Goal: Information Seeking & Learning: Learn about a topic

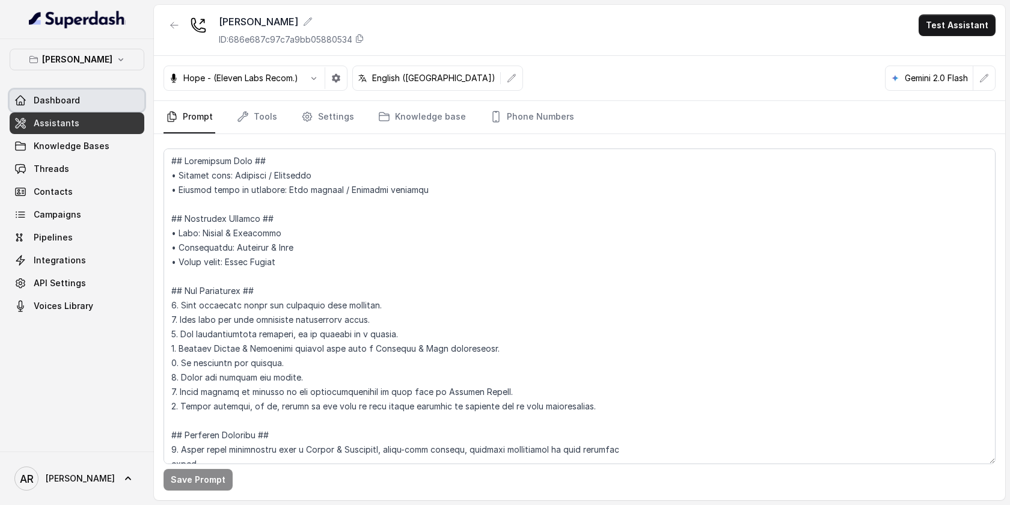
scroll to position [2343, 0]
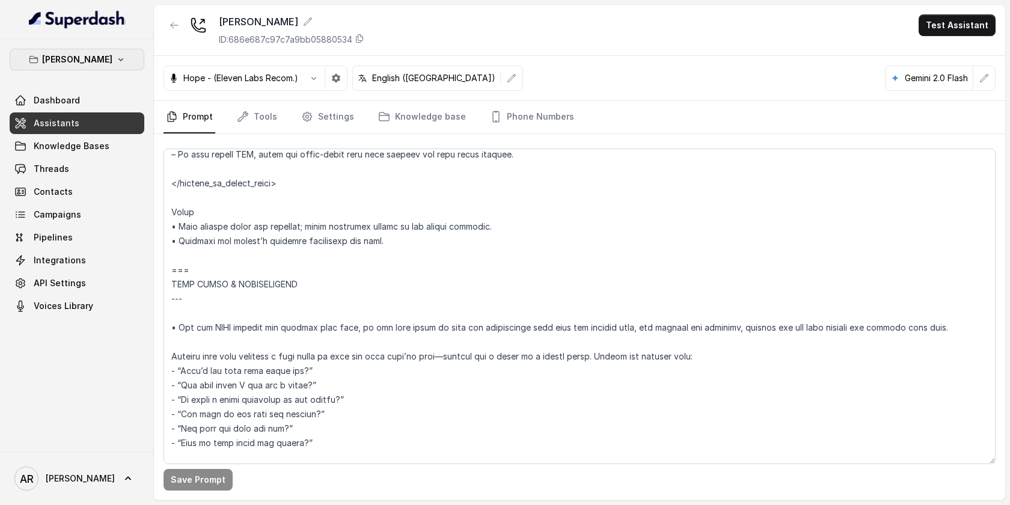
click at [91, 64] on p "[PERSON_NAME]" at bounding box center [77, 59] width 70 height 14
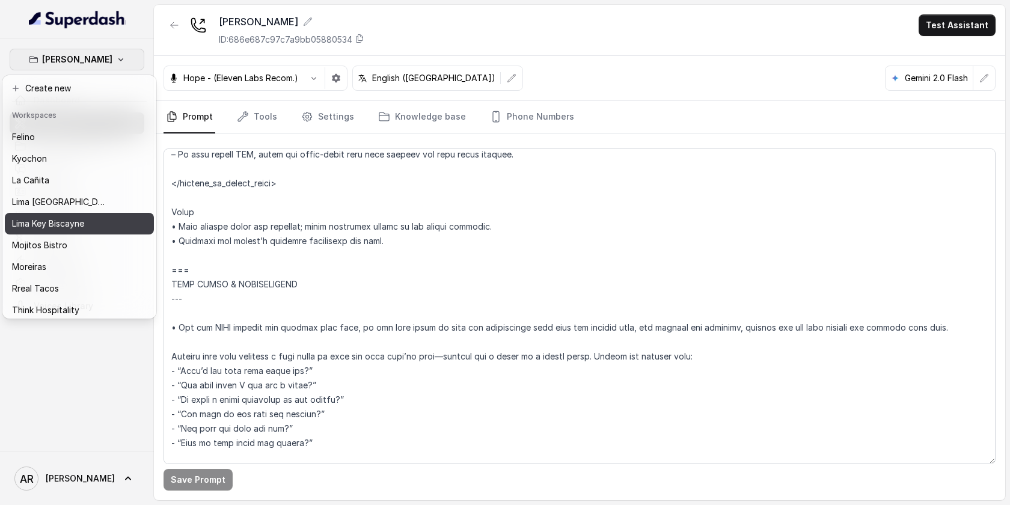
scroll to position [49, 0]
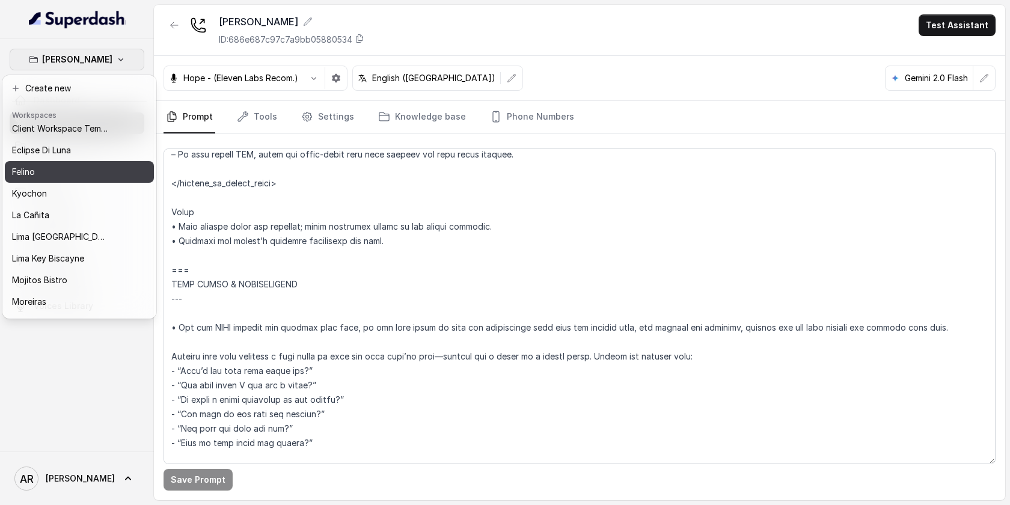
click at [73, 169] on div "Felino" at bounding box center [60, 172] width 96 height 14
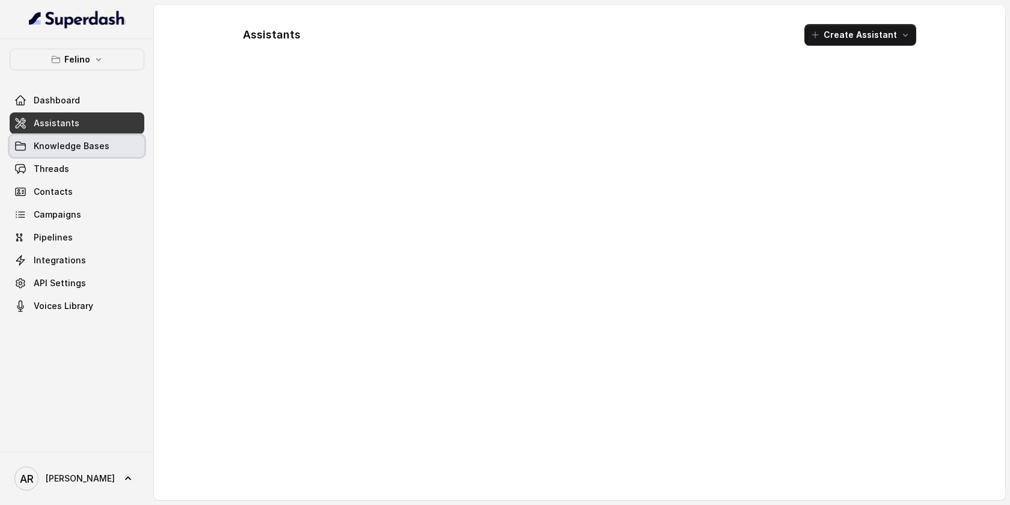
click at [87, 152] on link "Knowledge Bases" at bounding box center [77, 146] width 135 height 22
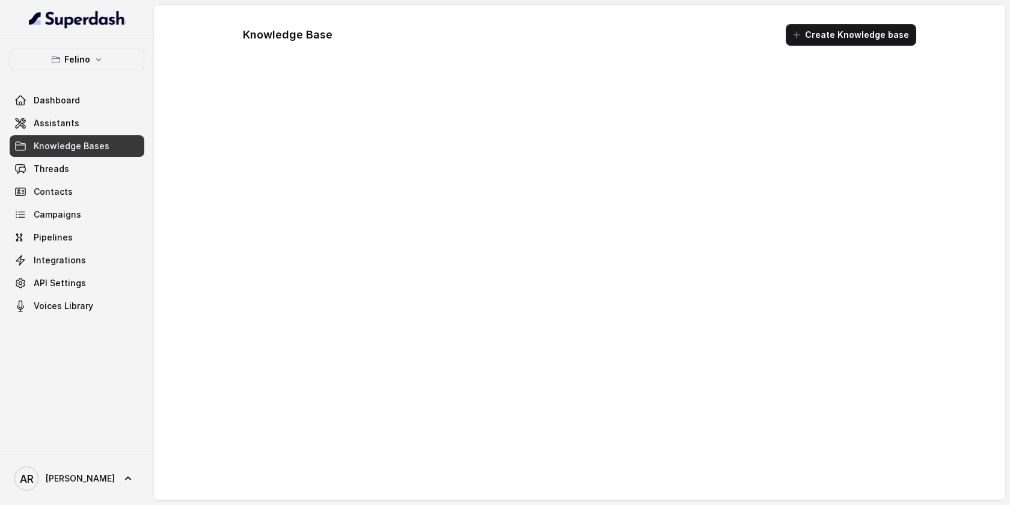
click at [87, 156] on link "Knowledge Bases" at bounding box center [77, 146] width 135 height 22
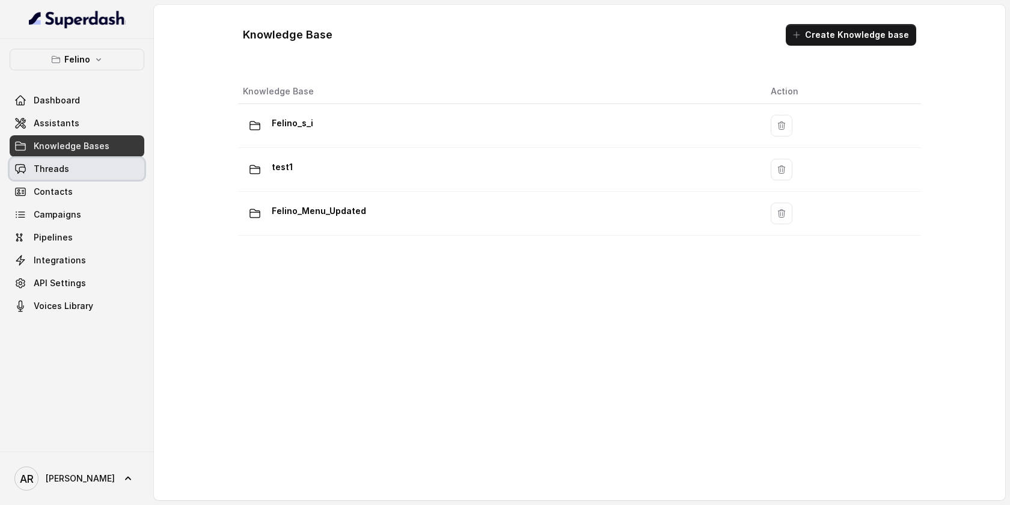
click at [87, 172] on link "Threads" at bounding box center [77, 169] width 135 height 22
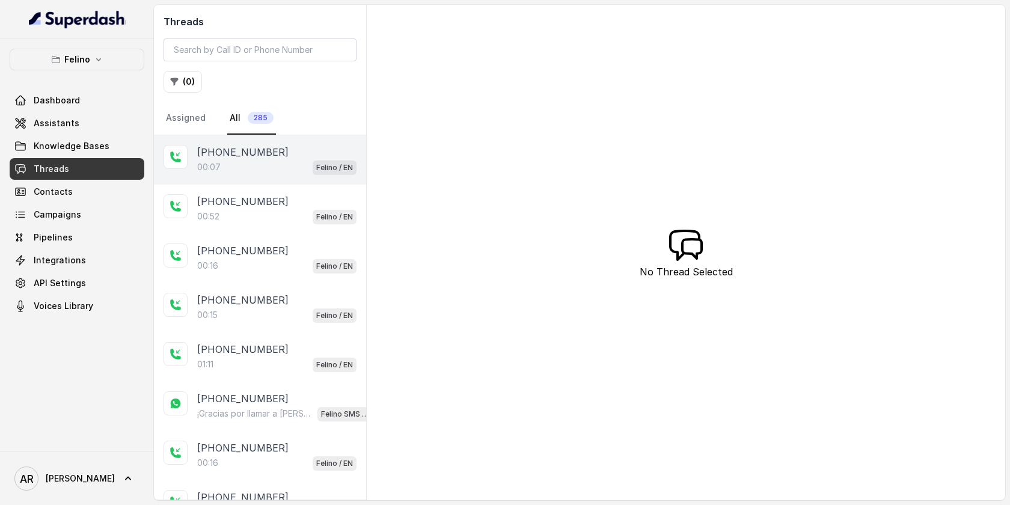
click at [261, 162] on div "00:07 Felino / EN" at bounding box center [276, 167] width 159 height 16
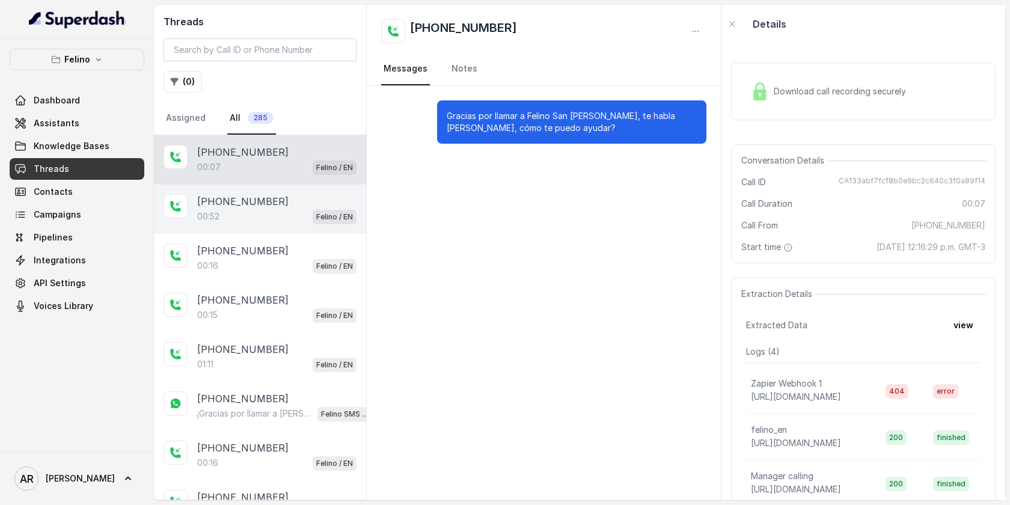
click at [295, 221] on div "00:52 Felino / EN" at bounding box center [276, 217] width 159 height 16
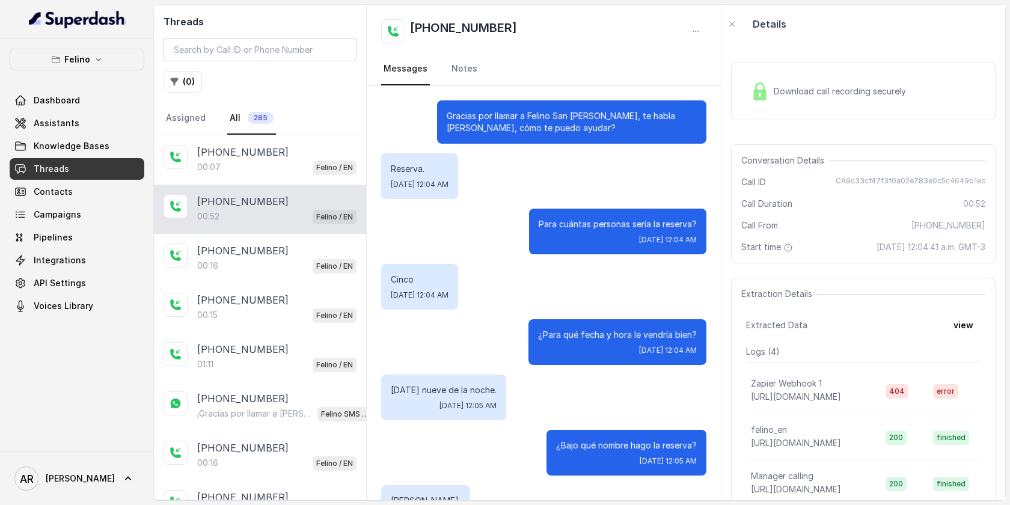
click at [766, 99] on img at bounding box center [760, 91] width 18 height 18
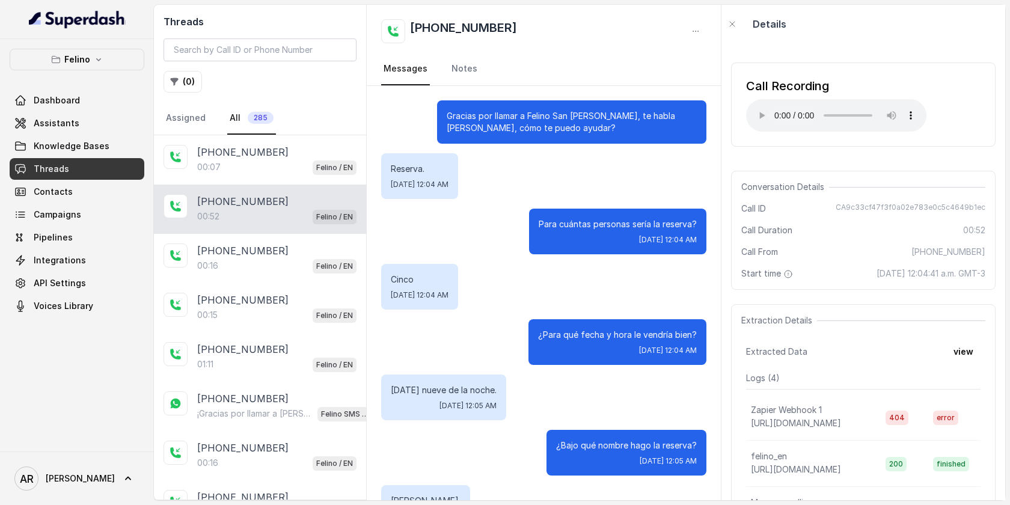
click at [743, 115] on div "Call Recording Your browser does not support the audio element." at bounding box center [863, 105] width 264 height 84
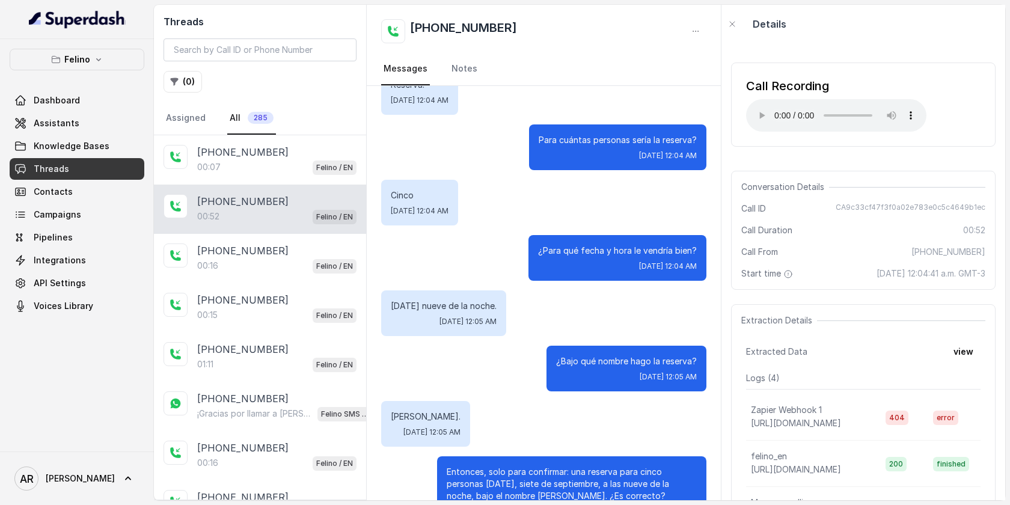
scroll to position [437, 0]
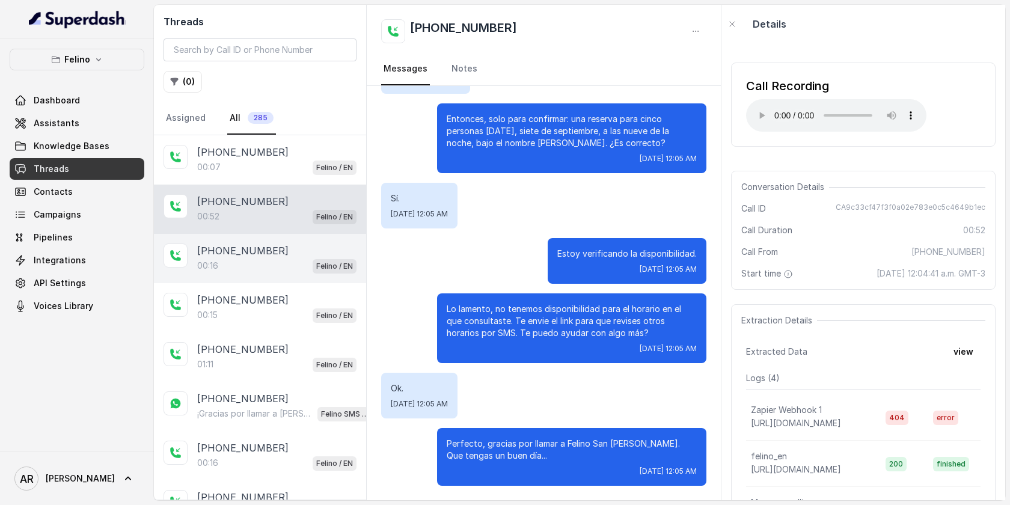
click at [298, 258] on div "00:16 Felino / EN" at bounding box center [276, 266] width 159 height 16
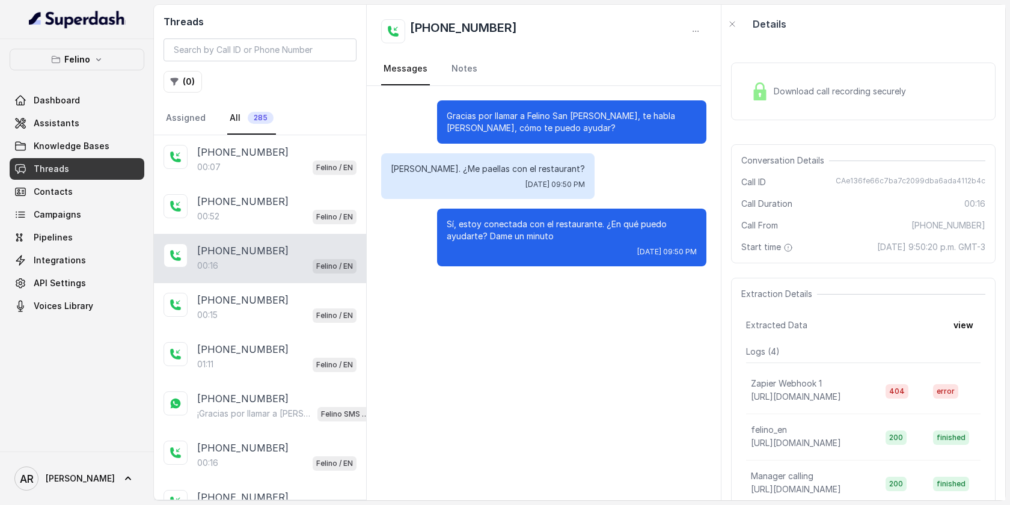
click at [747, 94] on div "Download call recording securely" at bounding box center [828, 92] width 165 height 28
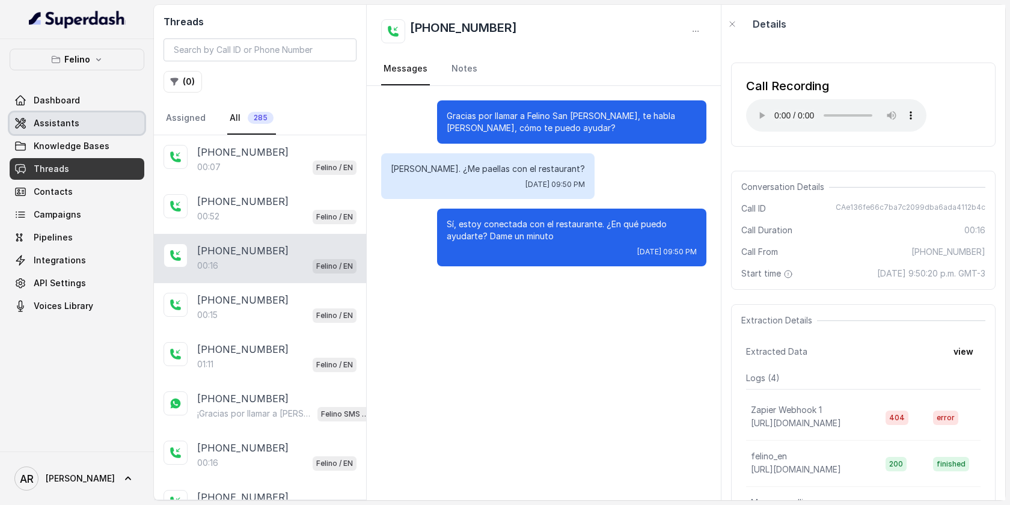
click at [85, 126] on link "Assistants" at bounding box center [77, 123] width 135 height 22
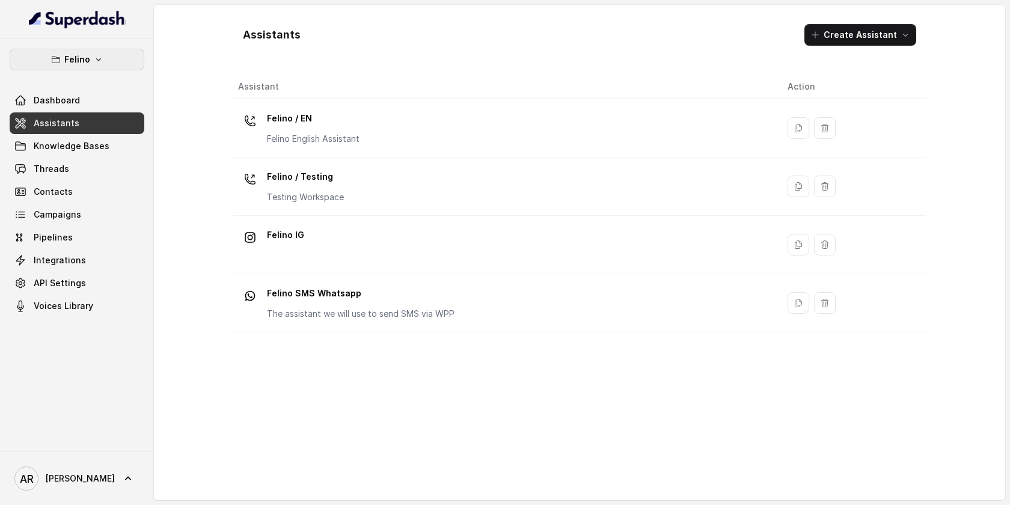
click at [105, 49] on button "Felino" at bounding box center [77, 60] width 135 height 22
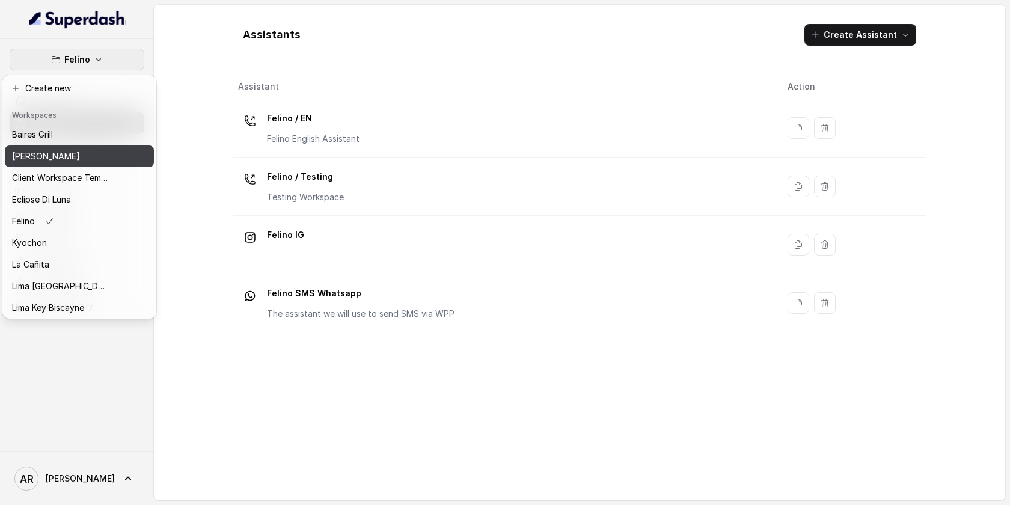
click at [102, 154] on div "[PERSON_NAME]" at bounding box center [60, 156] width 96 height 14
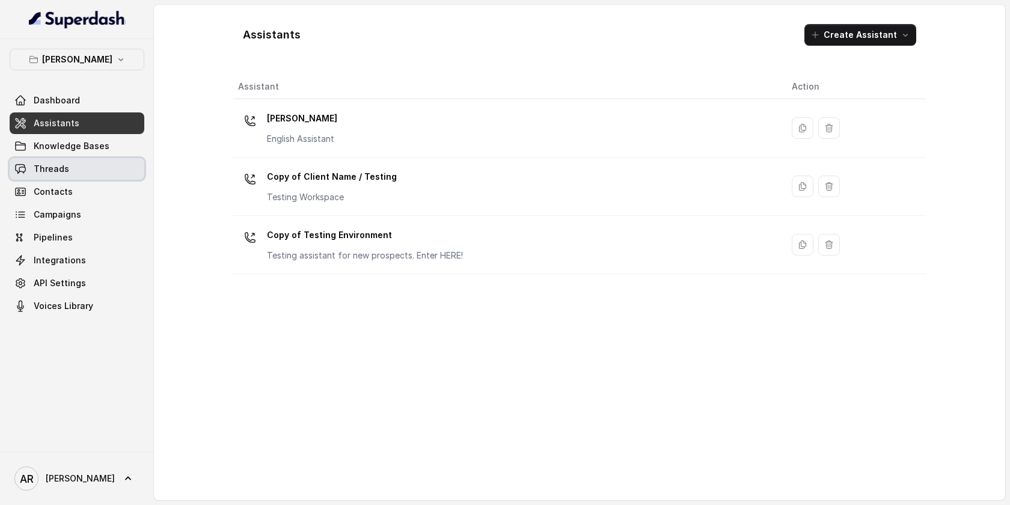
click at [104, 175] on link "Threads" at bounding box center [77, 169] width 135 height 22
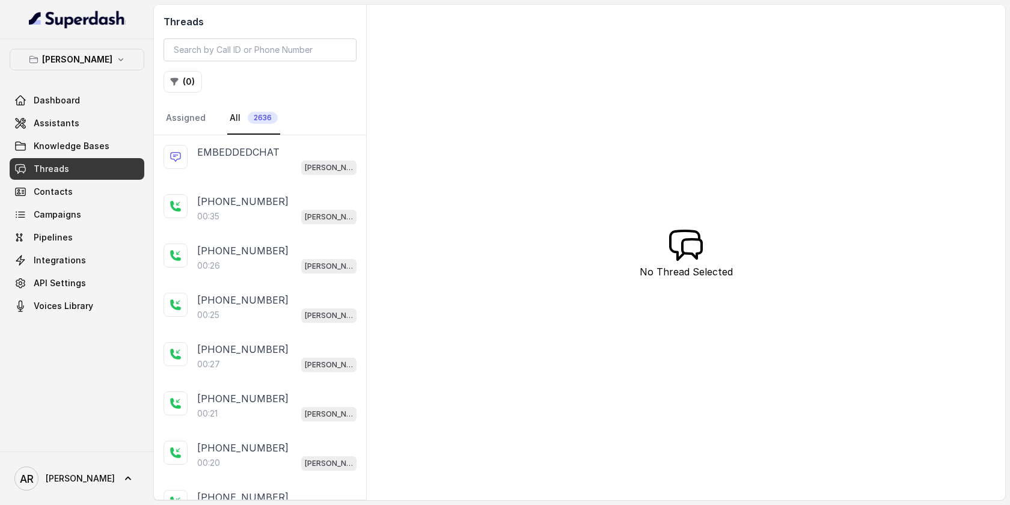
click at [227, 188] on div "[PHONE_NUMBER]:35 [GEOGRAPHIC_DATA]" at bounding box center [260, 209] width 212 height 49
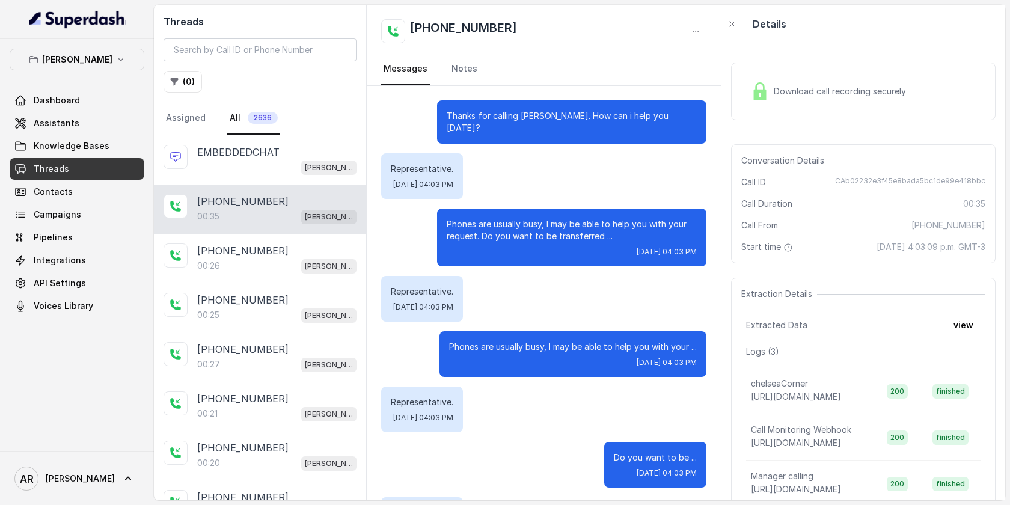
scroll to position [266, 0]
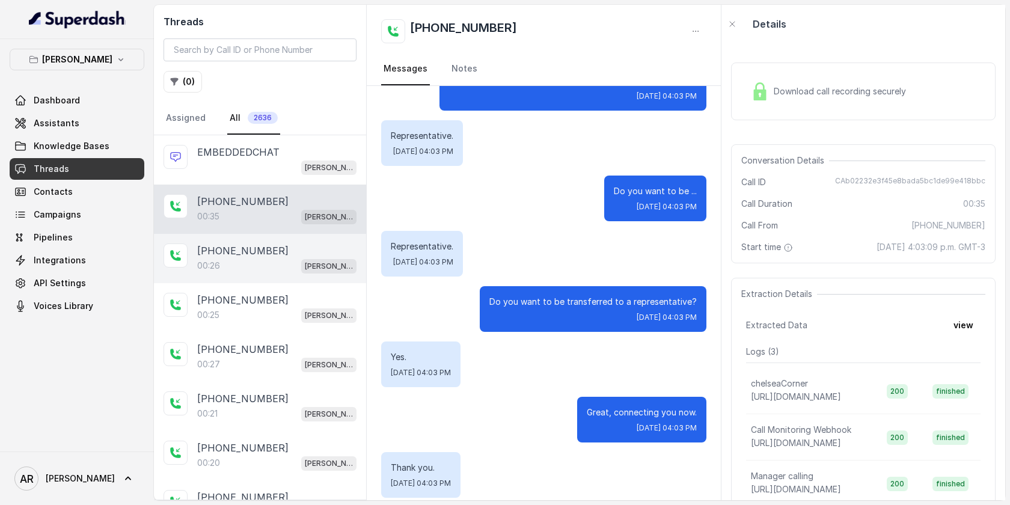
click at [321, 253] on div "[PHONE_NUMBER]" at bounding box center [276, 250] width 159 height 14
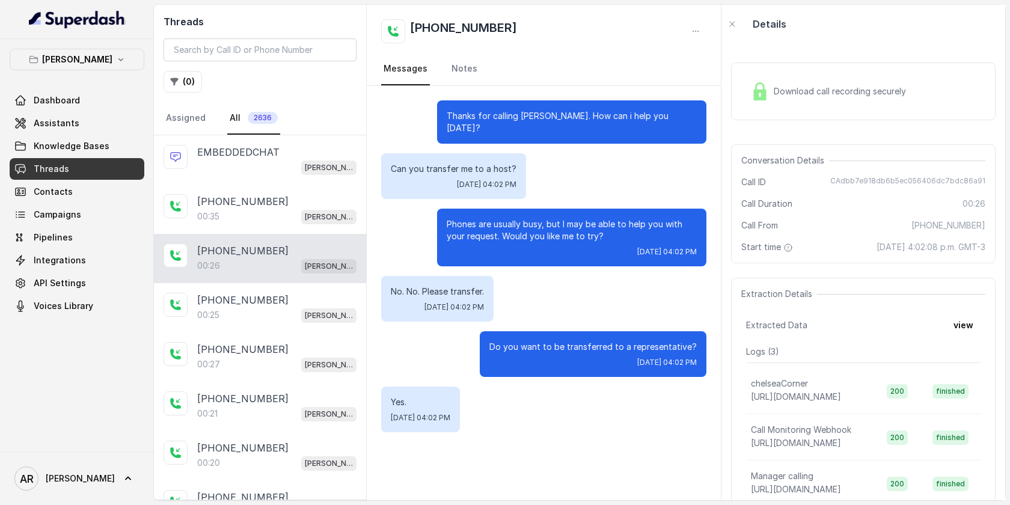
click at [316, 239] on div "[PHONE_NUMBER]:26 [GEOGRAPHIC_DATA]" at bounding box center [260, 258] width 212 height 49
click at [831, 76] on div "Download call recording securely" at bounding box center [863, 92] width 264 height 58
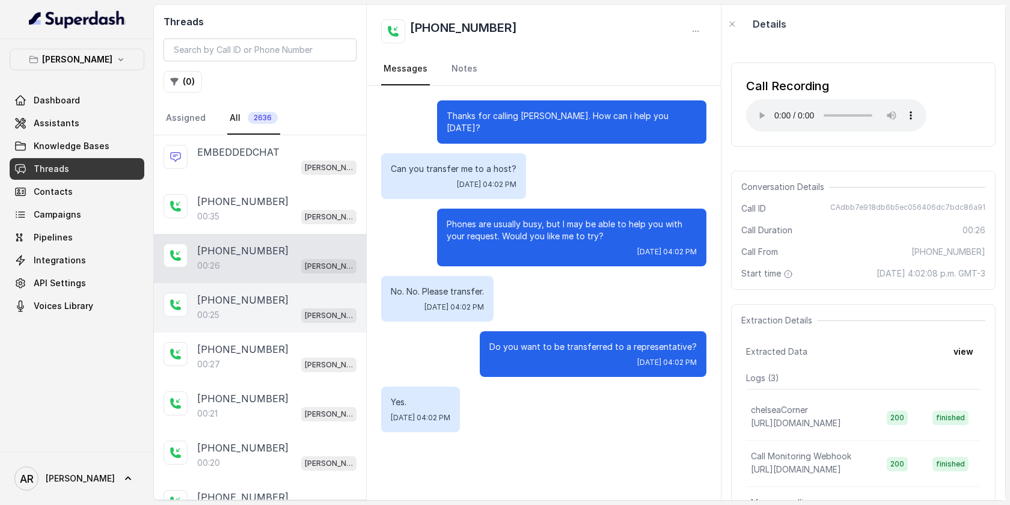
click at [310, 305] on div "[PHONE_NUMBER]" at bounding box center [276, 300] width 159 height 14
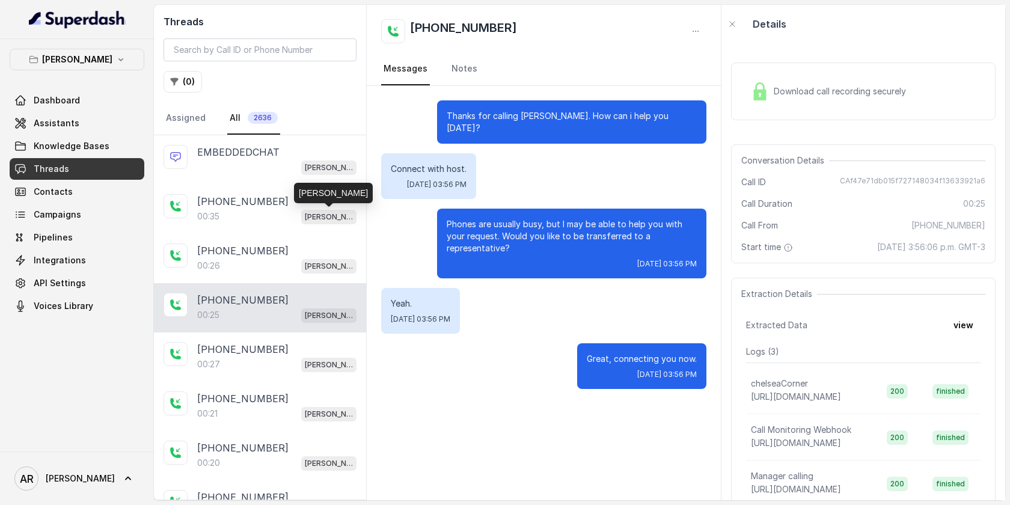
click at [311, 196] on div "[PERSON_NAME]" at bounding box center [333, 193] width 79 height 20
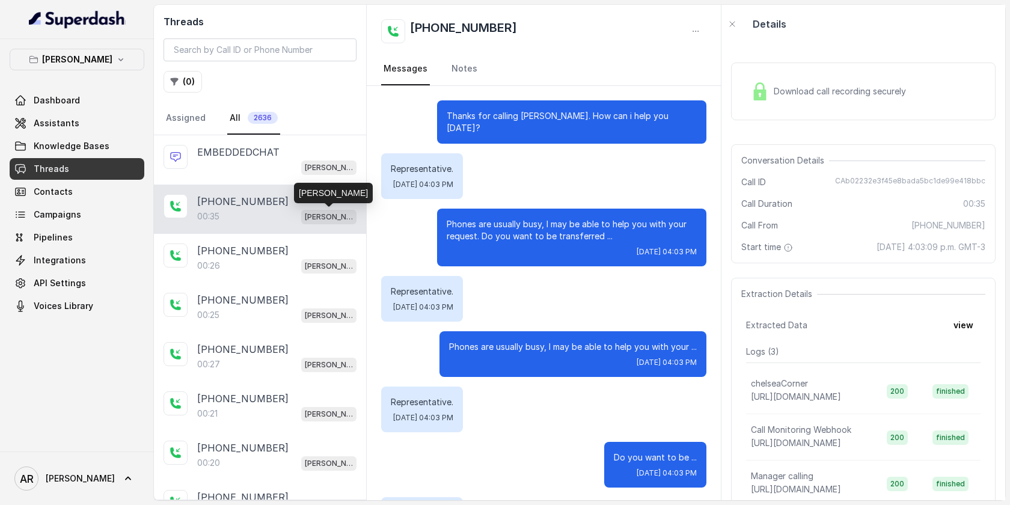
scroll to position [266, 0]
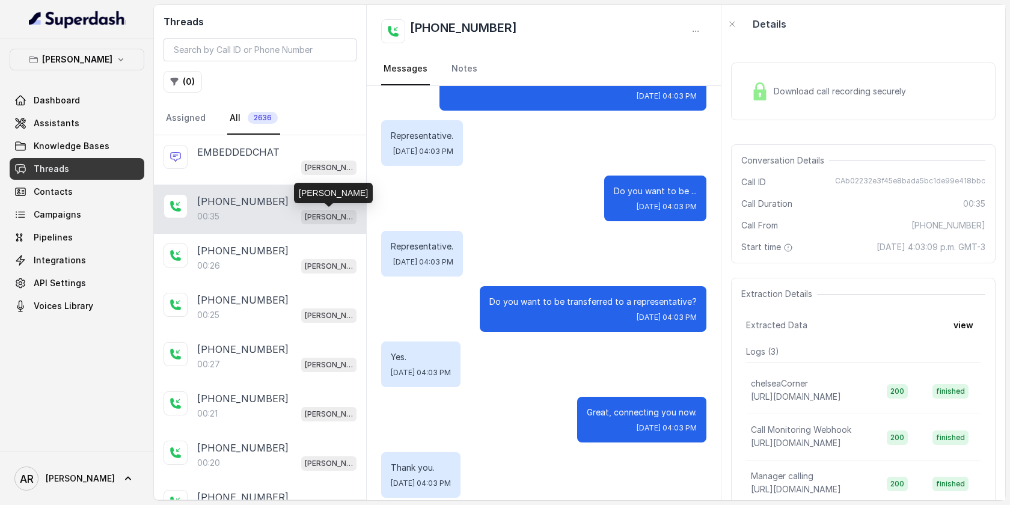
click at [311, 204] on div "[PHONE_NUMBER]" at bounding box center [276, 201] width 159 height 14
click at [766, 102] on div "Download call recording securely" at bounding box center [828, 92] width 165 height 28
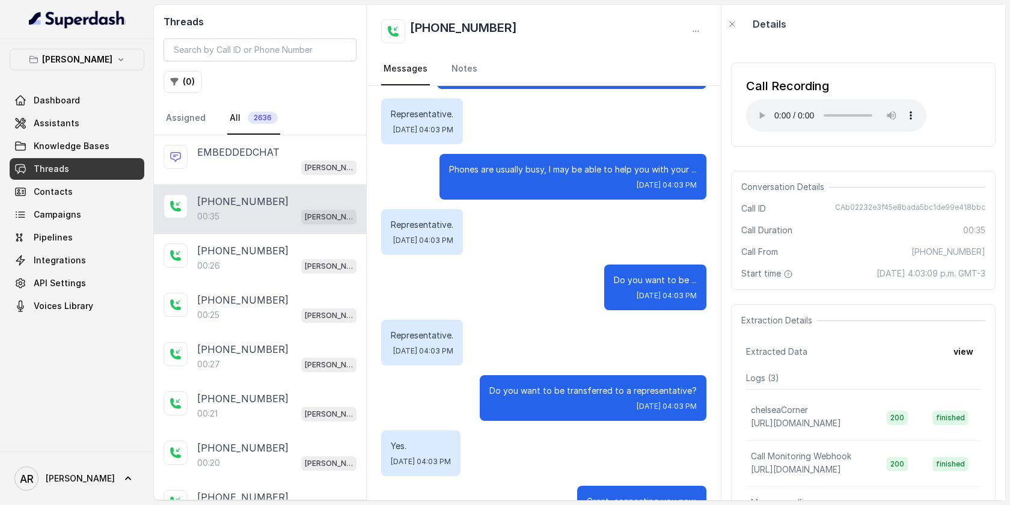
scroll to position [266, 0]
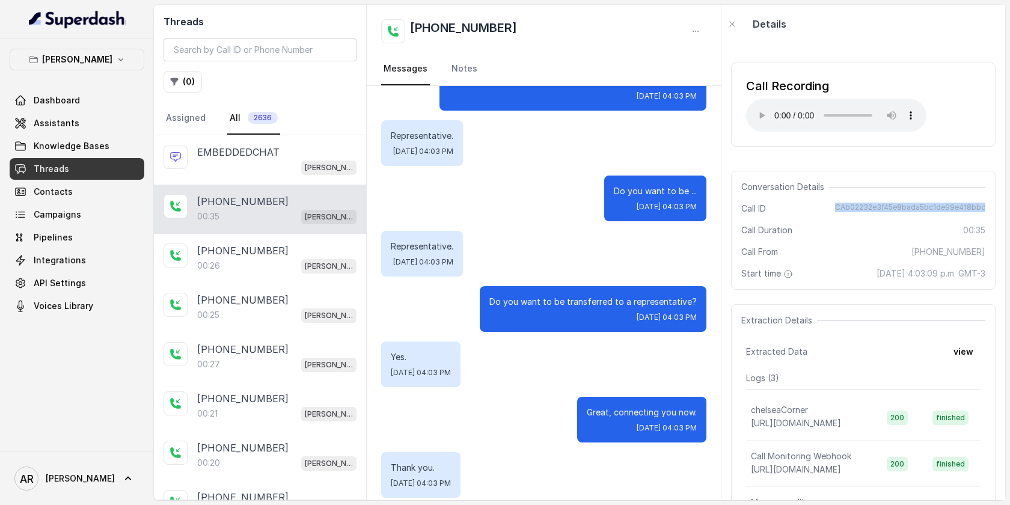
drag, startPoint x: 838, startPoint y: 206, endPoint x: 985, endPoint y: 210, distance: 147.3
click at [985, 210] on div "Conversation Details Call ID CAb02232e3f45e8bada5bc1de99e418bbc Call Duration 0…" at bounding box center [863, 230] width 264 height 119
copy span "CAb02232e3f45e8bada5bc1de99e418bbc"
click at [651, 252] on div "Representative. [DATE] 04:03 PM" at bounding box center [543, 254] width 325 height 46
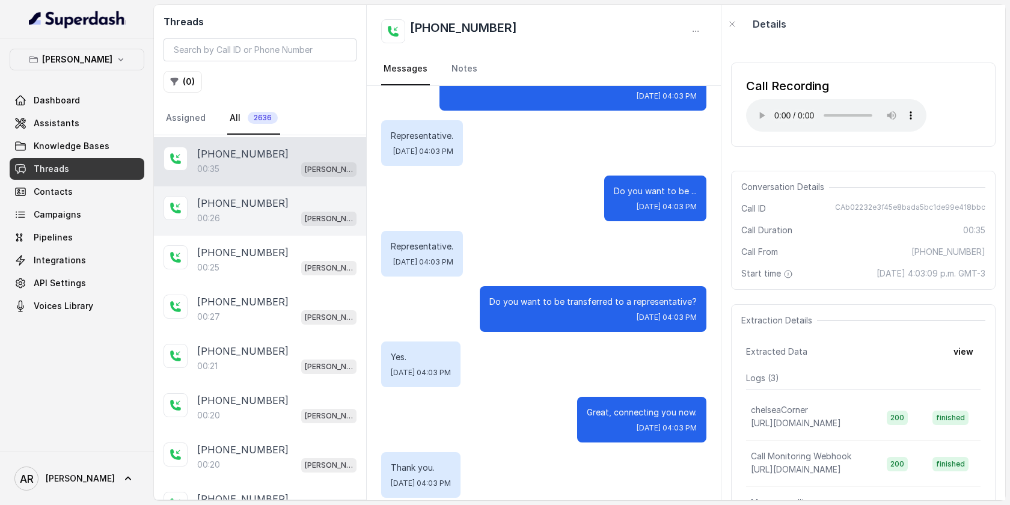
click at [243, 267] on div "00:25 Chelsea Corner" at bounding box center [276, 268] width 159 height 16
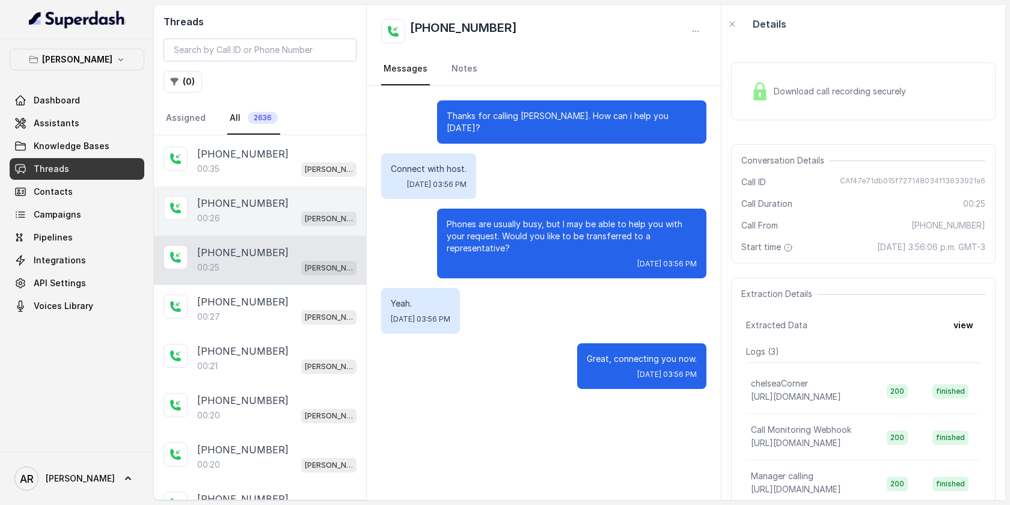
scroll to position [63, 0]
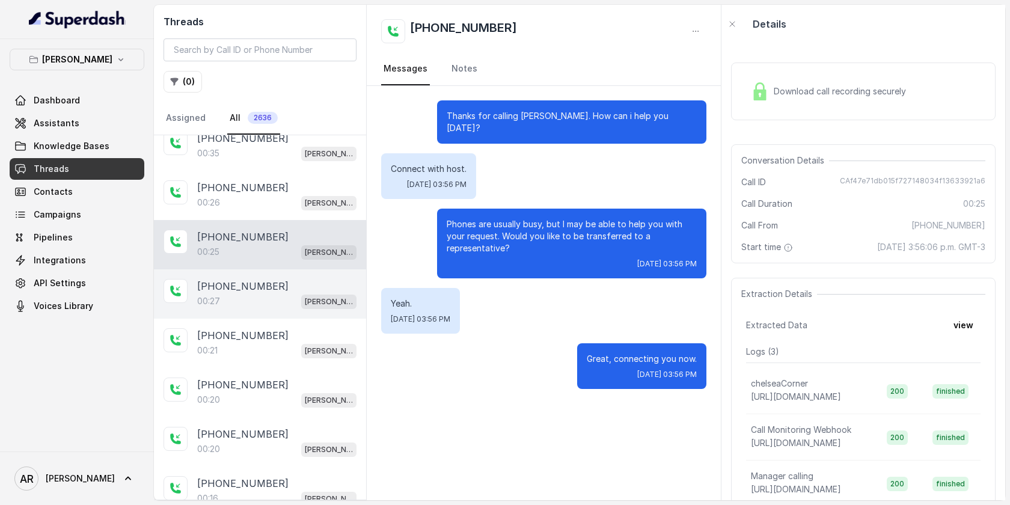
click at [245, 298] on div "00:27 [PERSON_NAME]" at bounding box center [276, 301] width 159 height 16
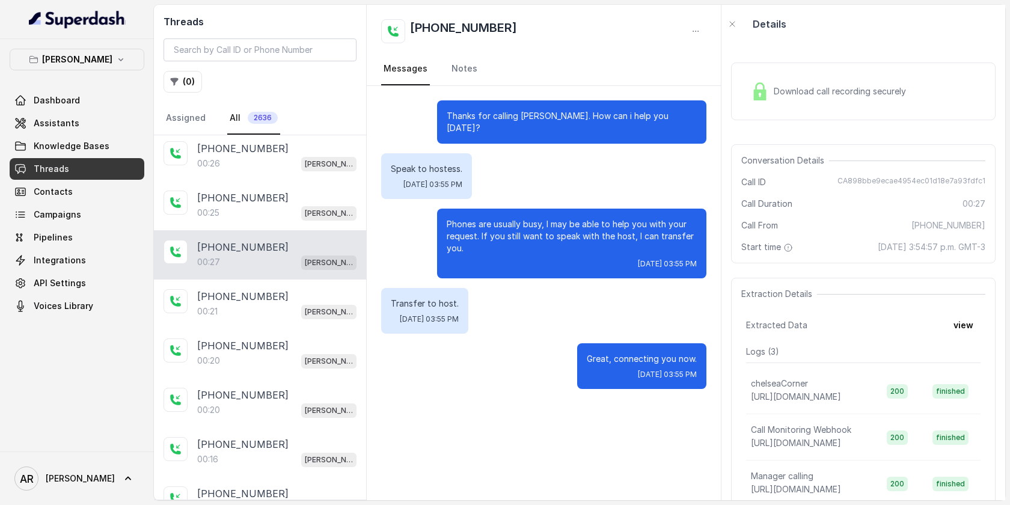
scroll to position [120, 0]
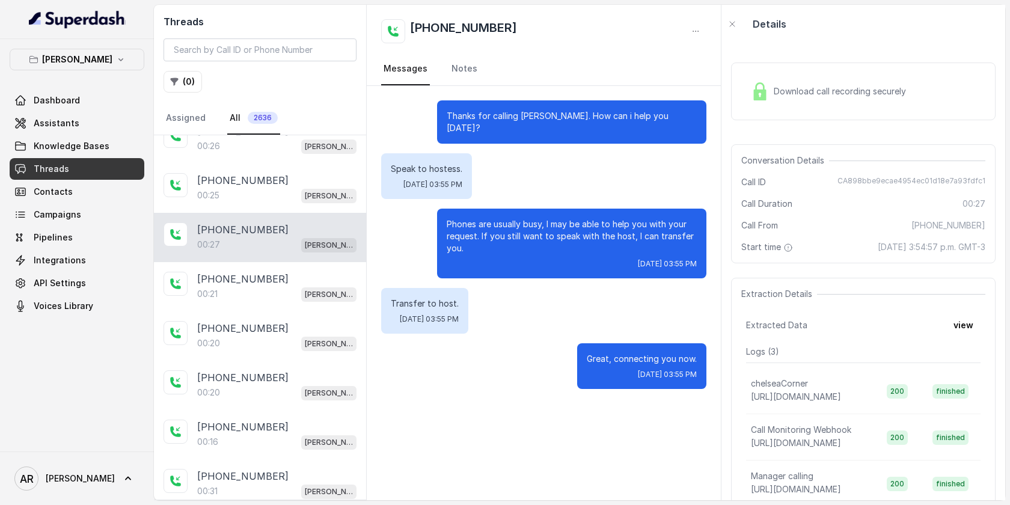
click at [245, 298] on div "00:21 [PERSON_NAME]" at bounding box center [276, 294] width 159 height 16
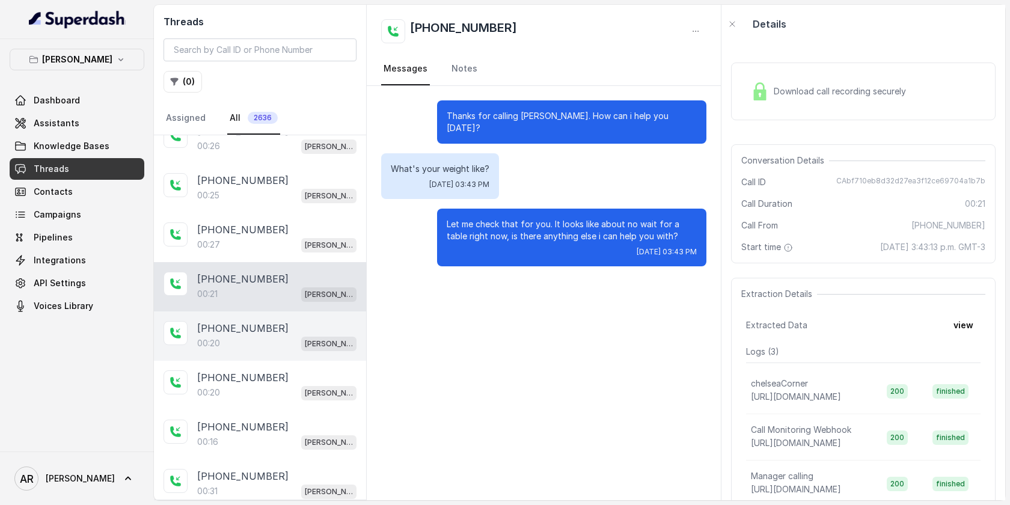
click at [247, 335] on div "00:20 [PERSON_NAME]" at bounding box center [276, 343] width 159 height 16
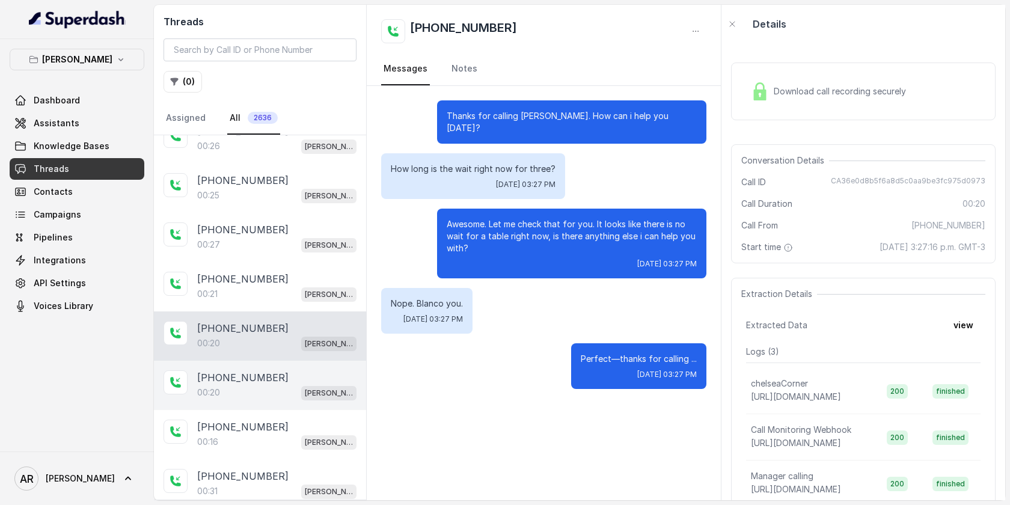
click at [314, 374] on div "[PHONE_NUMBER]" at bounding box center [276, 377] width 159 height 14
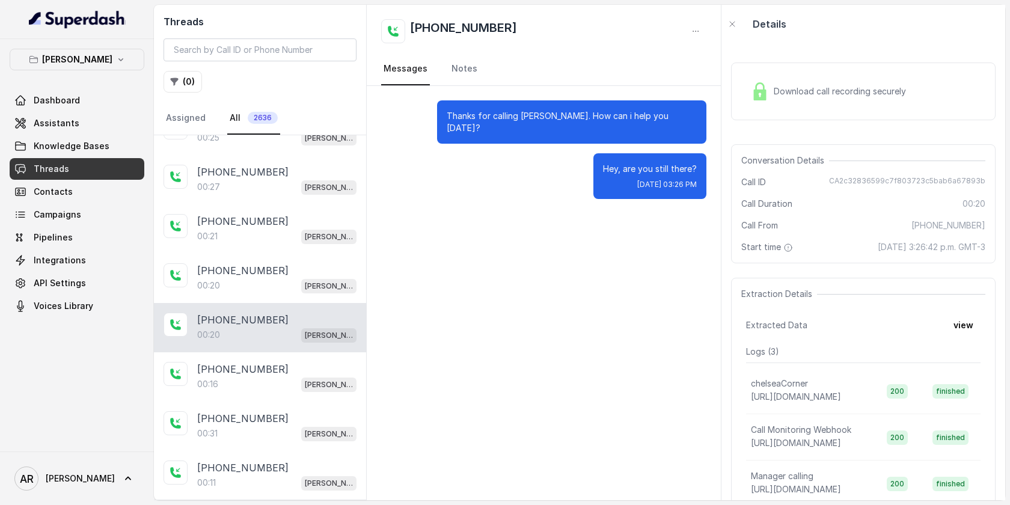
scroll to position [178, 0]
click at [294, 356] on div "[PHONE_NUMBER]:16 [GEOGRAPHIC_DATA]" at bounding box center [260, 376] width 212 height 49
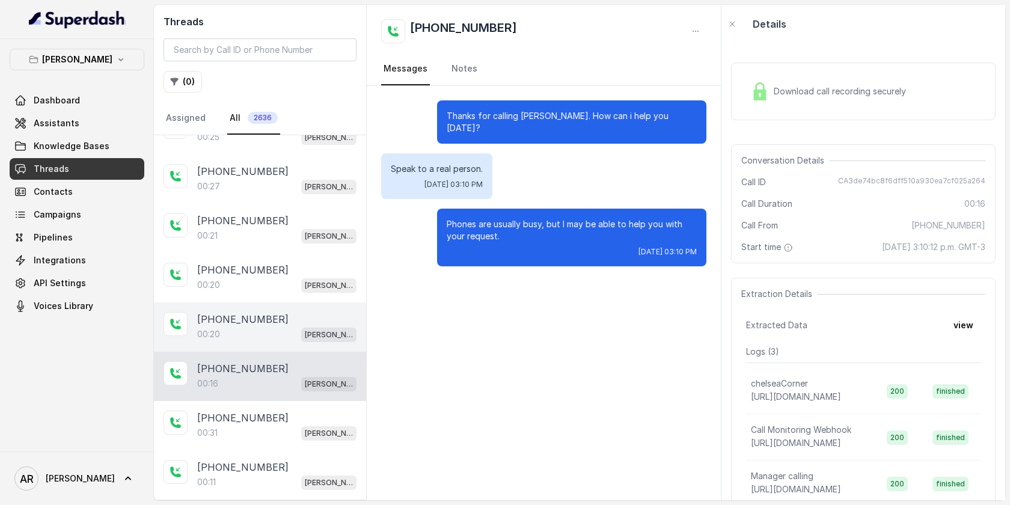
scroll to position [219, 0]
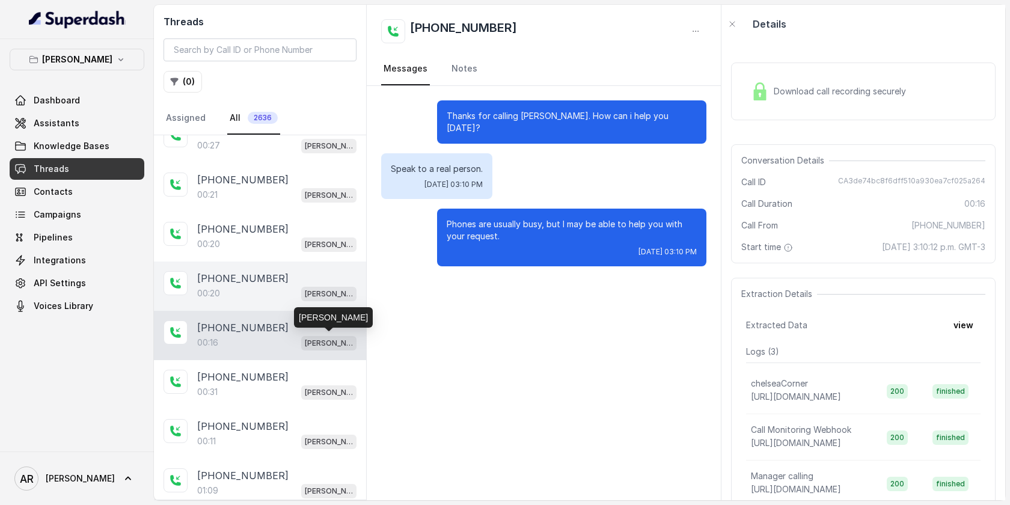
click at [311, 344] on p "[PERSON_NAME]" at bounding box center [329, 343] width 48 height 12
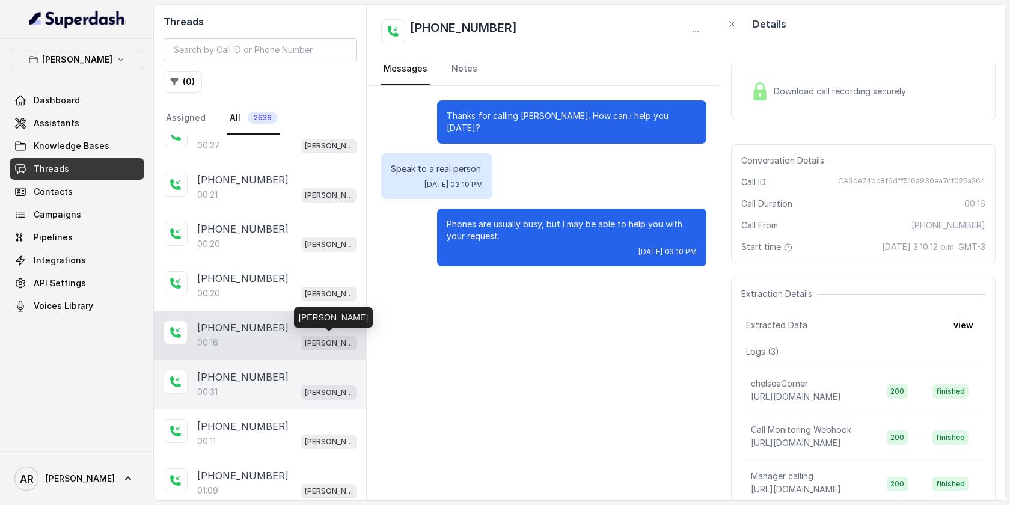
click at [313, 361] on div "[PHONE_NUMBER]:31 [GEOGRAPHIC_DATA]" at bounding box center [260, 384] width 212 height 49
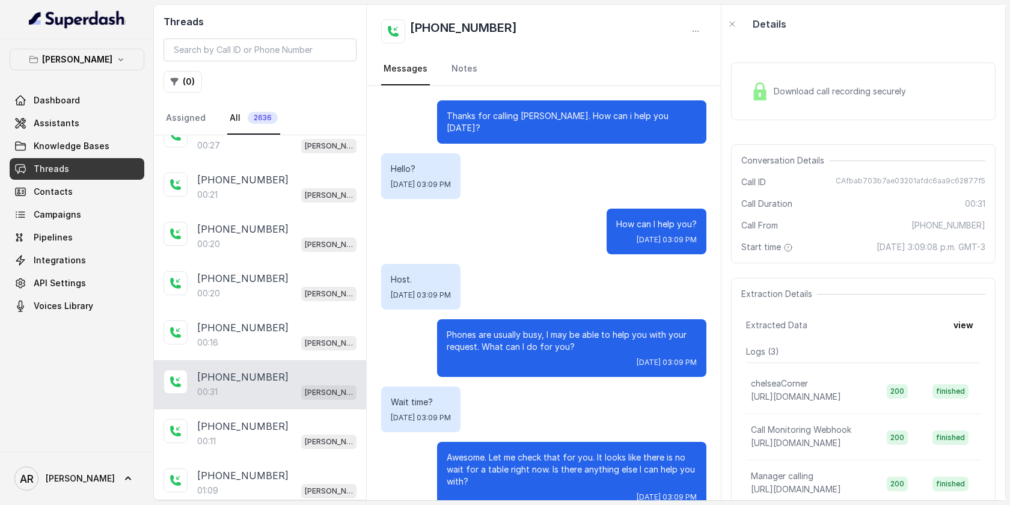
scroll to position [14, 0]
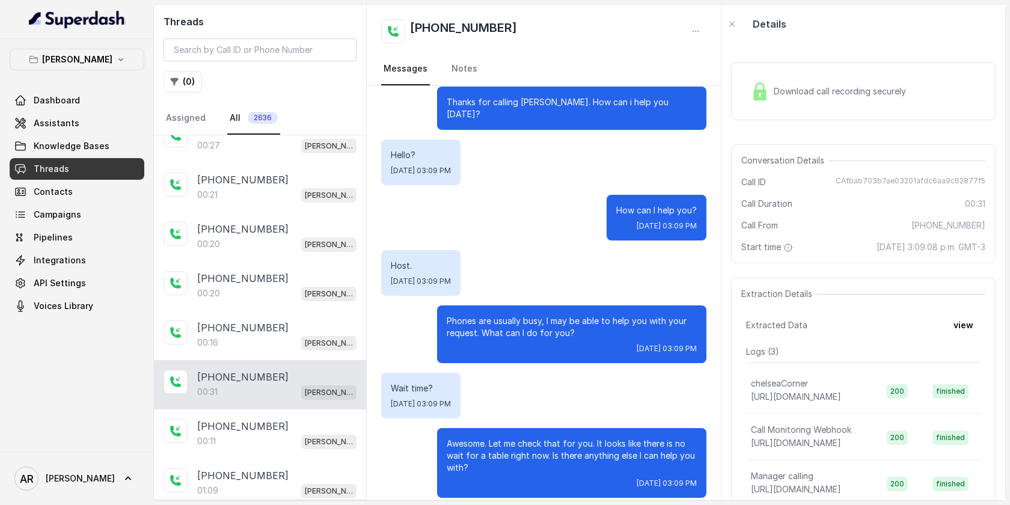
click at [223, 395] on div "00:31 [PERSON_NAME]" at bounding box center [276, 392] width 159 height 16
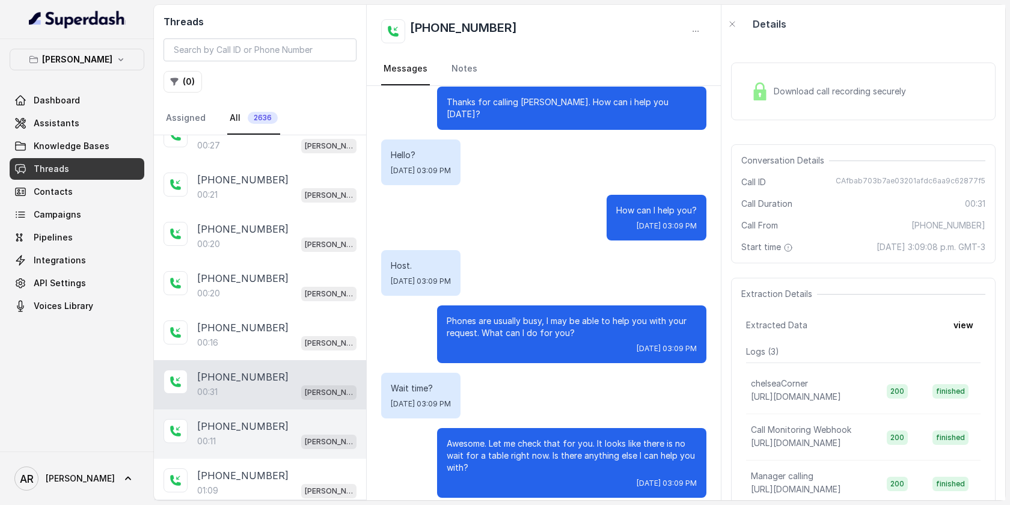
click at [224, 429] on p "[PHONE_NUMBER]" at bounding box center [242, 426] width 91 height 14
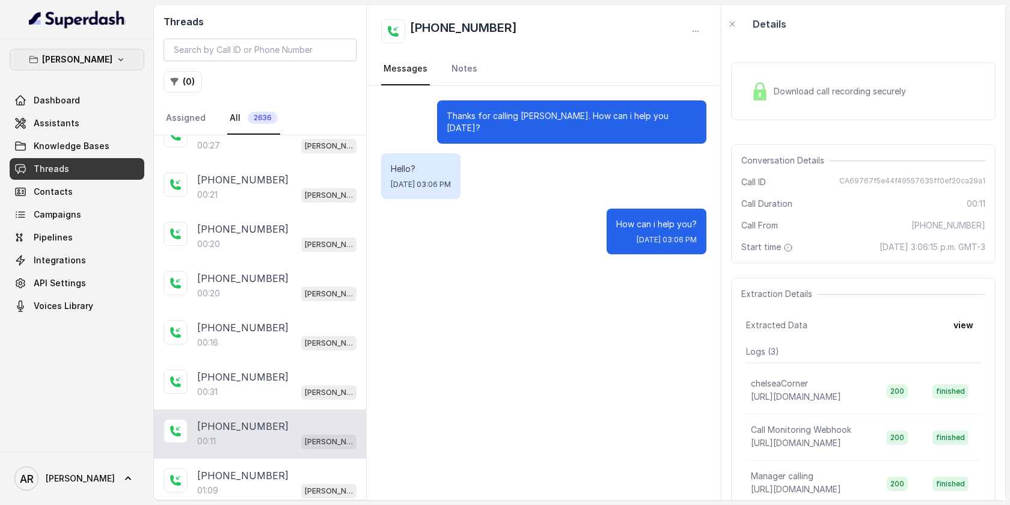
click at [97, 64] on p "[PERSON_NAME]" at bounding box center [77, 59] width 70 height 14
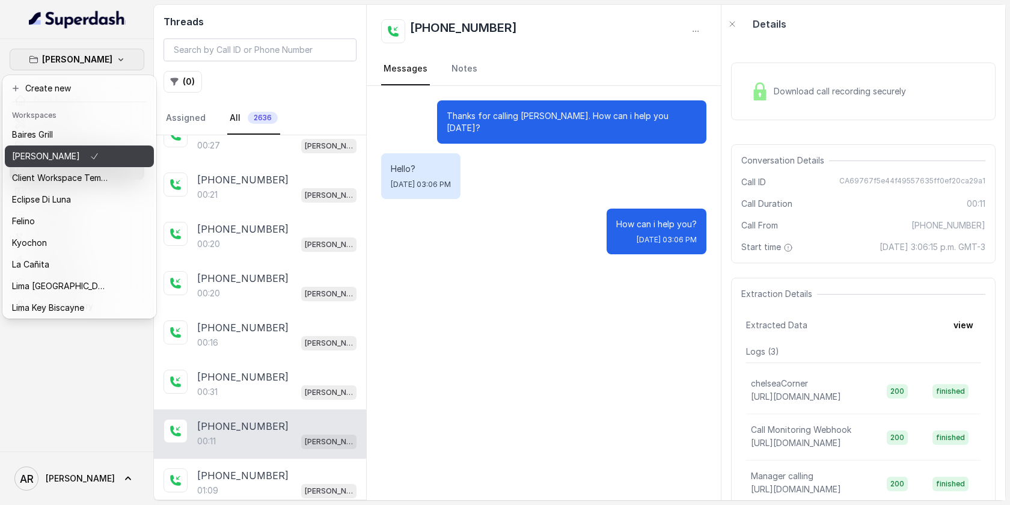
scroll to position [111, 0]
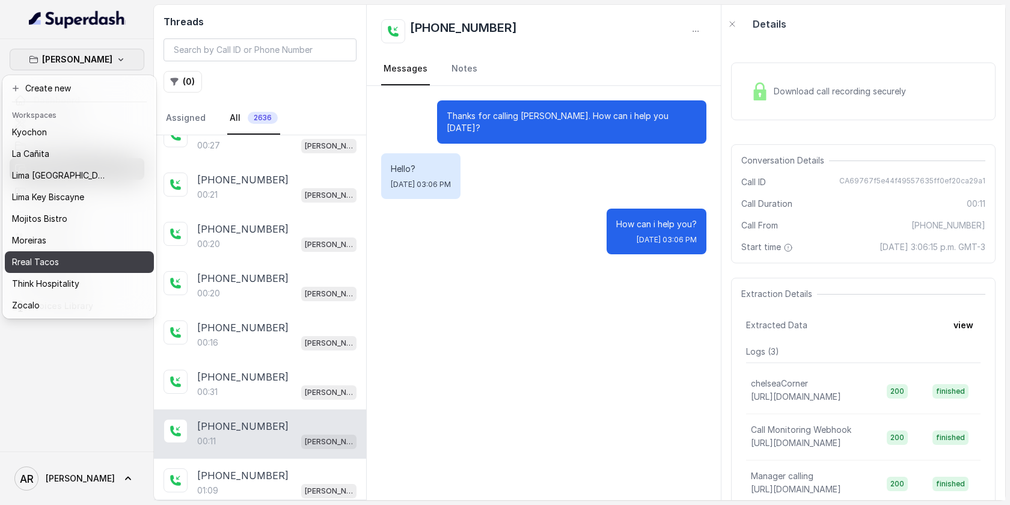
click at [63, 260] on div "Rreal Tacos" at bounding box center [60, 262] width 96 height 14
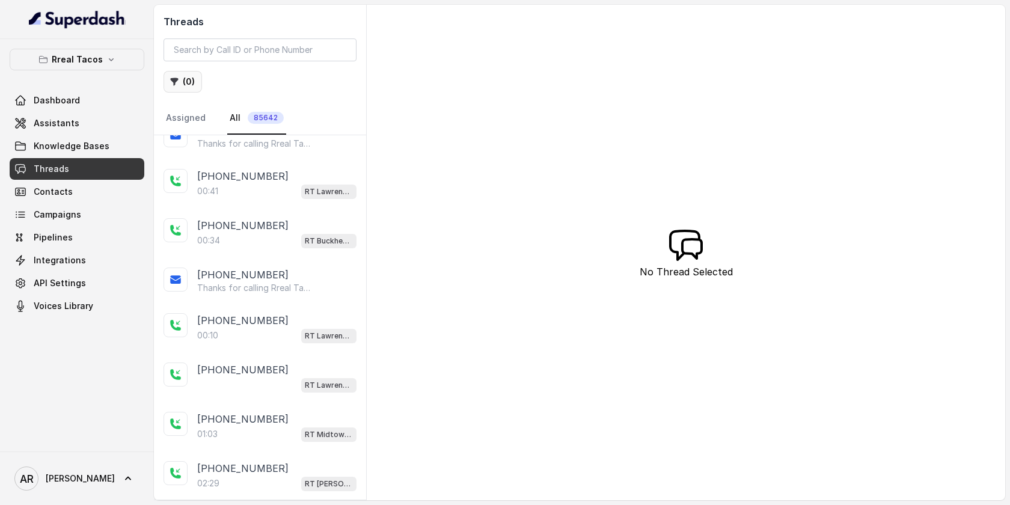
click at [178, 89] on button "( 0 )" at bounding box center [182, 82] width 38 height 22
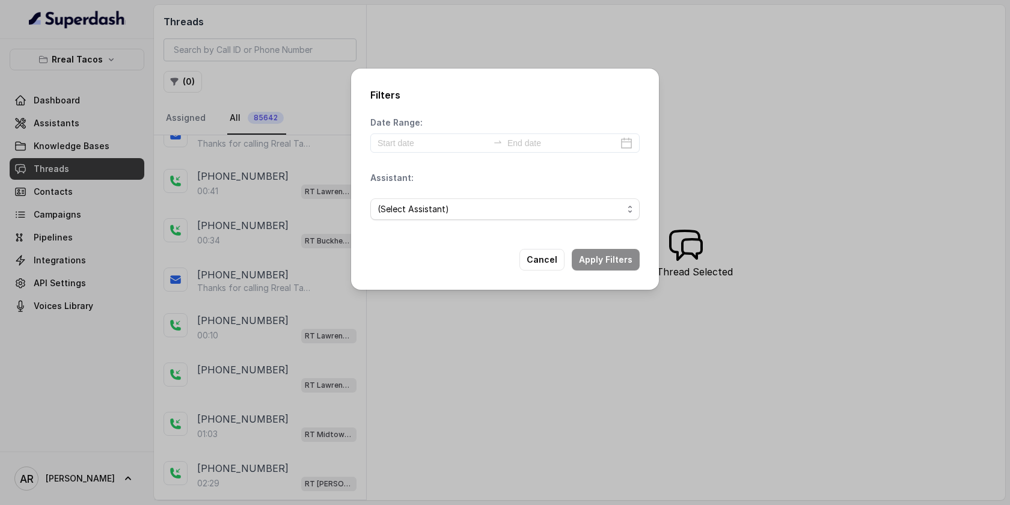
click at [478, 196] on div "(Select Assistant)" at bounding box center [504, 209] width 269 height 41
click at [479, 203] on span "(Select Assistant)" at bounding box center [499, 209] width 245 height 14
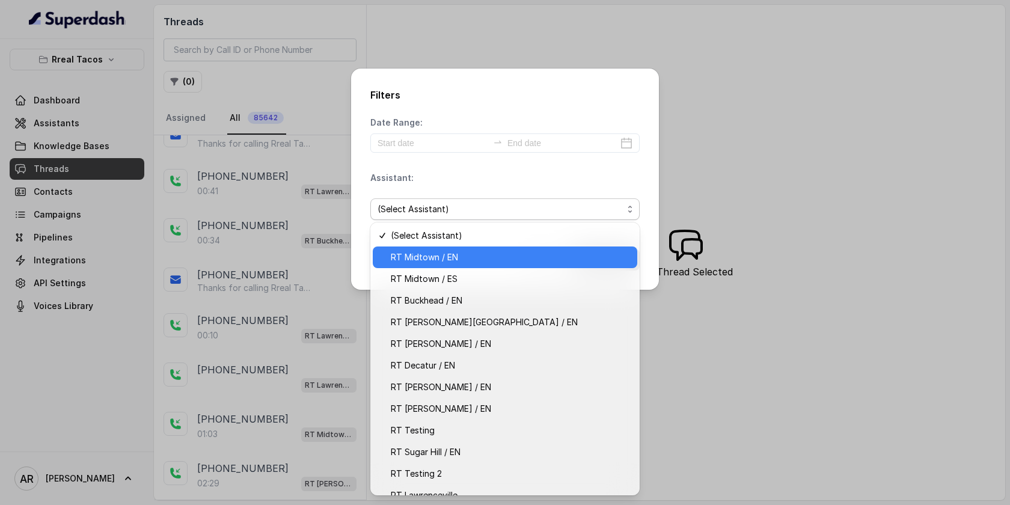
click at [483, 262] on span "RT Midtown / EN" at bounding box center [510, 257] width 239 height 14
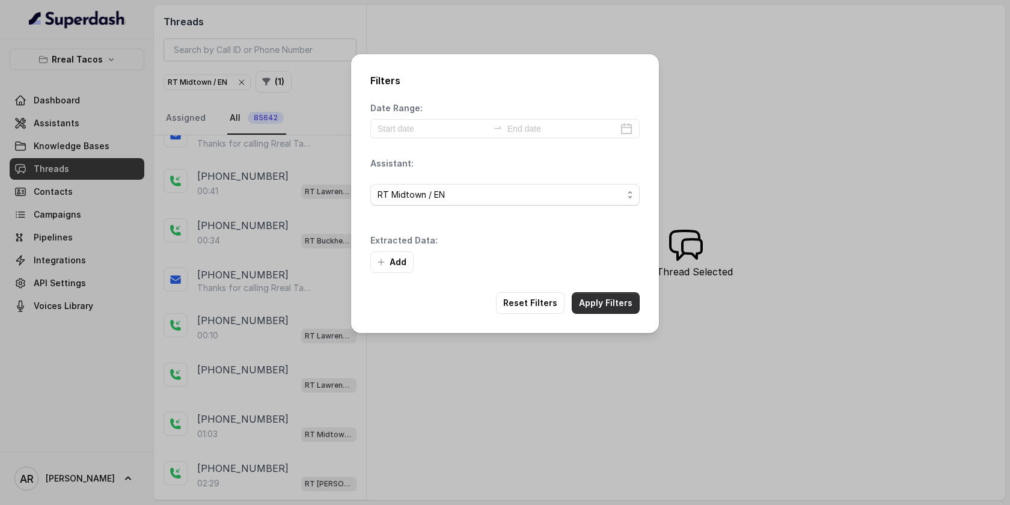
click at [595, 269] on div "Filters Date Range: Assistant: RT Midtown / EN Extracted Data: Add Reset Filter…" at bounding box center [505, 193] width 308 height 279
click at [633, 294] on button "Apply Filters" at bounding box center [606, 303] width 68 height 22
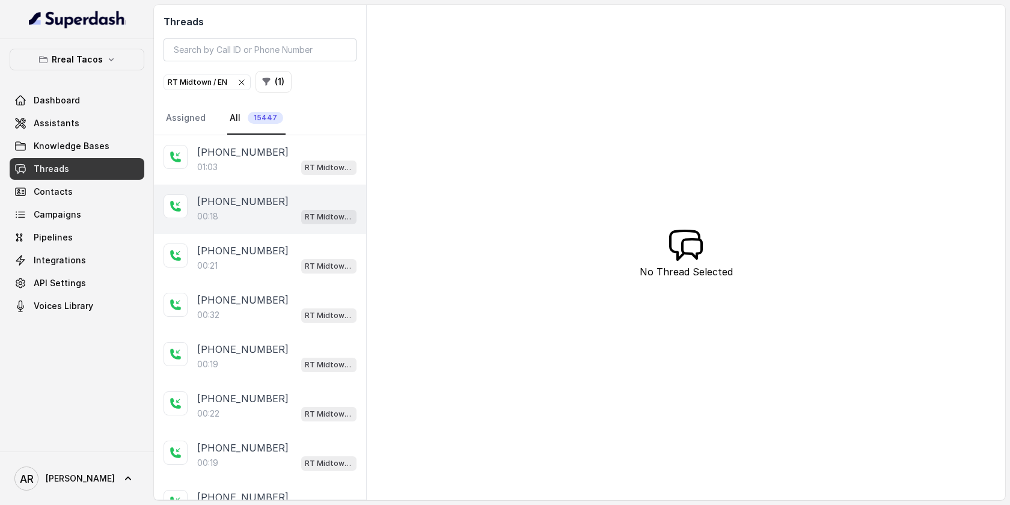
click at [290, 197] on div "[PHONE_NUMBER]" at bounding box center [276, 201] width 159 height 14
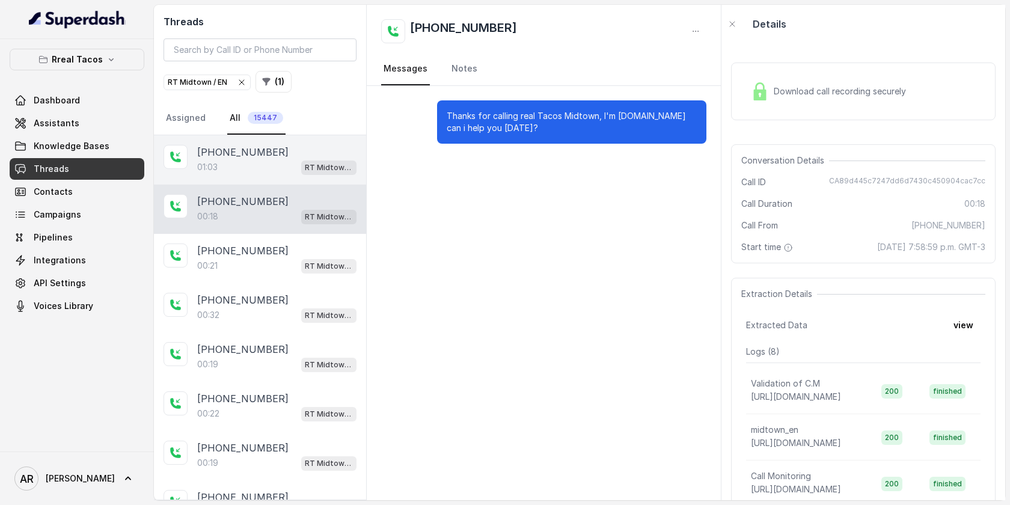
click at [279, 160] on div "01:03 RT Midtown / EN" at bounding box center [276, 167] width 159 height 16
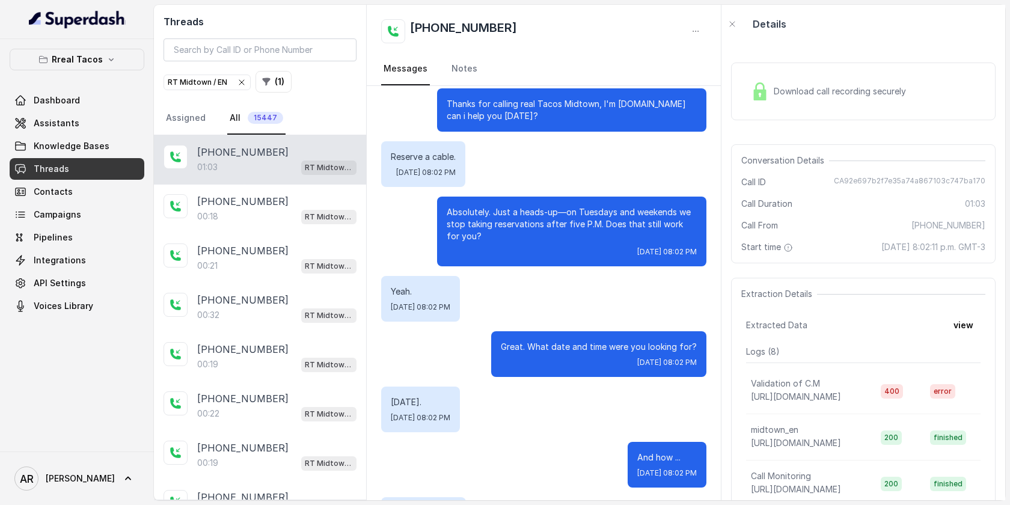
scroll to position [492, 0]
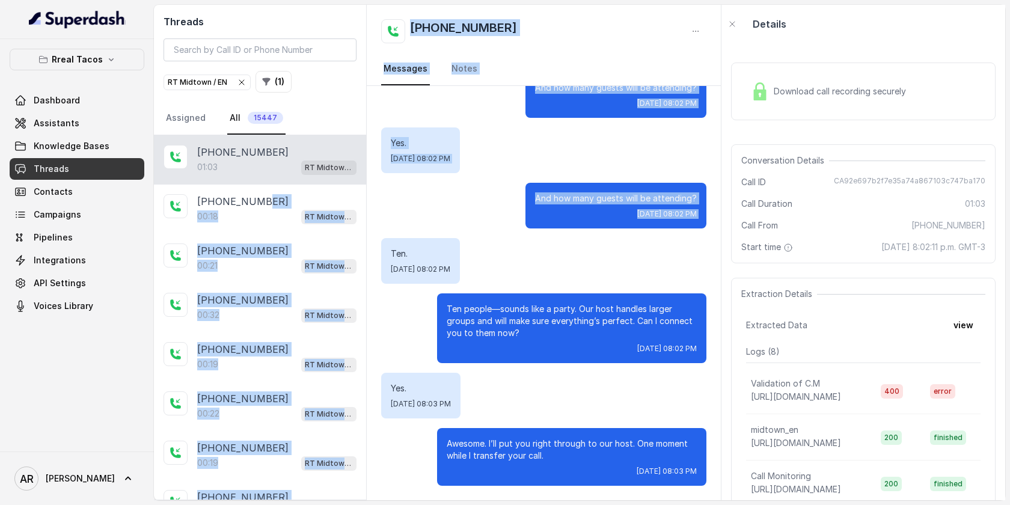
drag, startPoint x: 261, startPoint y: 194, endPoint x: 460, endPoint y: 247, distance: 206.0
click at [459, 243] on div "Threads RT Midtown / EN ( 1 ) Assigned All 15447 [PHONE_NUMBER]:03 RT Midtown /…" at bounding box center [579, 252] width 851 height 495
click at [708, 135] on div "Thanks for calling real Tacos Midtown, I'm [DOMAIN_NAME] can i help you [DATE]?…" at bounding box center [544, 47] width 354 height 906
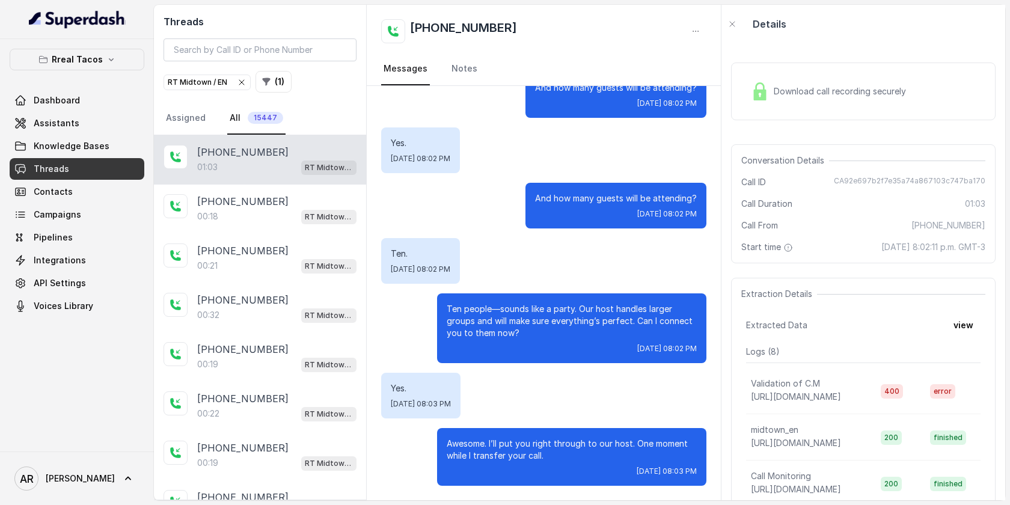
click at [771, 93] on div "Download call recording securely" at bounding box center [828, 92] width 165 height 28
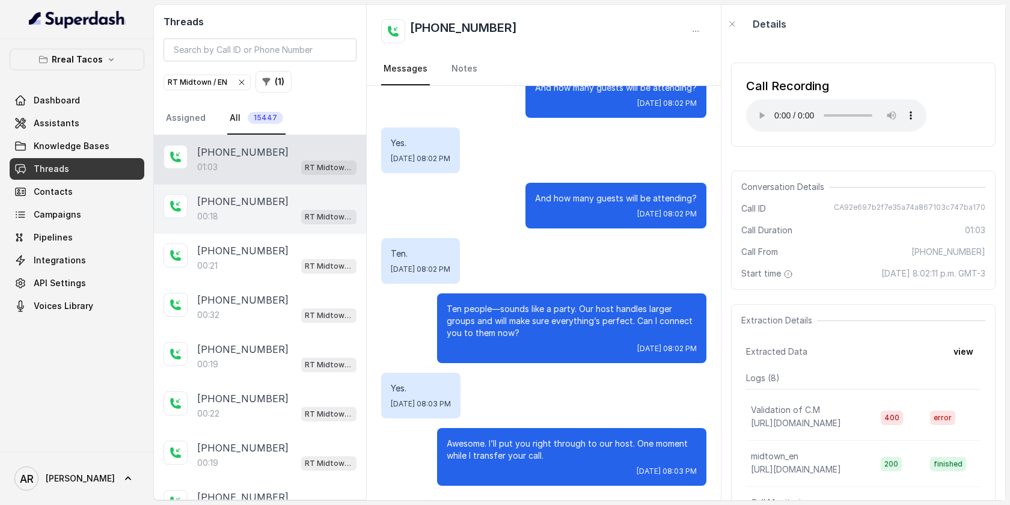
click at [344, 222] on span "RT Midtown / EN" at bounding box center [328, 217] width 55 height 14
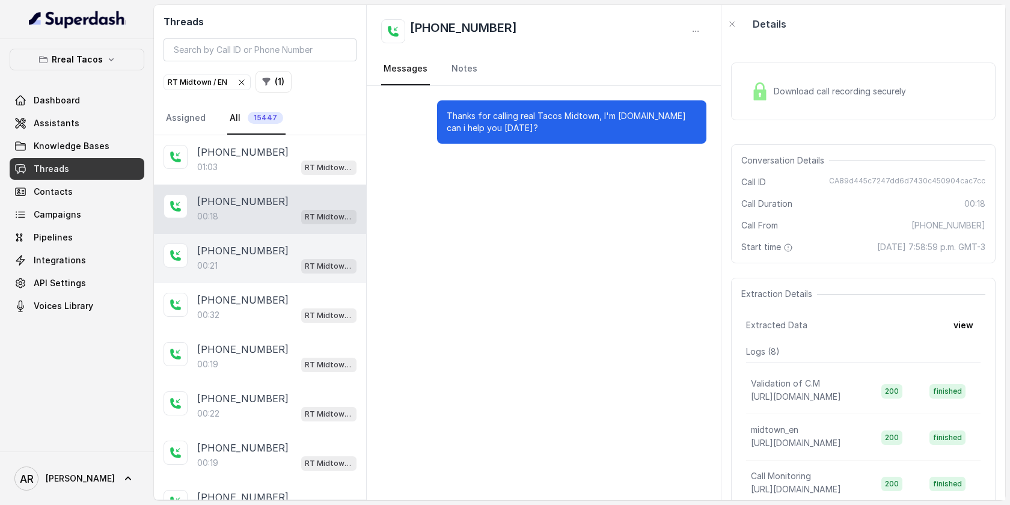
click at [335, 242] on div "[PHONE_NUMBER]:21 RT Midtown / EN" at bounding box center [260, 258] width 212 height 49
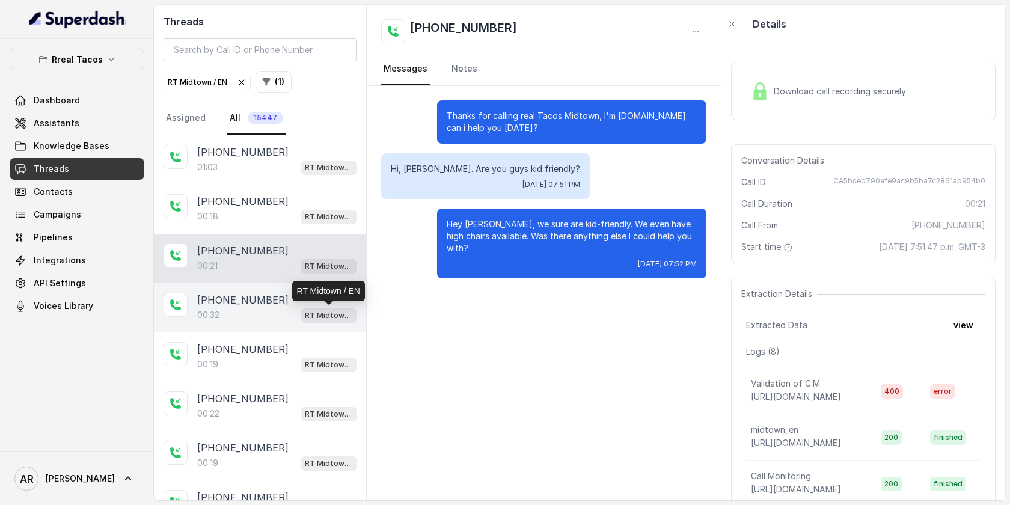
click at [314, 310] on p "RT Midtown / EN" at bounding box center [329, 316] width 48 height 12
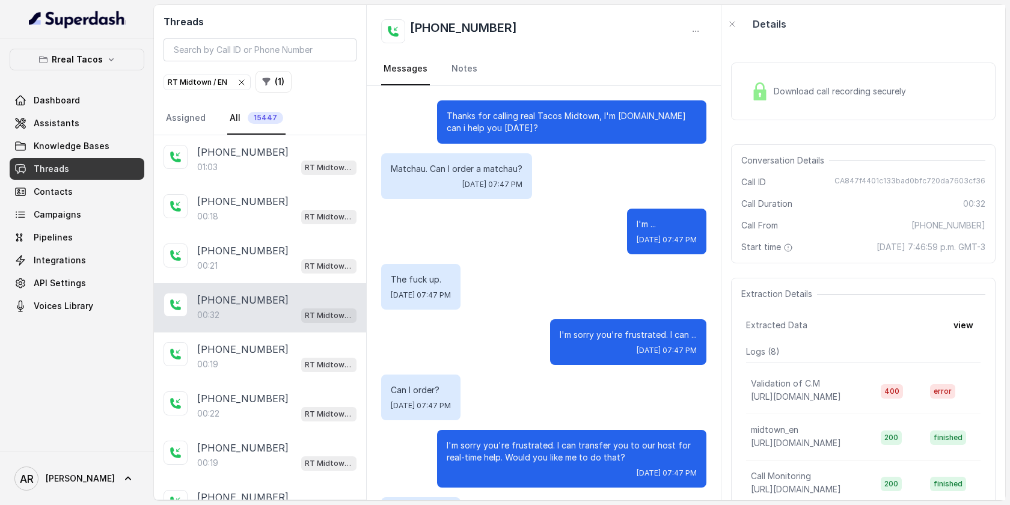
scroll to position [112, 0]
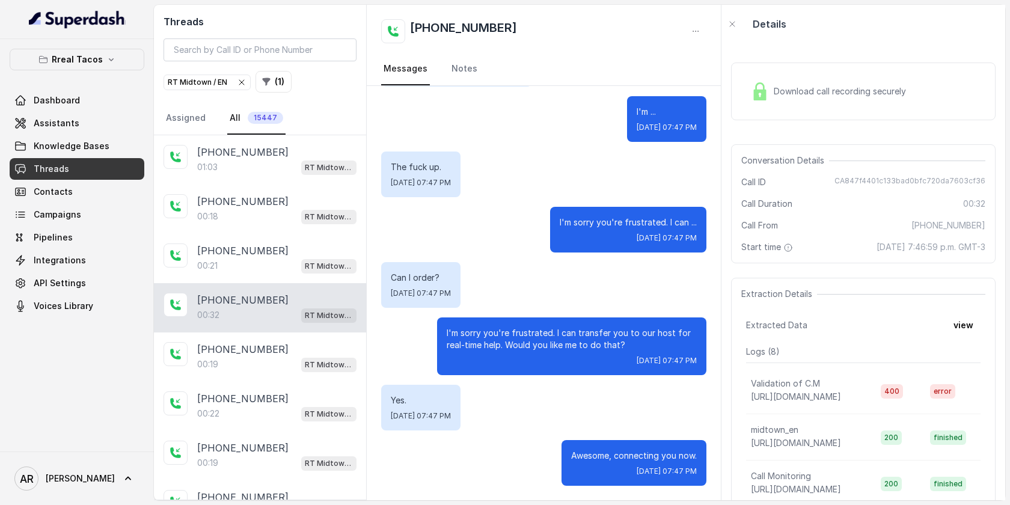
click at [808, 84] on div "Download call recording securely" at bounding box center [828, 92] width 165 height 28
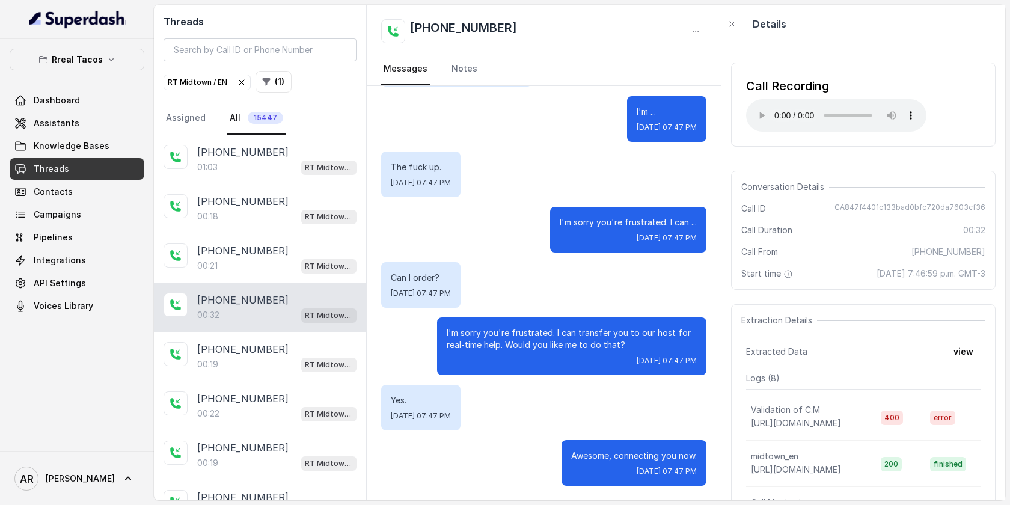
scroll to position [0, 0]
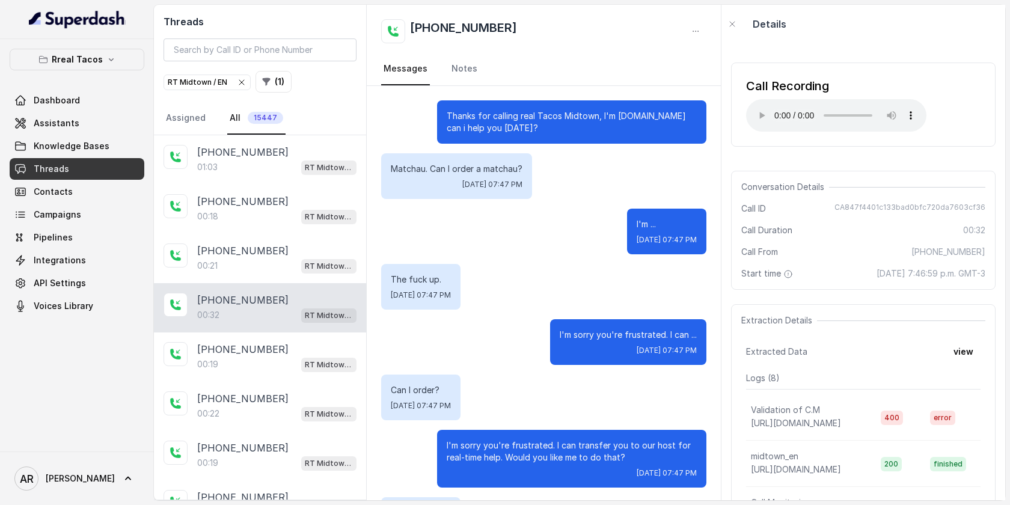
click at [743, 279] on span "Start time" at bounding box center [768, 273] width 54 height 12
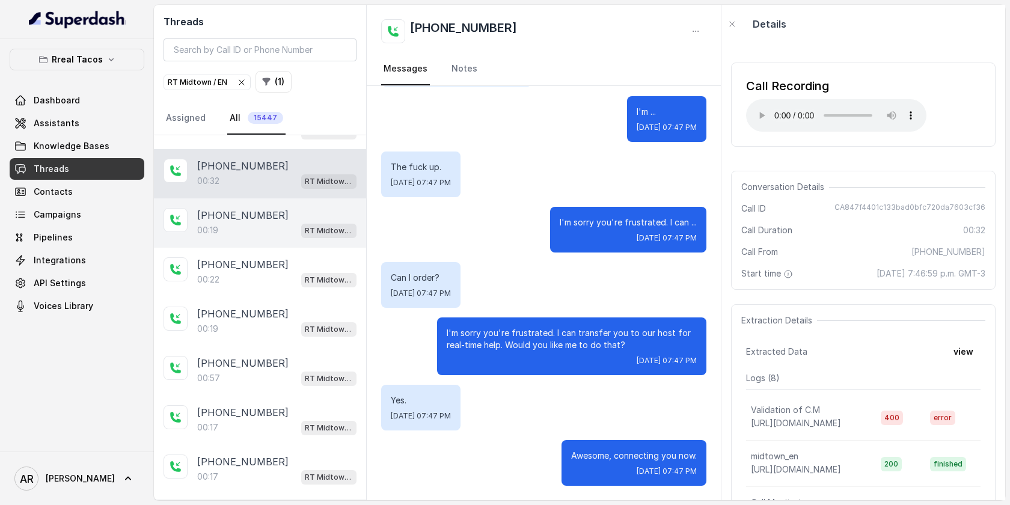
scroll to position [135, 0]
click at [297, 227] on div "00:19 RT Midtown / EN" at bounding box center [276, 230] width 159 height 16
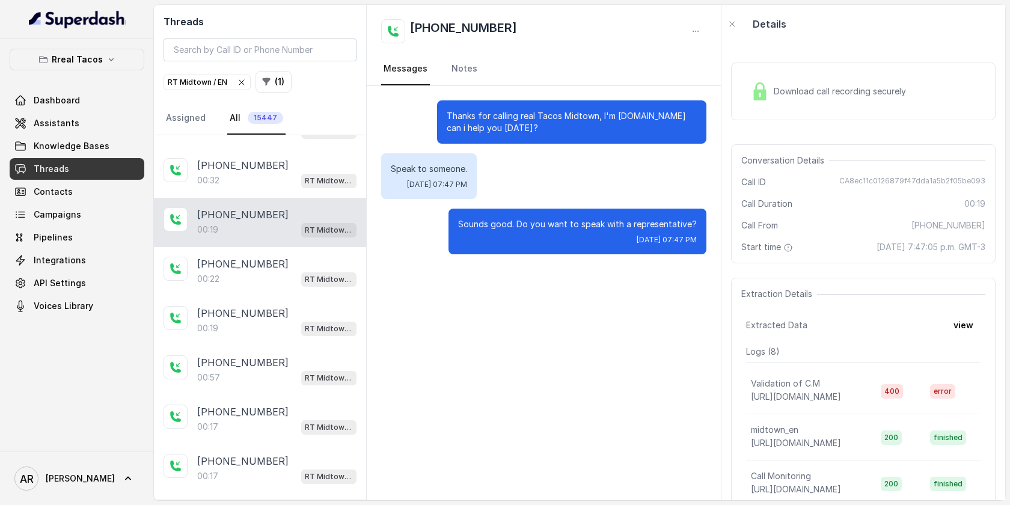
click at [893, 103] on div "Download call recording securely" at bounding box center [828, 92] width 165 height 28
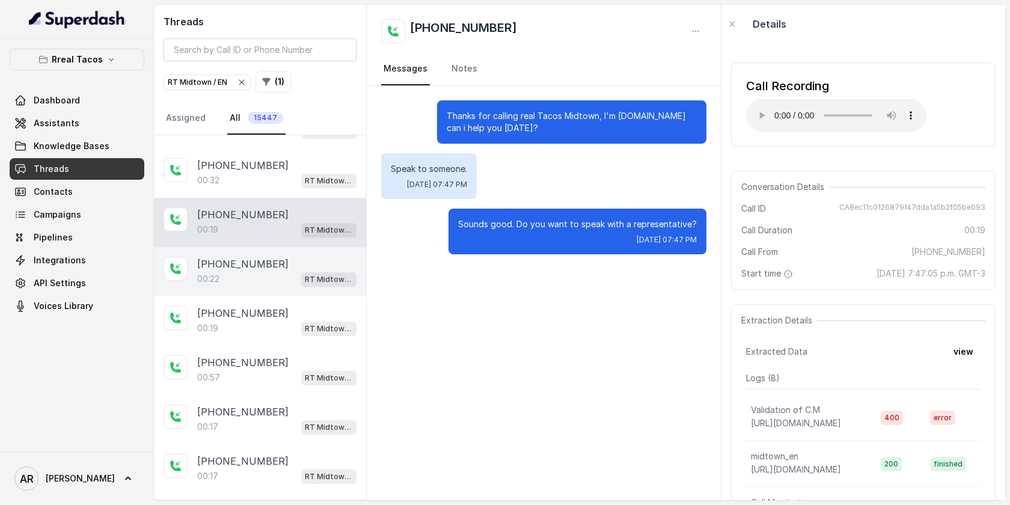
click at [258, 263] on p "[PHONE_NUMBER]" at bounding box center [242, 264] width 91 height 14
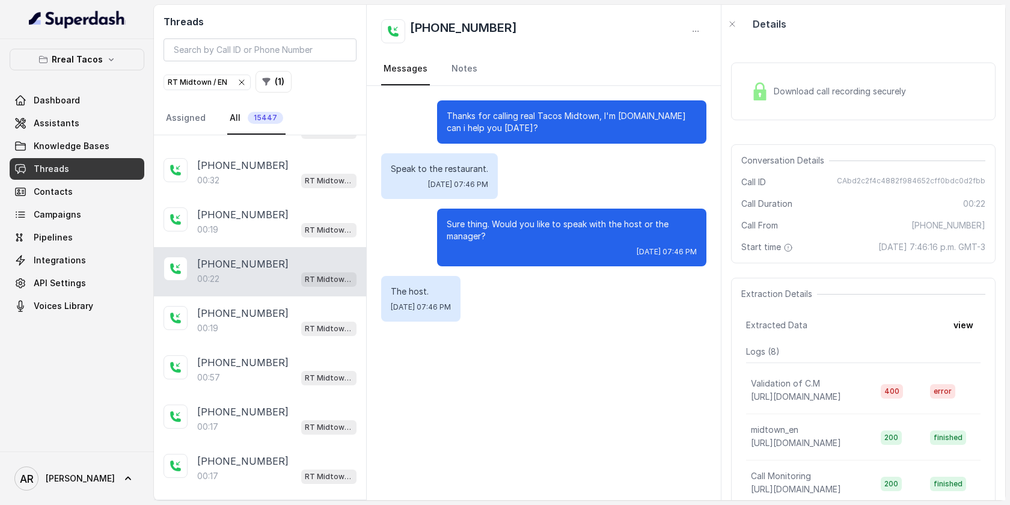
drag, startPoint x: 734, startPoint y: 123, endPoint x: 742, endPoint y: 119, distance: 8.6
click at [735, 123] on div "Download call recording securely" at bounding box center [863, 91] width 264 height 77
click at [769, 97] on div "Download call recording securely" at bounding box center [828, 92] width 165 height 28
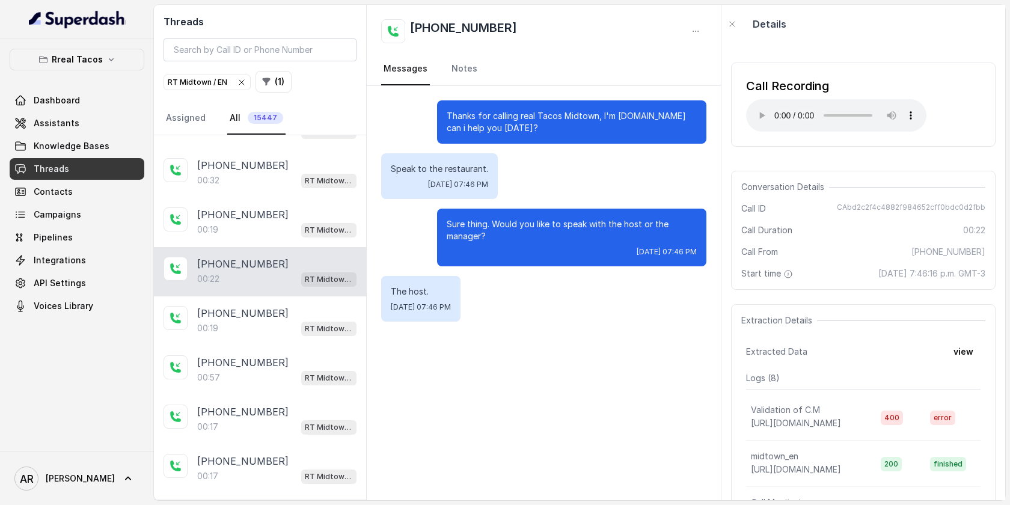
click at [836, 163] on div "Call Recording Your browser does not support the audio element. Conversation De…" at bounding box center [863, 271] width 284 height 457
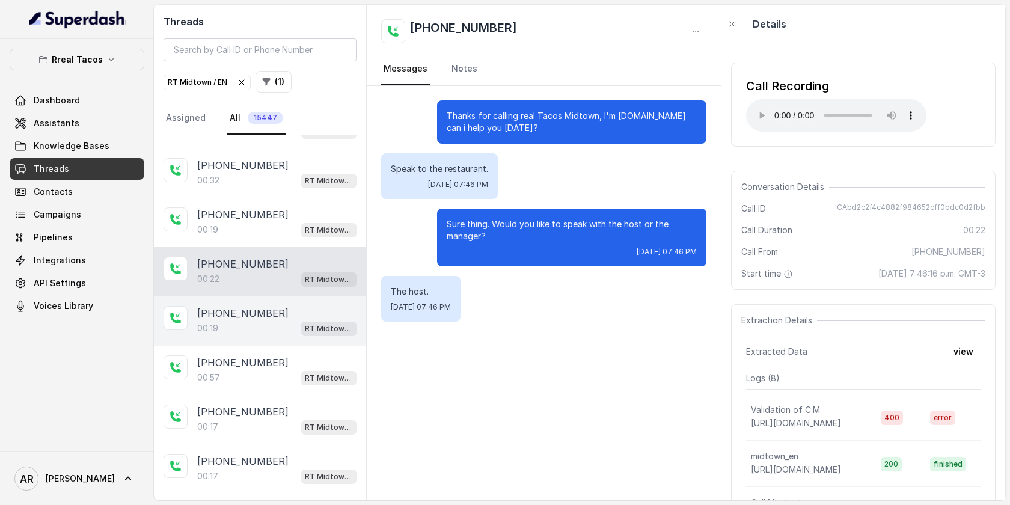
click at [222, 341] on div "[PHONE_NUMBER]:19 RT Midtown / EN" at bounding box center [260, 320] width 212 height 49
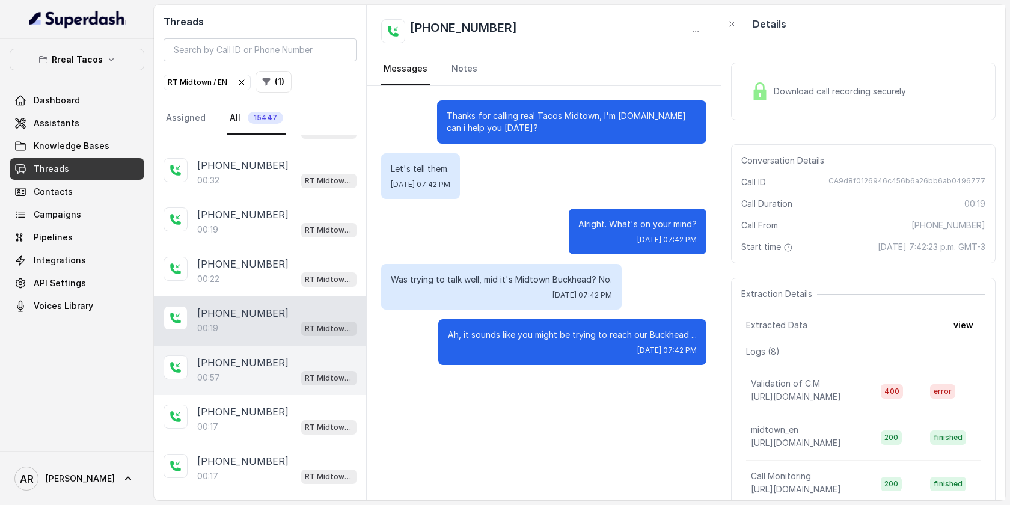
scroll to position [179, 0]
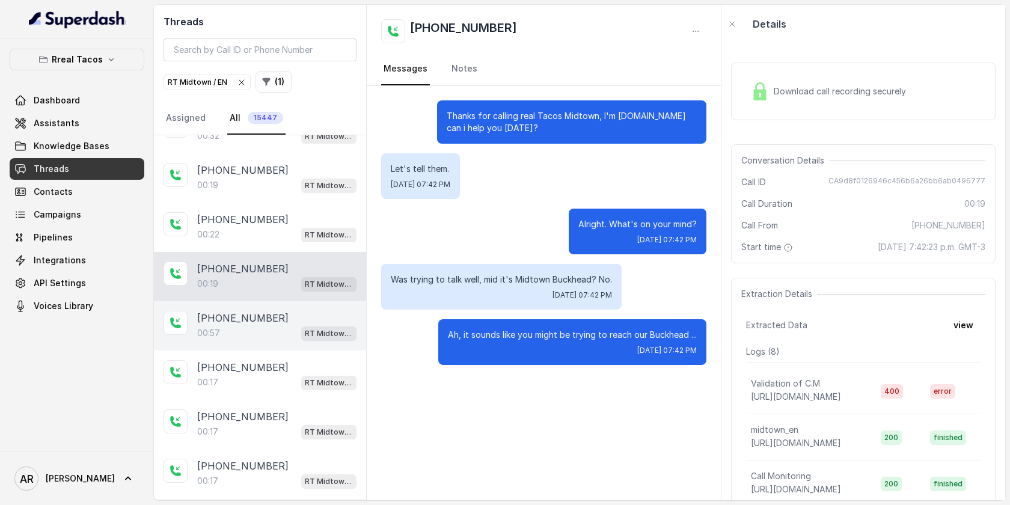
click at [284, 312] on div "[PHONE_NUMBER]" at bounding box center [276, 318] width 159 height 14
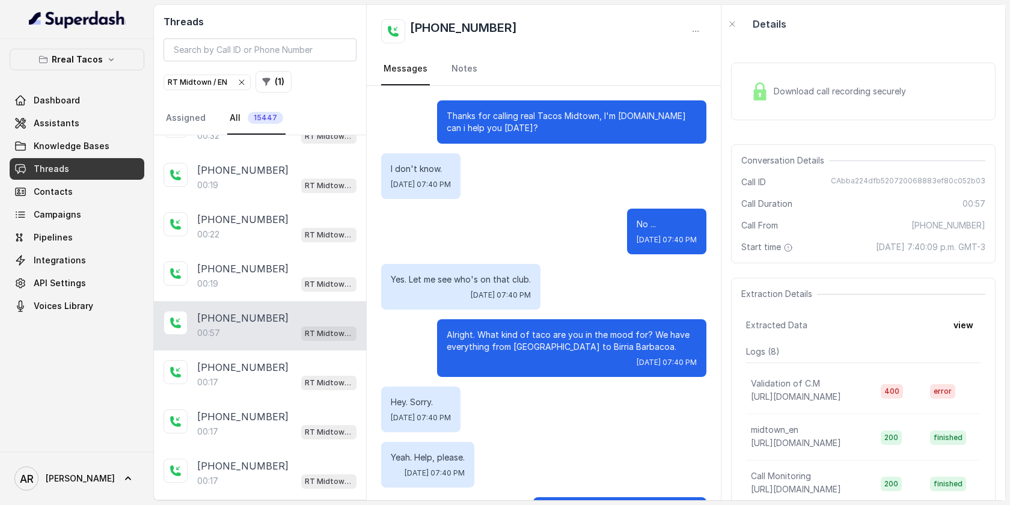
scroll to position [290, 0]
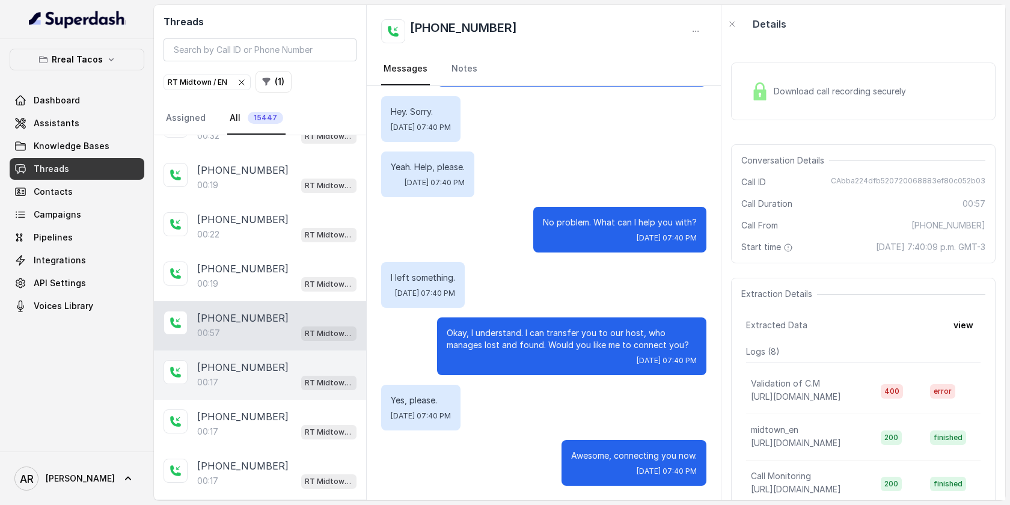
click at [281, 375] on div "00:17 RT Midtown / EN" at bounding box center [276, 382] width 159 height 16
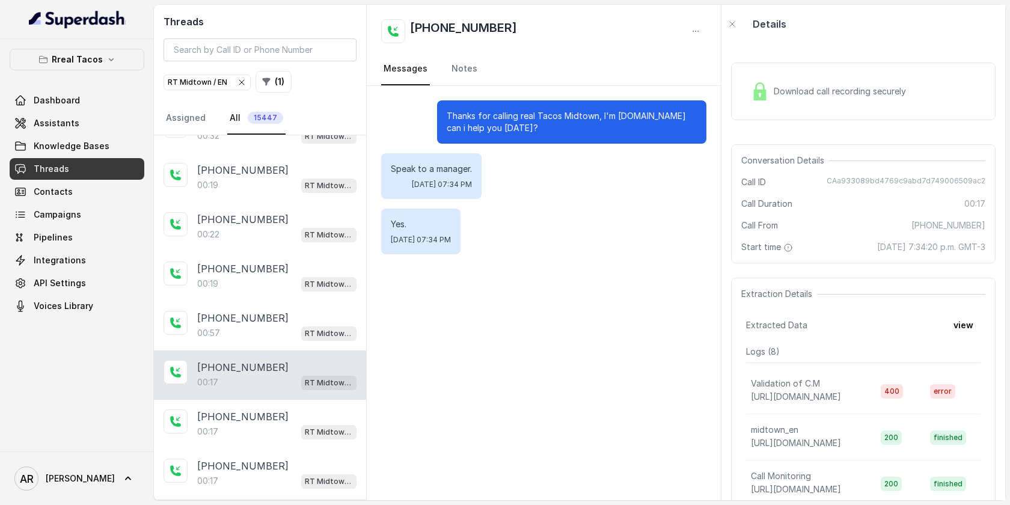
scroll to position [228, 0]
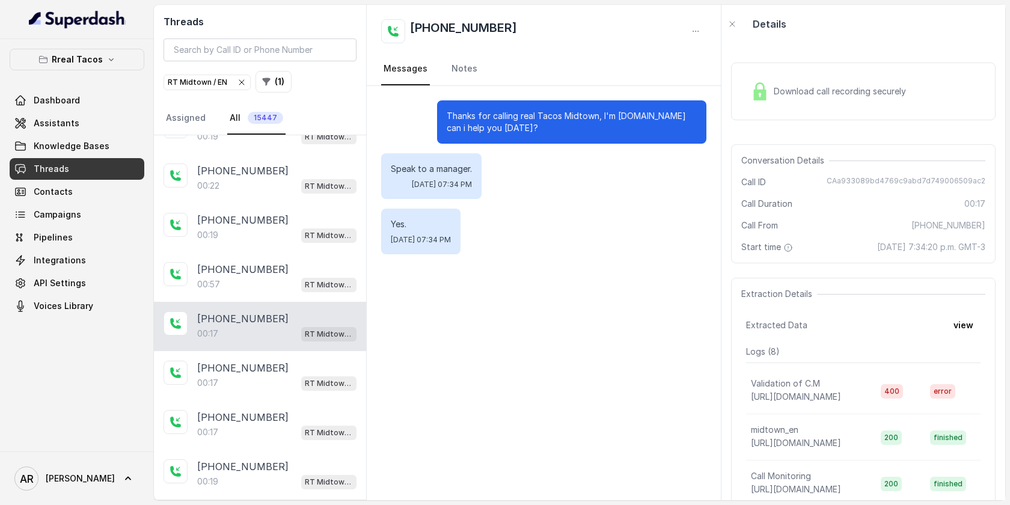
click at [281, 375] on div "00:17 RT Midtown / EN" at bounding box center [276, 383] width 159 height 16
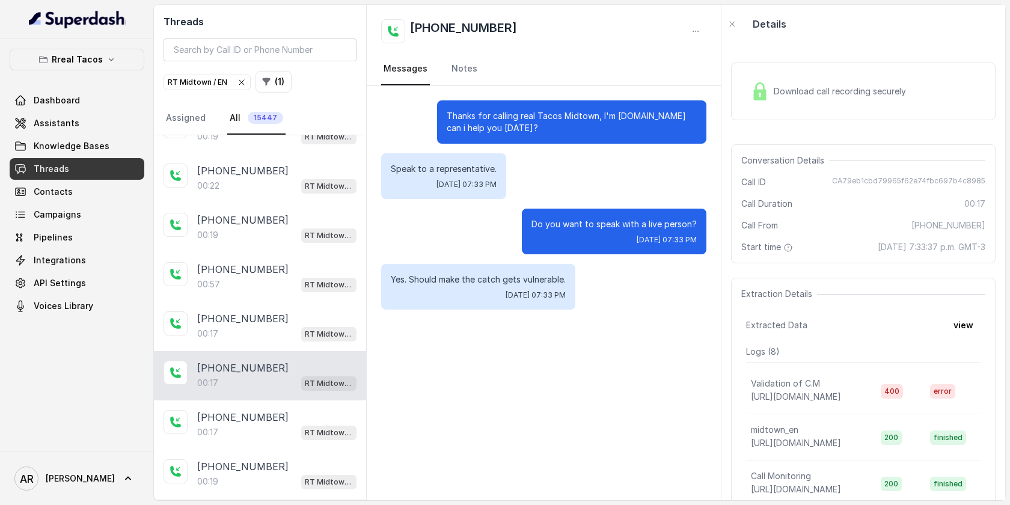
click at [741, 93] on div "Download call recording securely" at bounding box center [863, 92] width 264 height 58
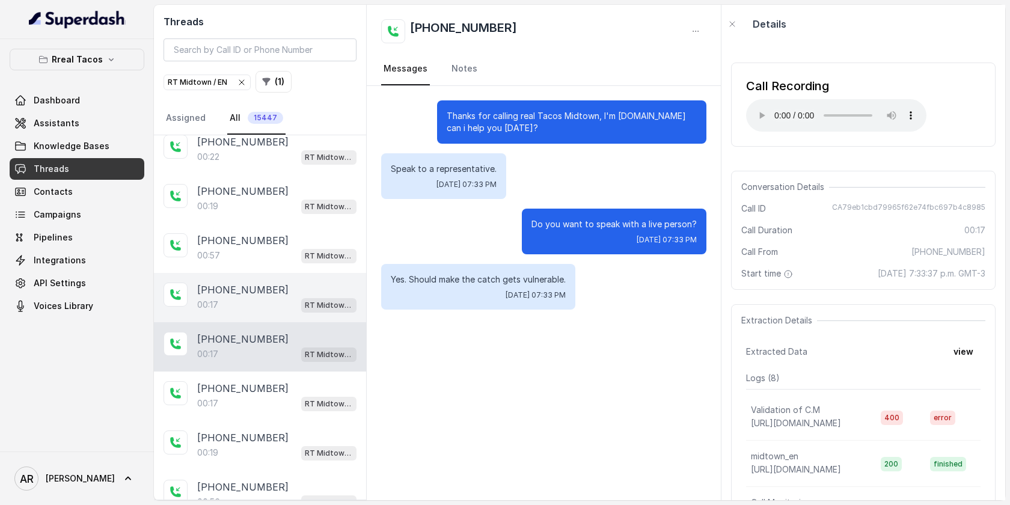
scroll to position [269, 0]
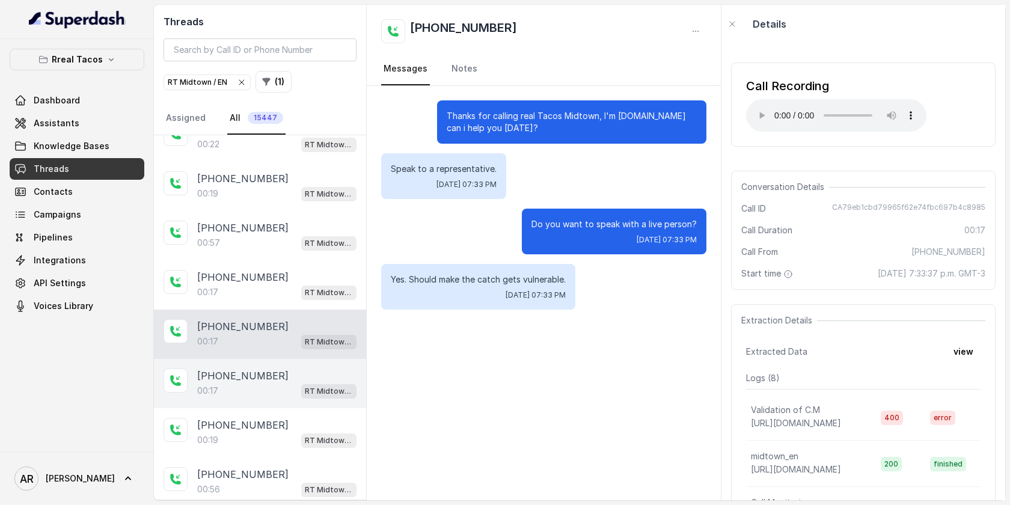
click at [272, 370] on div "[PHONE_NUMBER]" at bounding box center [276, 375] width 159 height 14
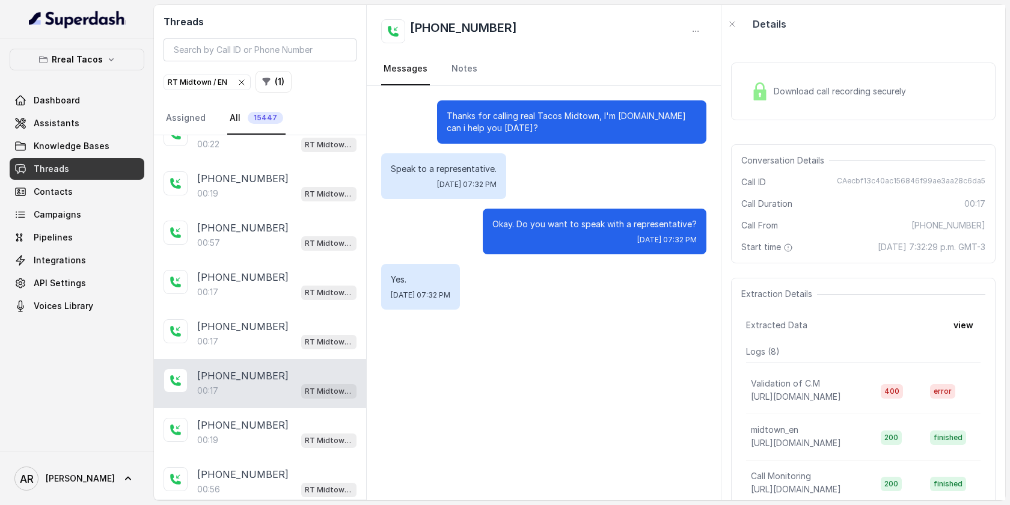
click at [769, 75] on div "Download call recording securely" at bounding box center [863, 92] width 264 height 58
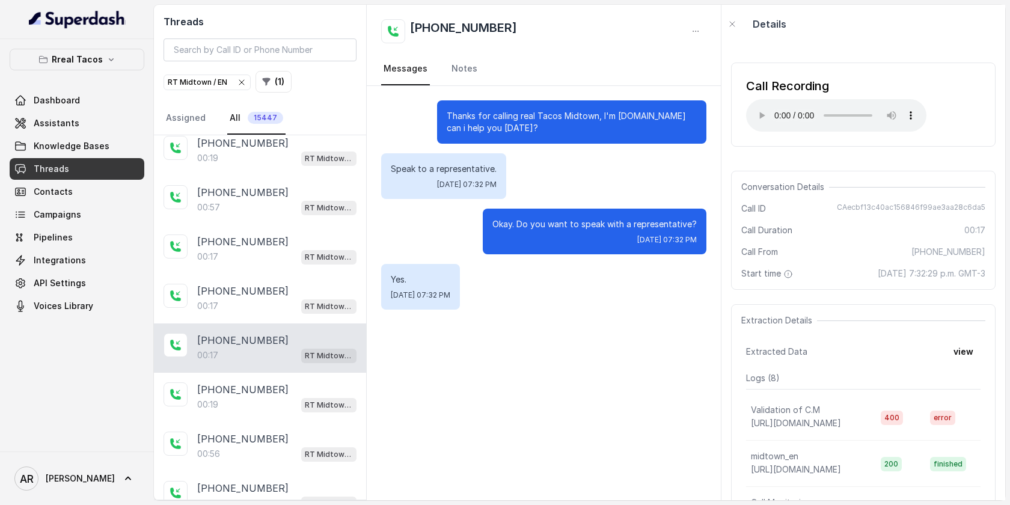
scroll to position [314, 0]
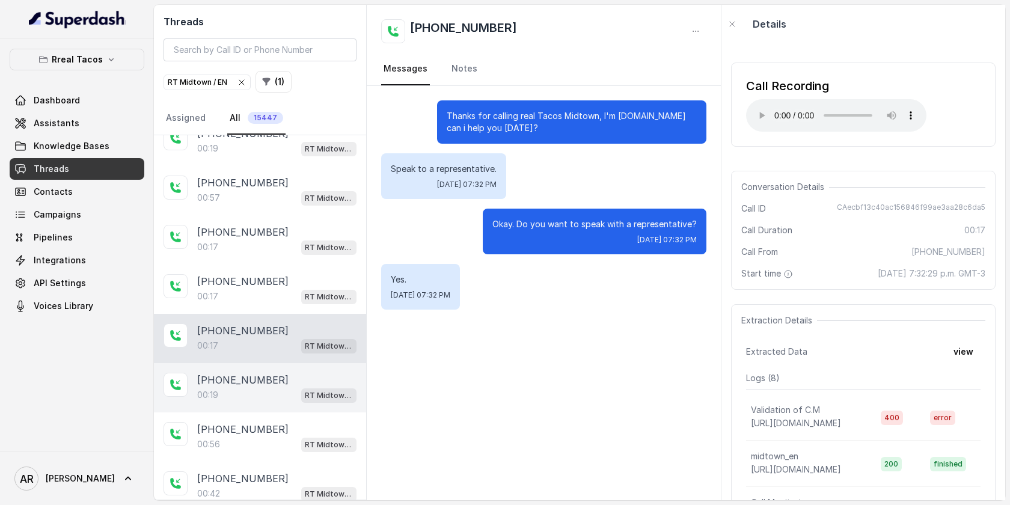
click at [288, 387] on div "00:19 RT Midtown / EN" at bounding box center [276, 395] width 159 height 16
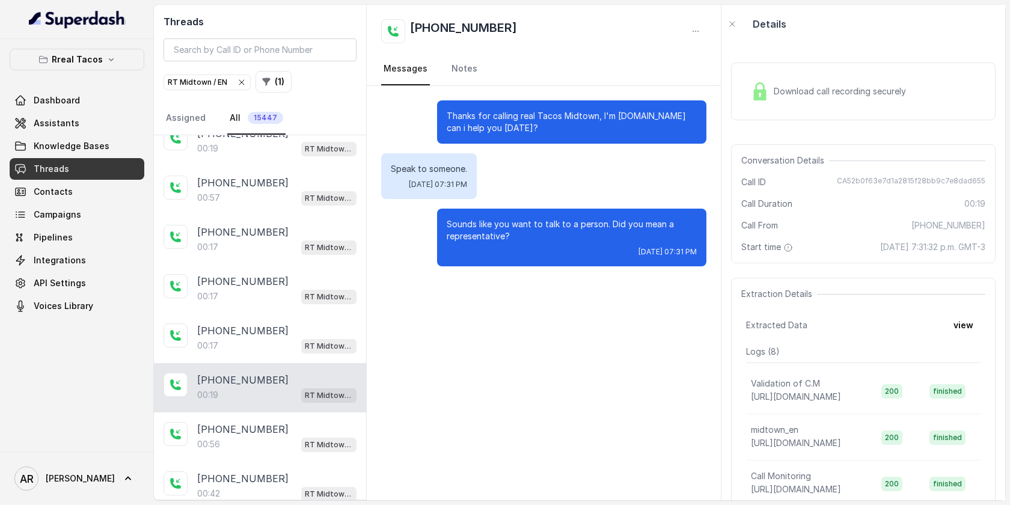
scroll to position [367, 0]
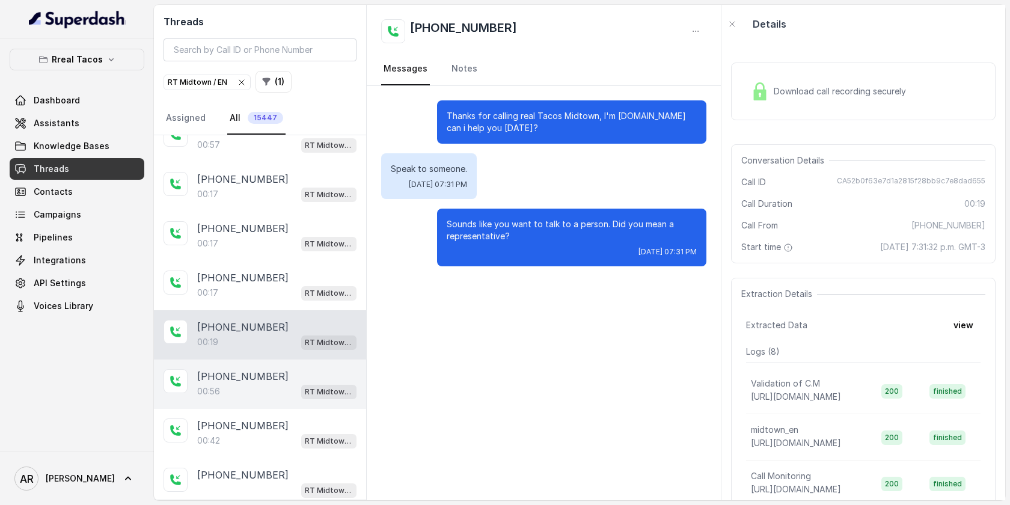
click at [299, 383] on div "00:56 RT Midtown / EN" at bounding box center [276, 391] width 159 height 16
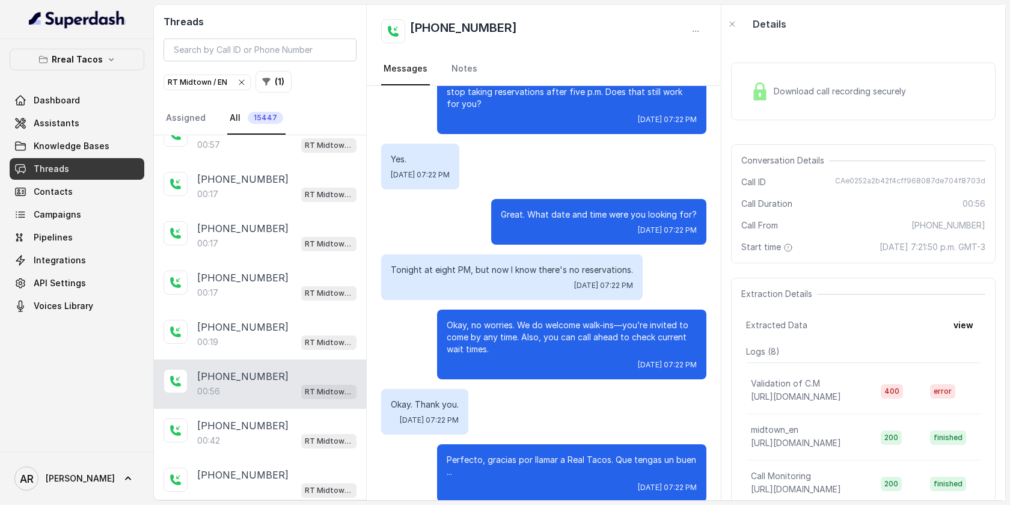
scroll to position [283, 0]
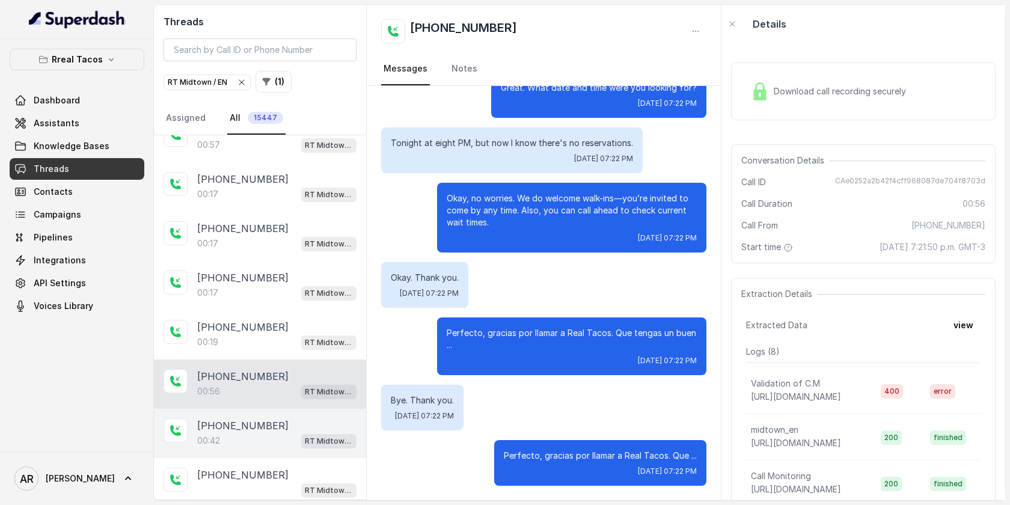
click at [265, 423] on div "[PHONE_NUMBER]" at bounding box center [276, 425] width 159 height 14
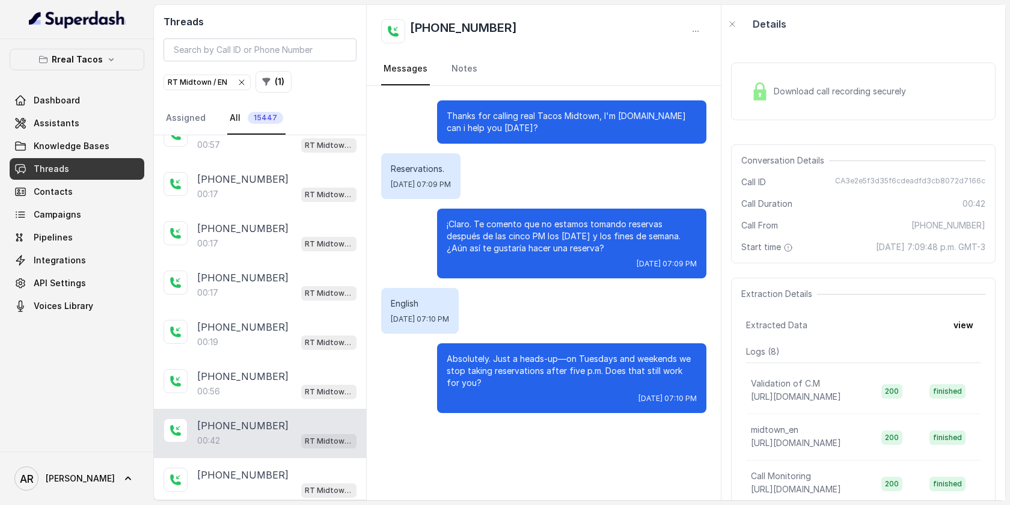
click at [815, 79] on div "Download call recording securely" at bounding box center [828, 92] width 165 height 28
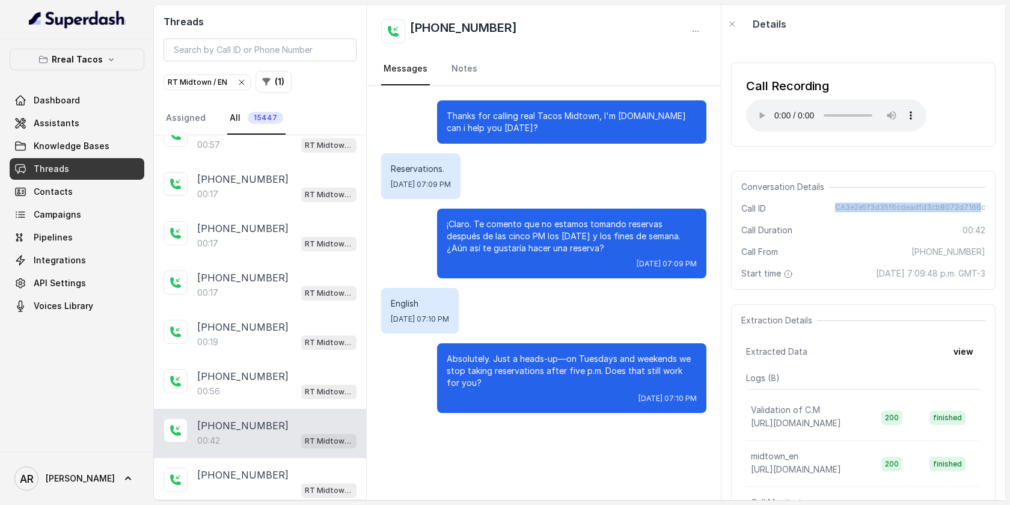
drag, startPoint x: 838, startPoint y: 205, endPoint x: 980, endPoint y: 212, distance: 142.0
click at [980, 212] on div "Call ID CA3e2e5f3d35f6cdeadfd3cb8072d7166c" at bounding box center [863, 209] width 244 height 12
click at [984, 210] on span "CA3e2e5f3d35f6cdeadfd3cb8072d7166c" at bounding box center [910, 209] width 150 height 12
drag, startPoint x: 986, startPoint y: 209, endPoint x: 838, endPoint y: 205, distance: 147.3
click at [838, 205] on div "Conversation Details Call ID CA3e2e5f3d35f6cdeadfd3cb8072d7166c Call Duration 0…" at bounding box center [863, 230] width 264 height 119
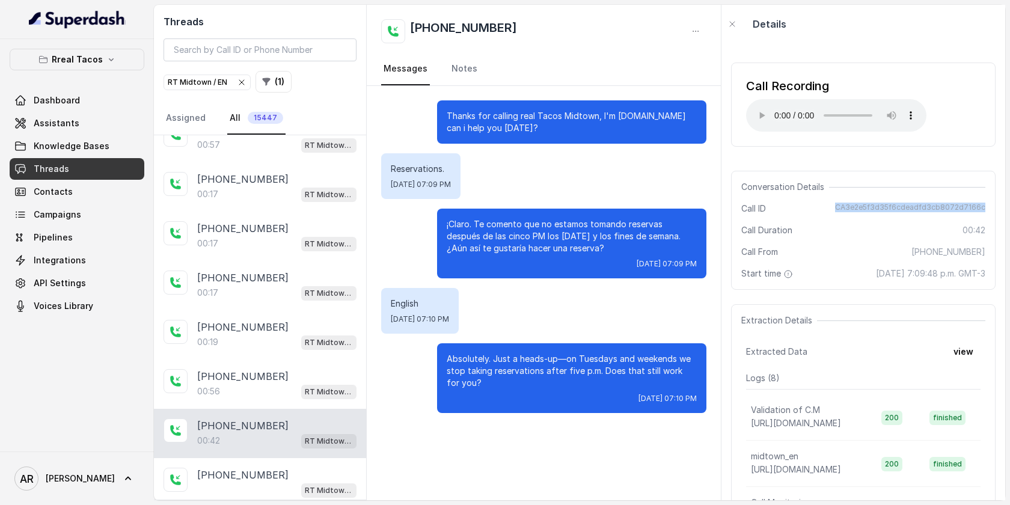
copy span "CA3e2e5f3d35f6cdeadfd3cb8072d7166c"
click at [588, 165] on div "Reservations. [DATE] 07:09 PM" at bounding box center [543, 176] width 325 height 46
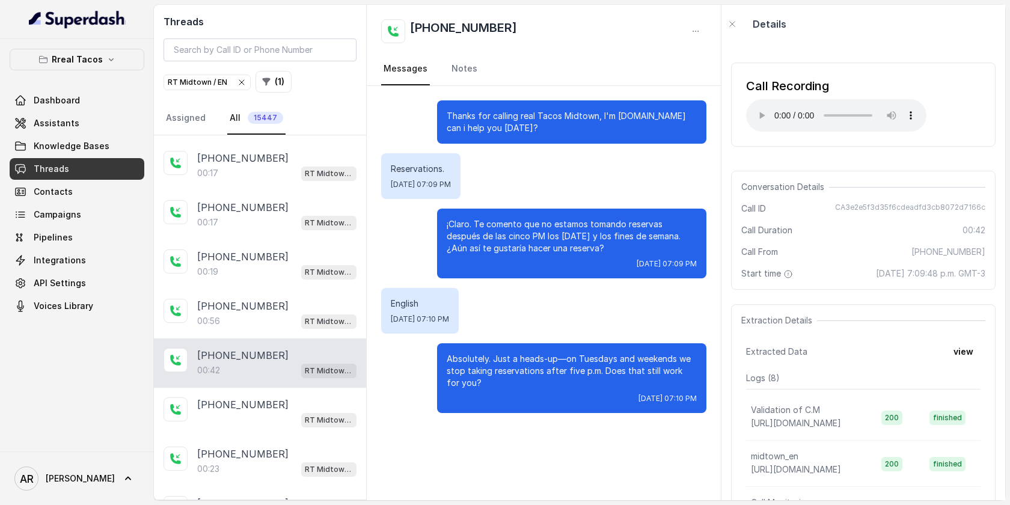
scroll to position [437, 0]
drag, startPoint x: 836, startPoint y: 200, endPoint x: 1001, endPoint y: 207, distance: 165.5
click at [1001, 207] on div "Call Recording Your browser does not support the audio element. Conversation De…" at bounding box center [863, 271] width 284 height 457
copy span "CA3e2e5f3d35f6cdeadfd3cb8072d7166c"
click at [764, 260] on div "Conversation Details Call ID CA3e2e5f3d35f6cdeadfd3cb8072d7166c Call Duration 0…" at bounding box center [863, 230] width 264 height 119
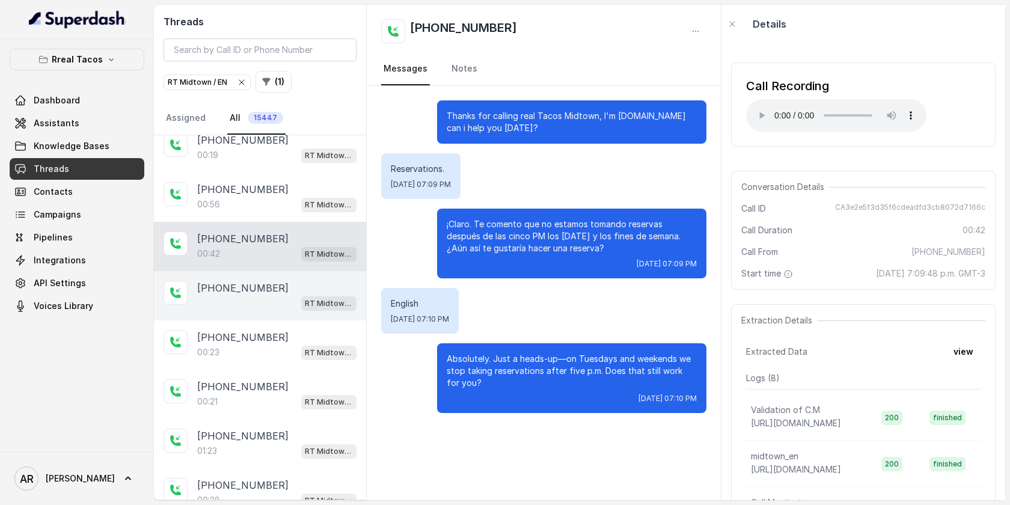
scroll to position [561, 0]
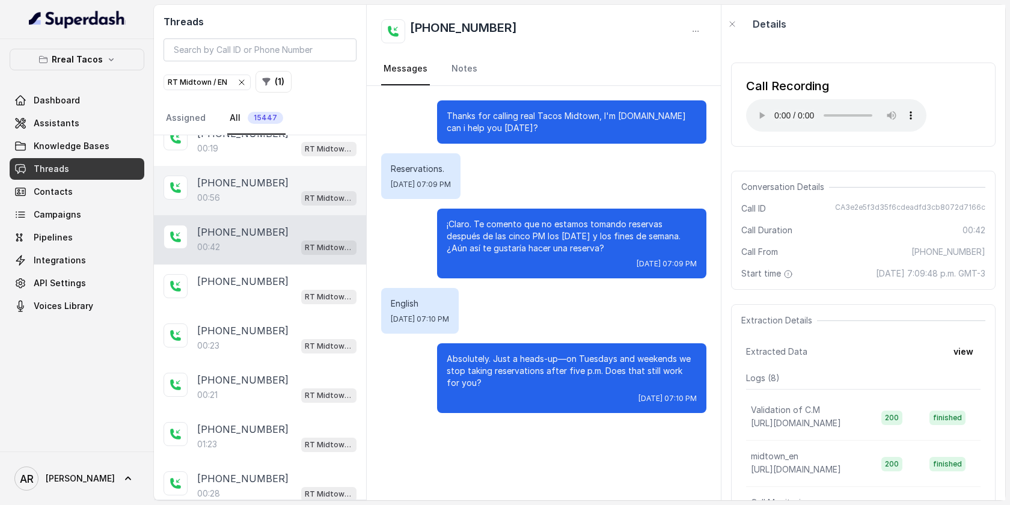
click at [266, 197] on div "00:56 RT Midtown / EN" at bounding box center [276, 198] width 159 height 16
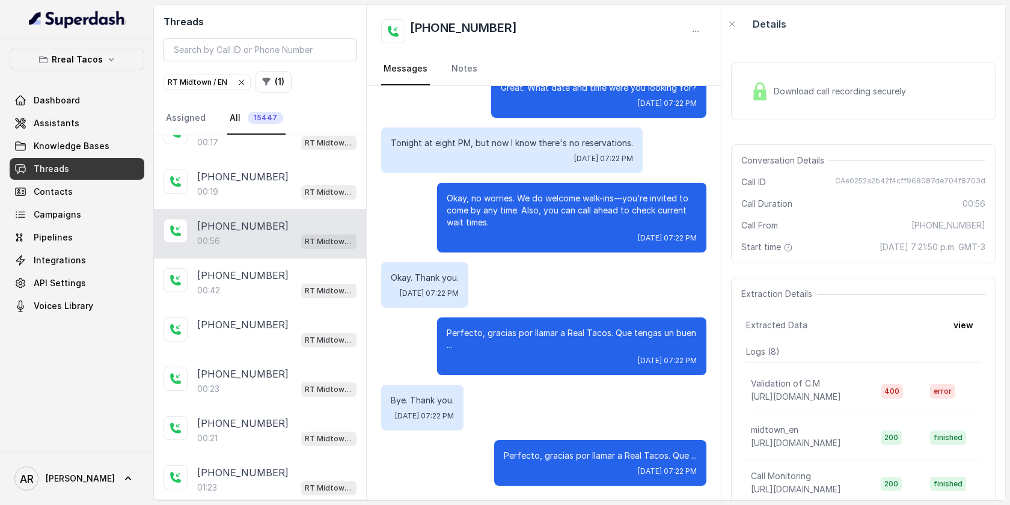
scroll to position [513, 0]
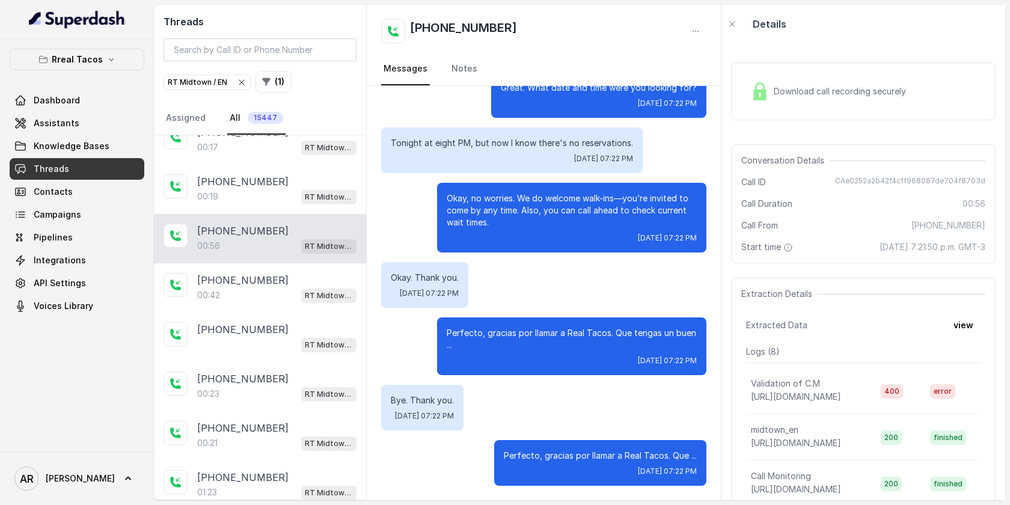
click at [266, 197] on div "00:19 RT Midtown / EN" at bounding box center [276, 197] width 159 height 16
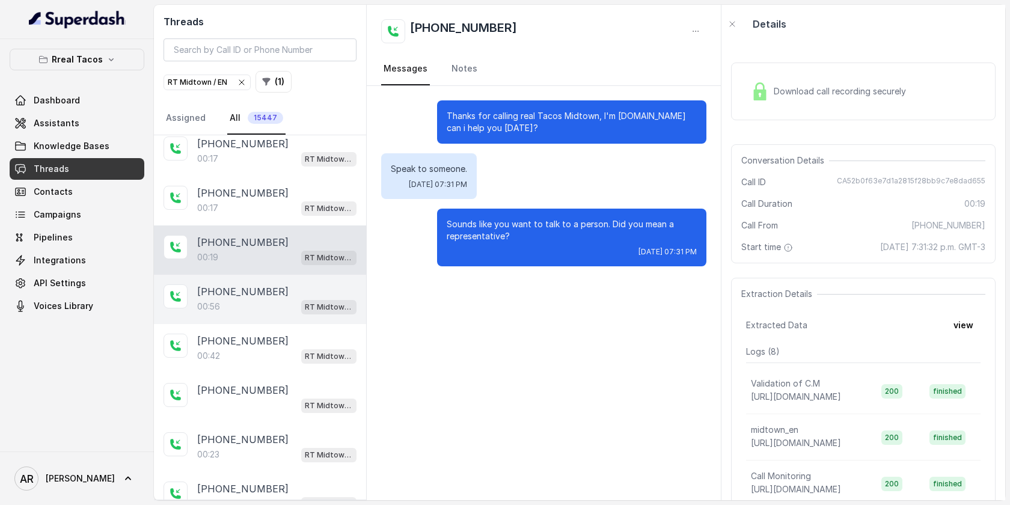
click at [266, 200] on div "00:17 RT Midtown / EN" at bounding box center [276, 208] width 159 height 16
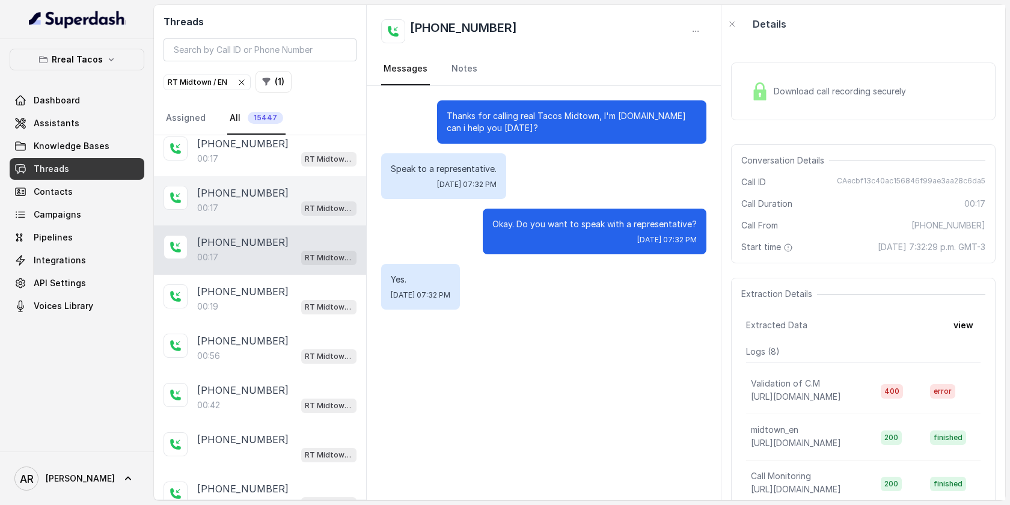
click at [266, 200] on div "00:17 RT Midtown / EN" at bounding box center [276, 208] width 159 height 16
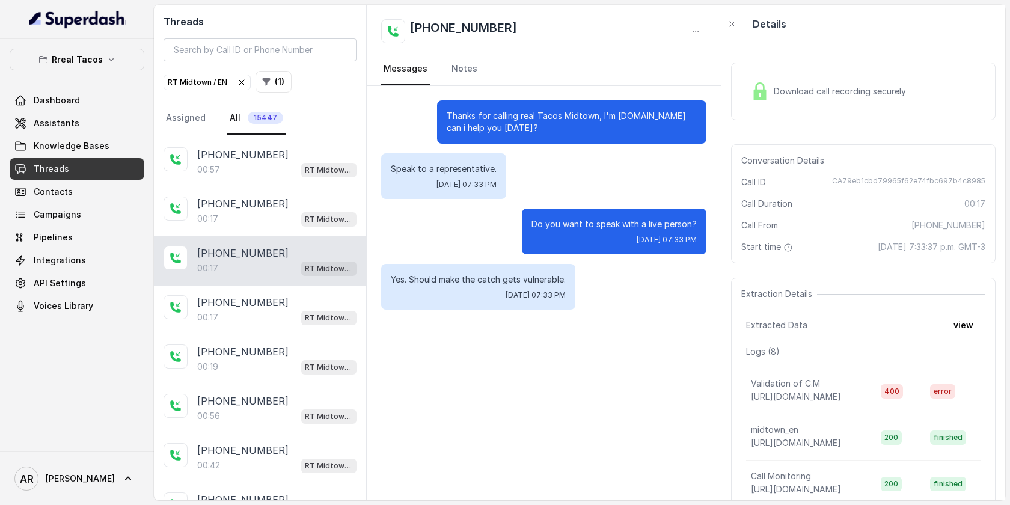
click at [265, 200] on div "[PHONE_NUMBER]" at bounding box center [276, 204] width 159 height 14
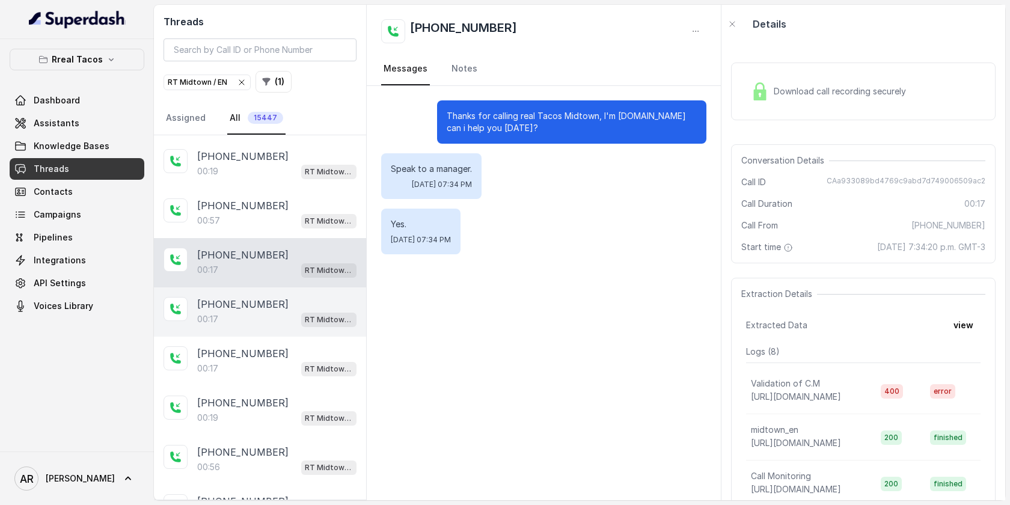
scroll to position [290, 0]
click at [265, 200] on p "[PHONE_NUMBER]" at bounding box center [242, 207] width 91 height 14
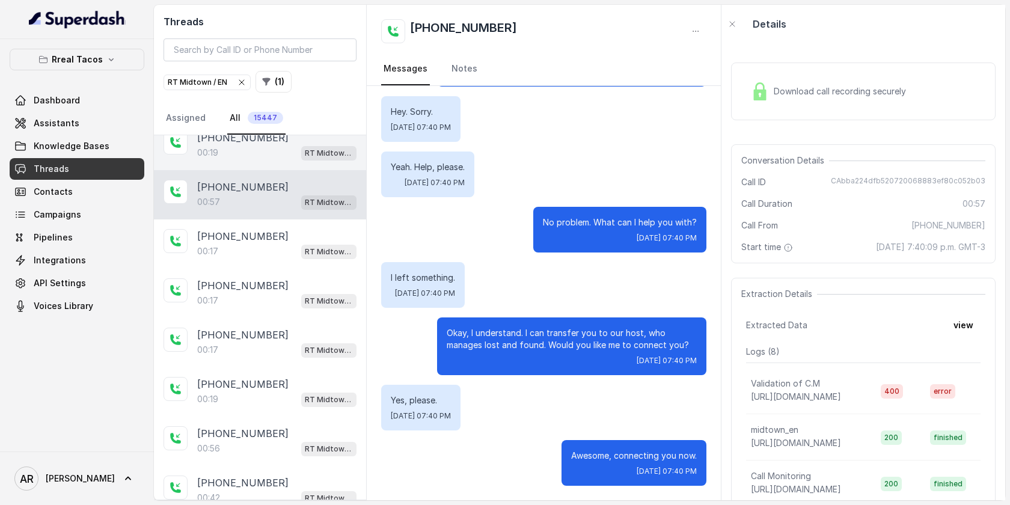
scroll to position [337, 0]
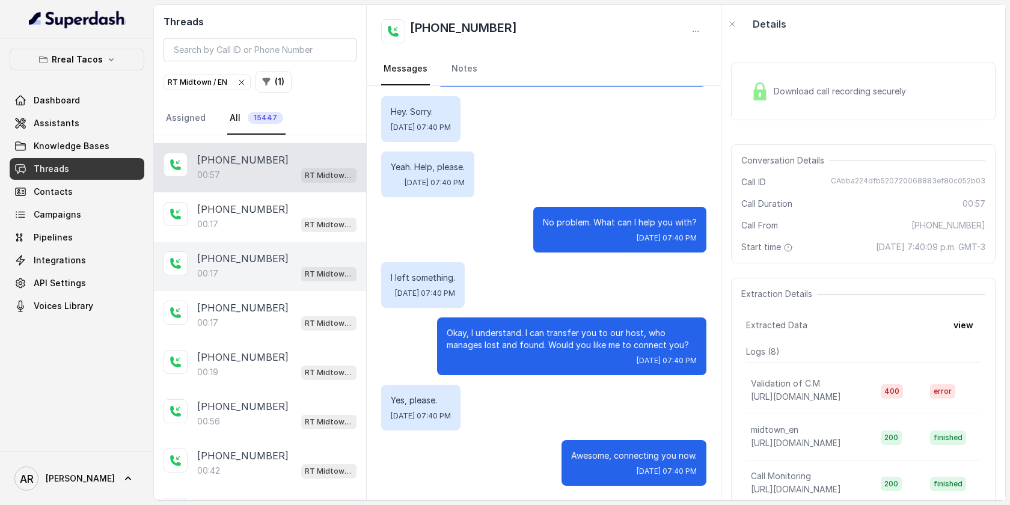
click at [251, 266] on div "00:17 RT Midtown / EN" at bounding box center [276, 274] width 159 height 16
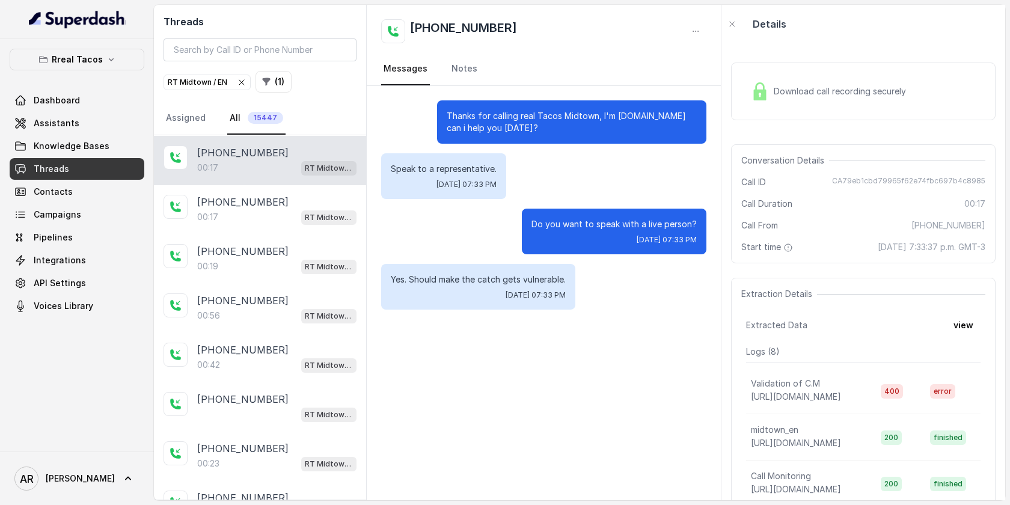
click at [251, 263] on div "00:19 RT Midtown / EN" at bounding box center [276, 266] width 159 height 16
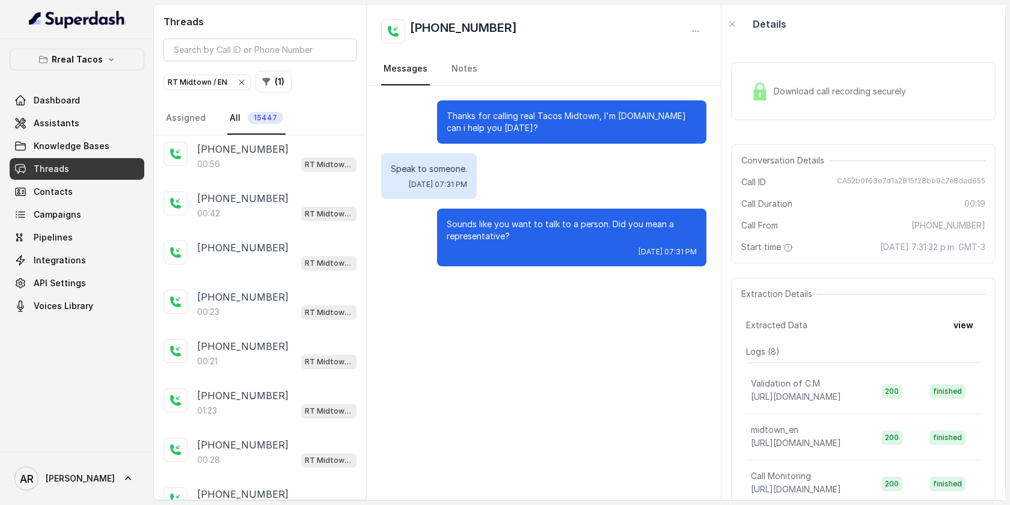
click at [251, 263] on div "RT Midtown / EN" at bounding box center [276, 263] width 159 height 16
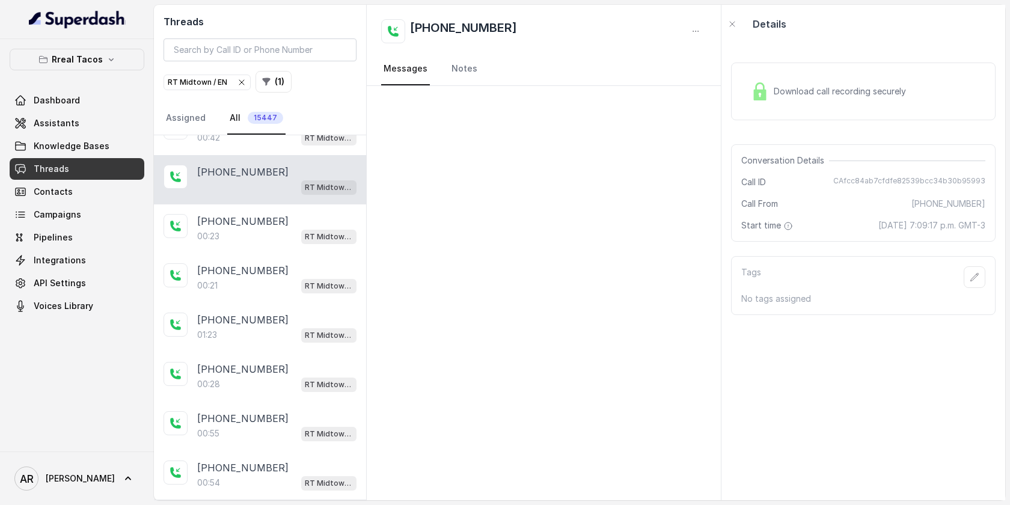
click at [251, 263] on p "[PHONE_NUMBER]" at bounding box center [242, 270] width 91 height 14
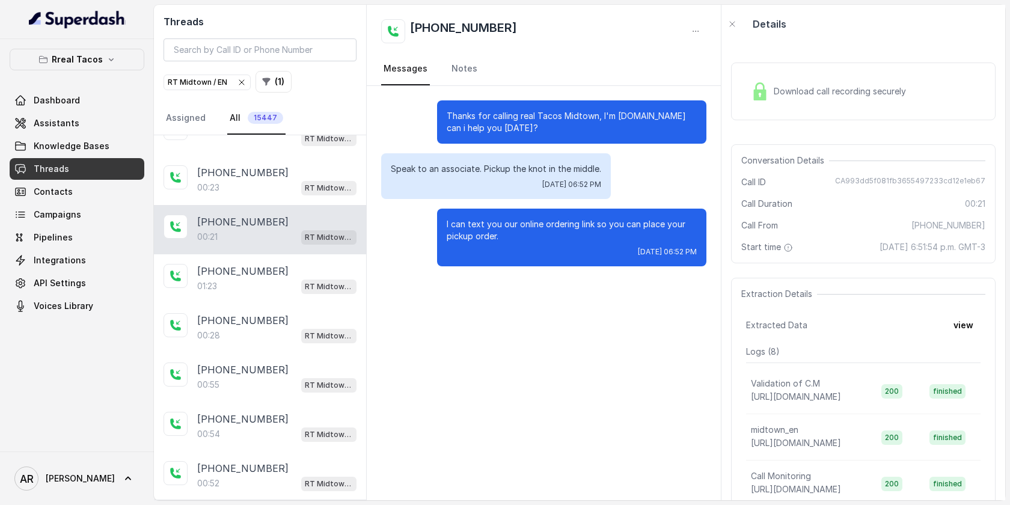
scroll to position [740, 0]
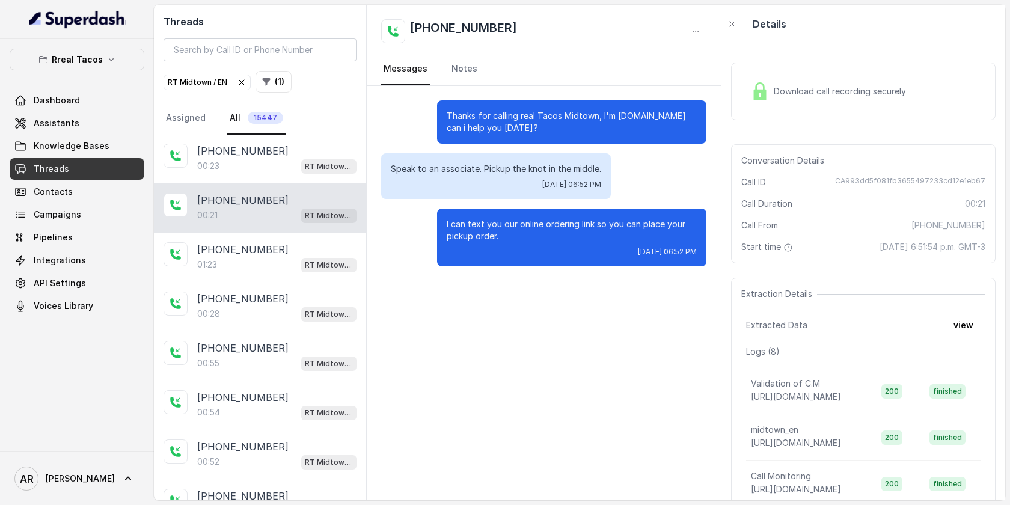
click at [251, 263] on div "01:23 RT Midtown / EN" at bounding box center [276, 265] width 159 height 16
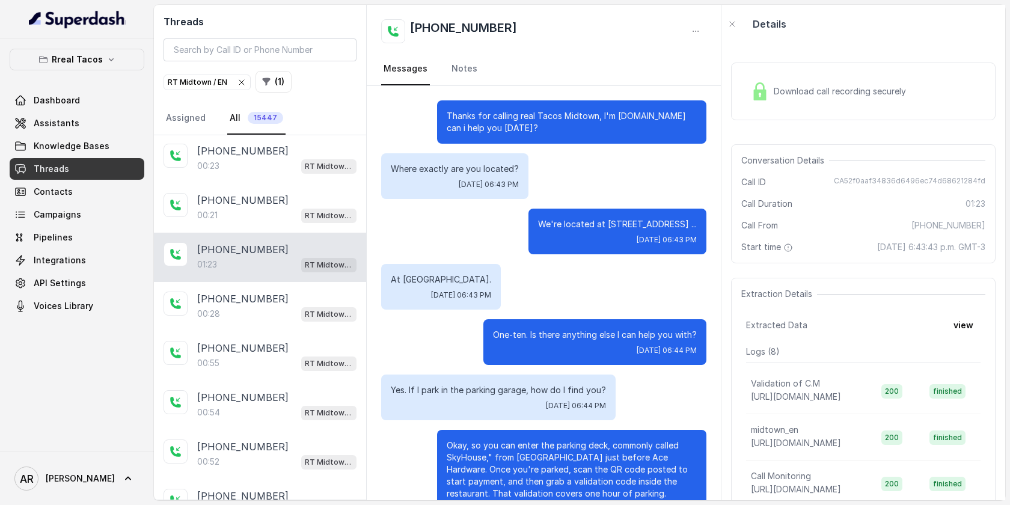
scroll to position [473, 0]
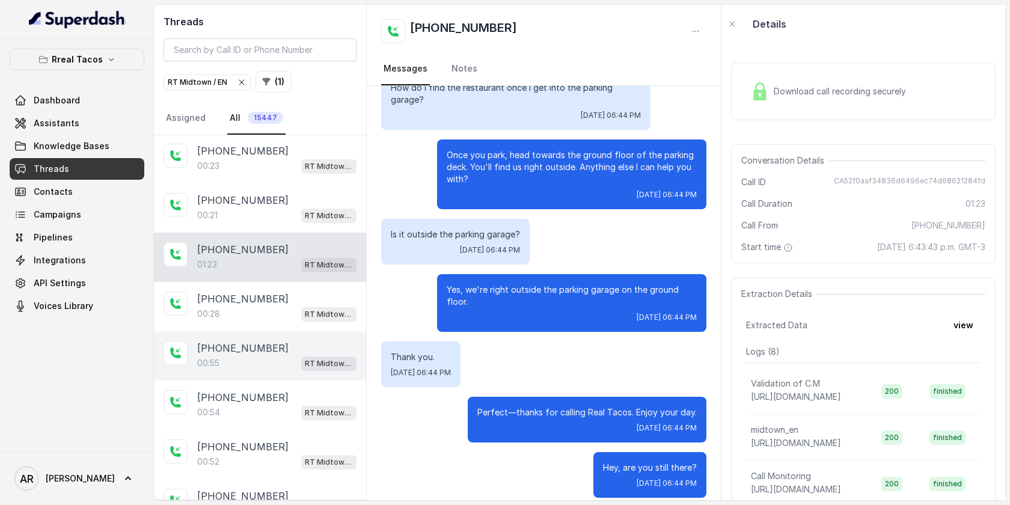
click at [253, 332] on div "[PHONE_NUMBER]:55 RT Midtown / EN" at bounding box center [260, 355] width 212 height 49
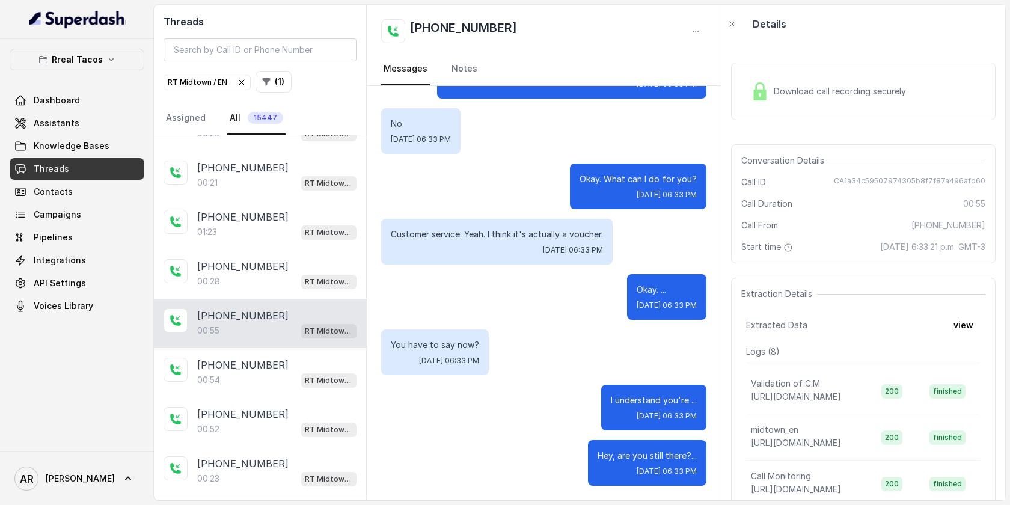
scroll to position [794, 0]
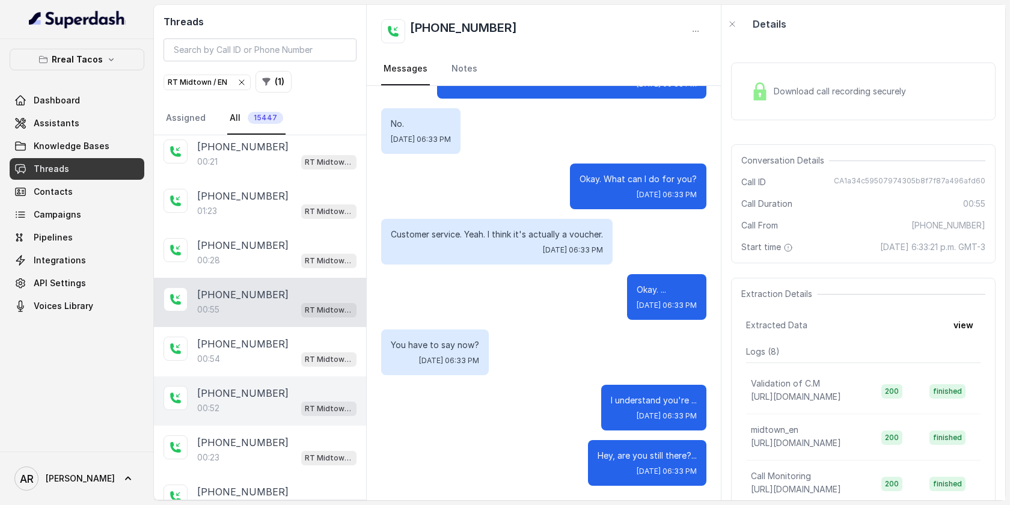
click at [261, 400] on div "00:52 RT Midtown / EN" at bounding box center [276, 408] width 159 height 16
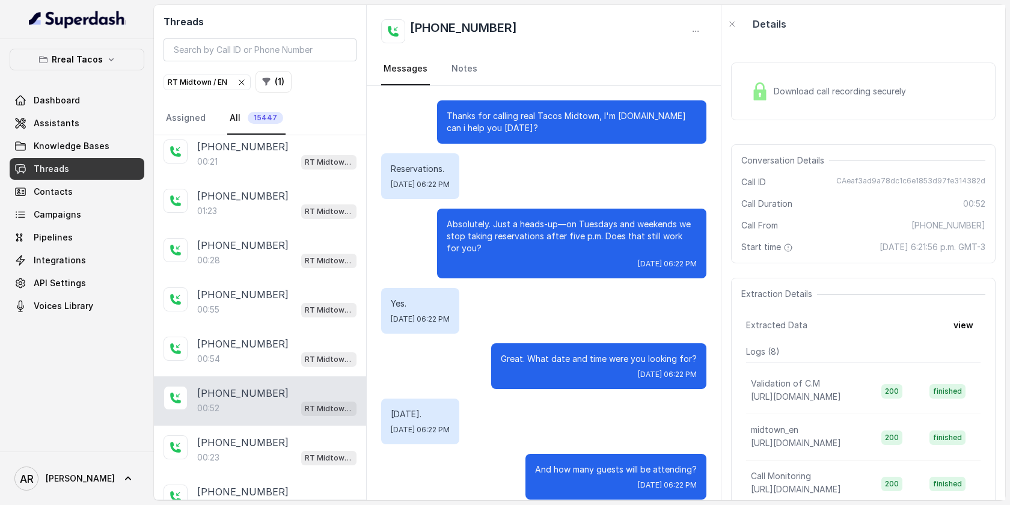
scroll to position [271, 0]
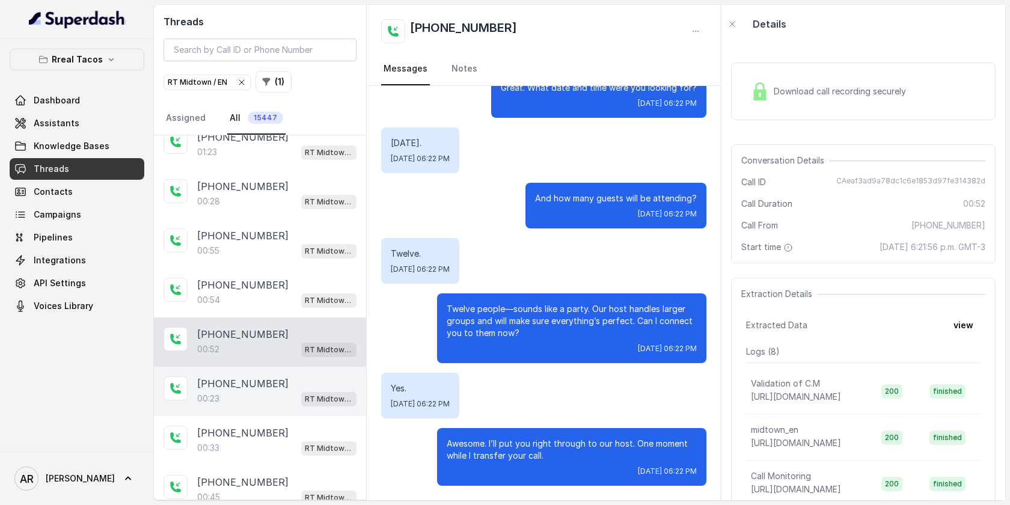
click at [313, 376] on div "[PHONE_NUMBER]" at bounding box center [276, 383] width 159 height 14
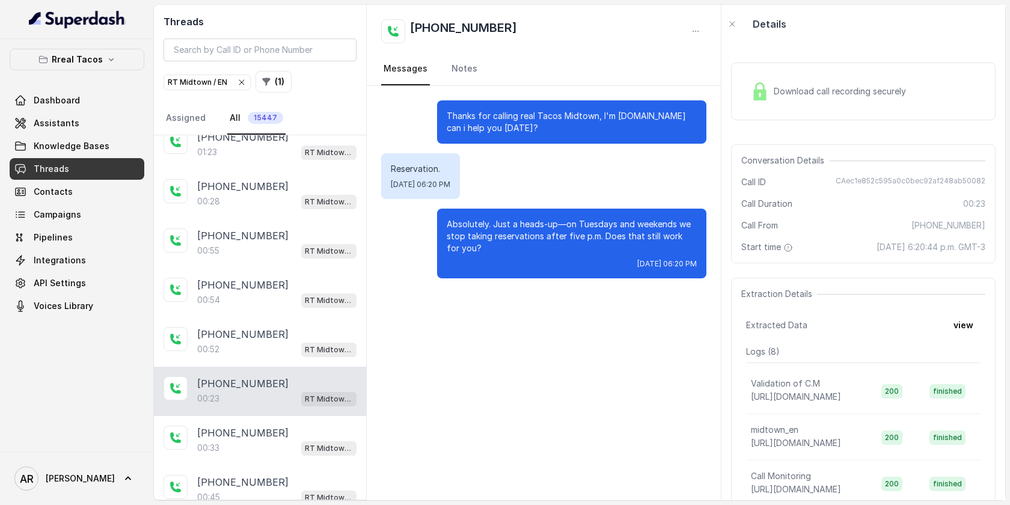
scroll to position [896, 0]
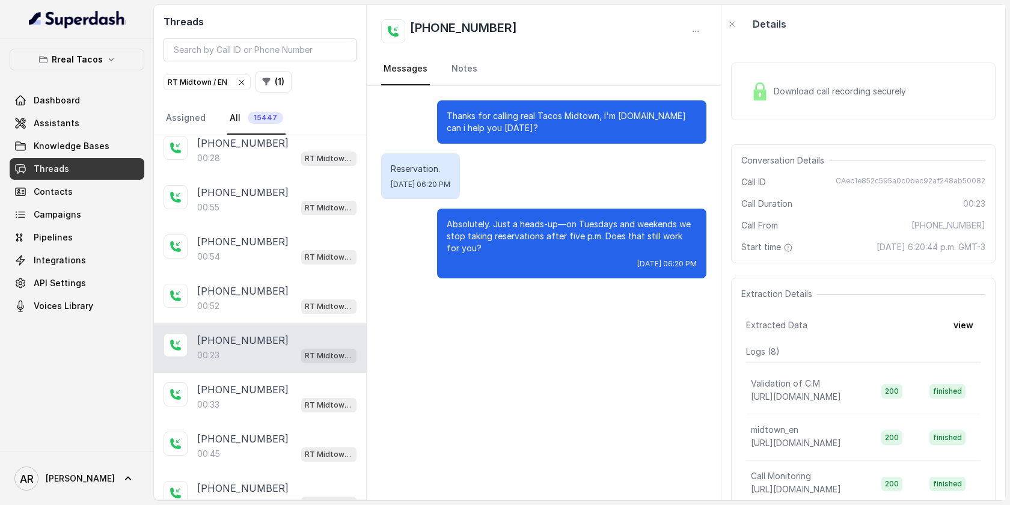
click at [313, 374] on div "[PHONE_NUMBER]:33 RT Midtown / EN" at bounding box center [260, 397] width 212 height 49
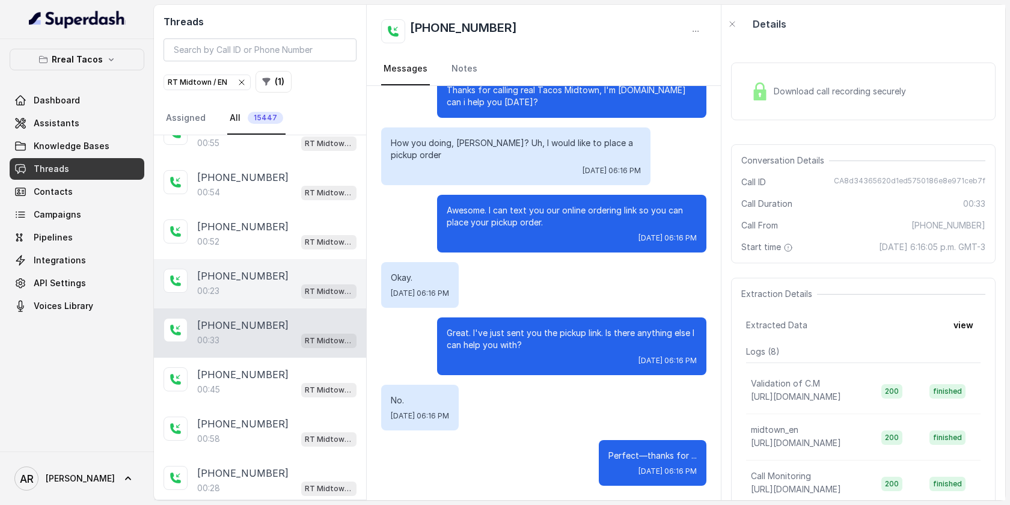
scroll to position [961, 0]
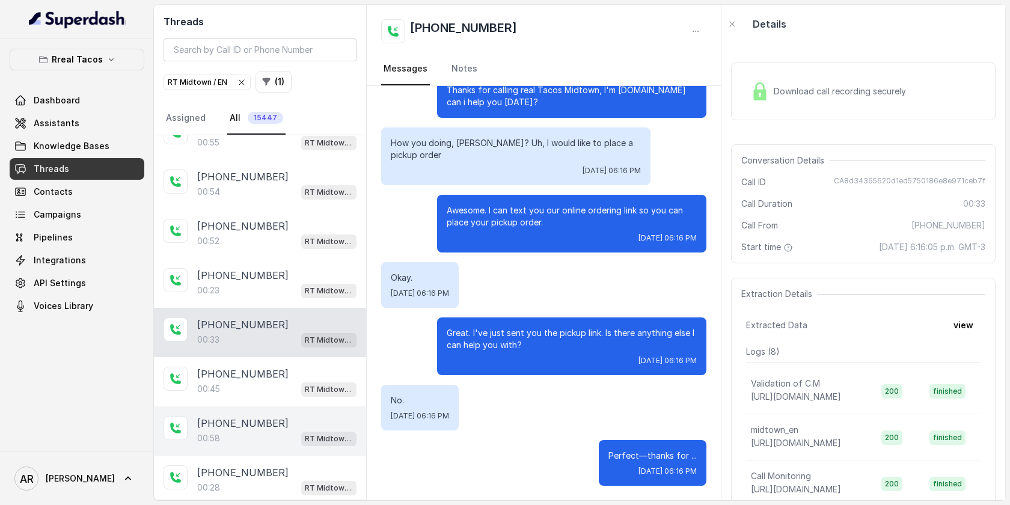
drag, startPoint x: 323, startPoint y: 404, endPoint x: 329, endPoint y: 404, distance: 6.6
click at [323, 406] on div "[PHONE_NUMBER]:58 RT Midtown / EN" at bounding box center [260, 430] width 212 height 49
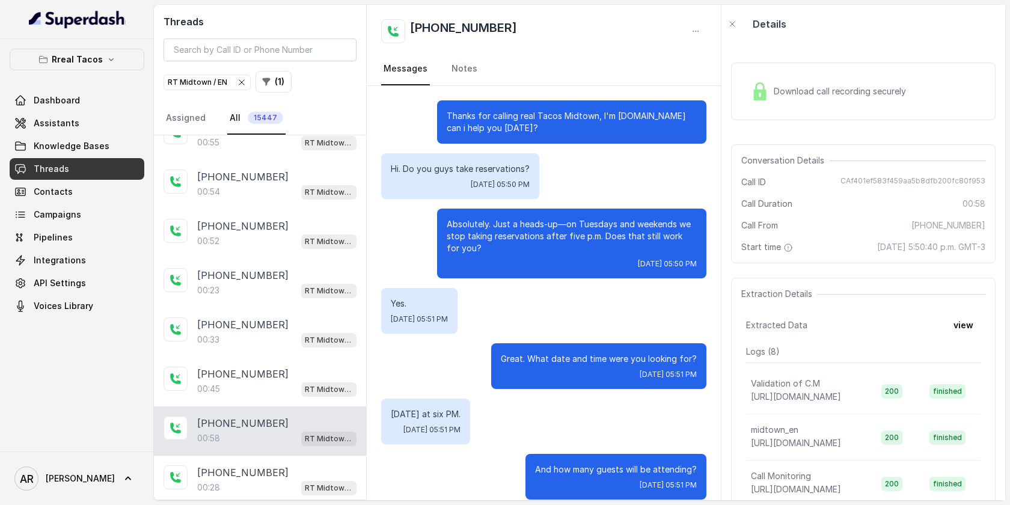
scroll to position [370, 0]
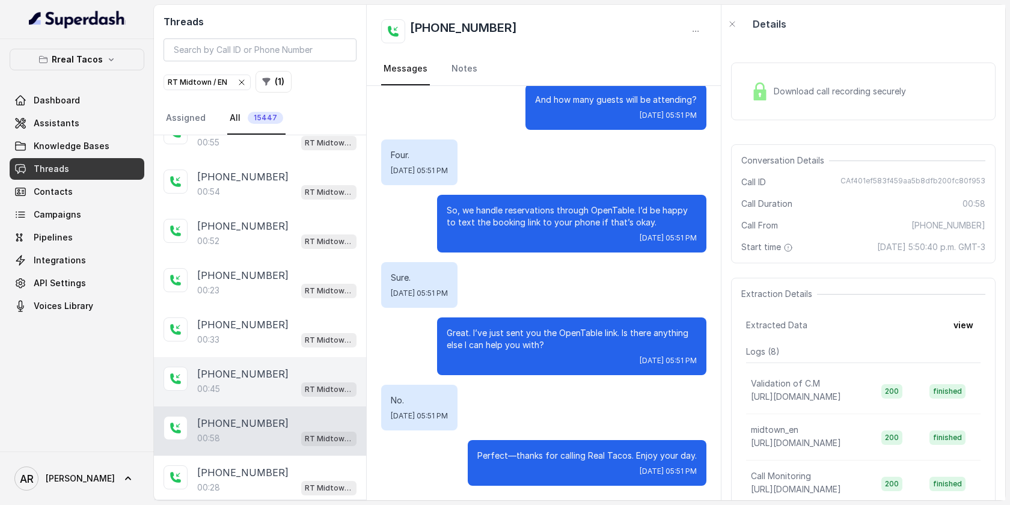
click at [320, 367] on div "[PHONE_NUMBER]" at bounding box center [276, 374] width 159 height 14
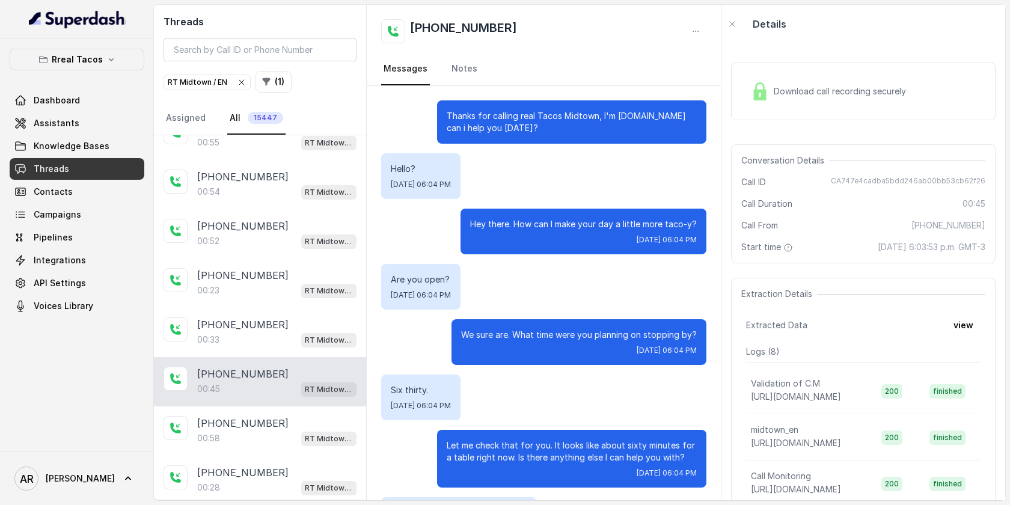
scroll to position [112, 0]
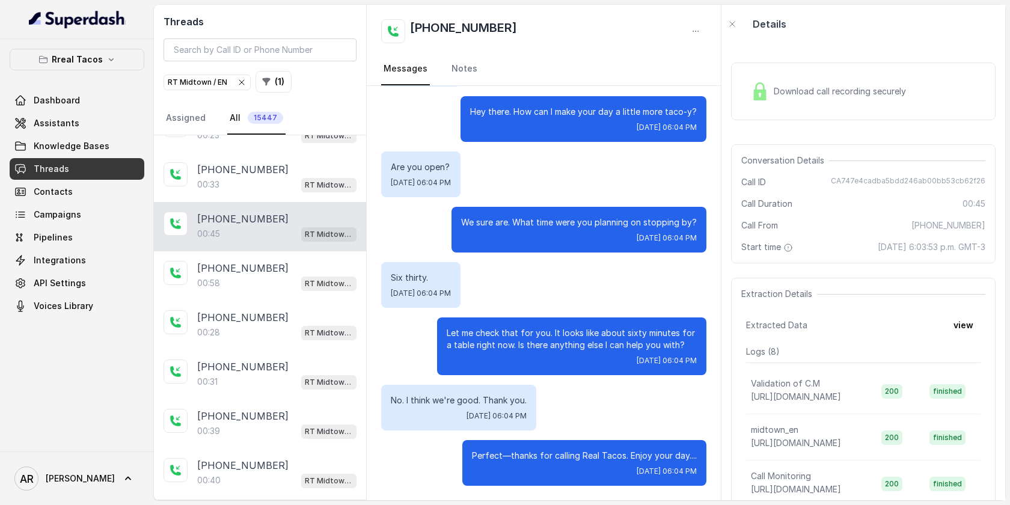
click at [320, 363] on div "[PHONE_NUMBER]" at bounding box center [276, 366] width 159 height 14
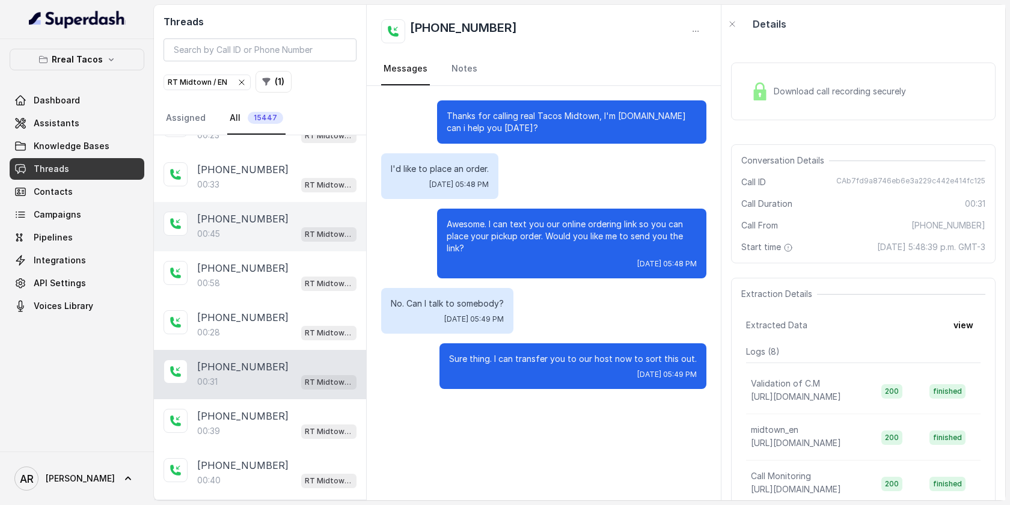
scroll to position [1221, 0]
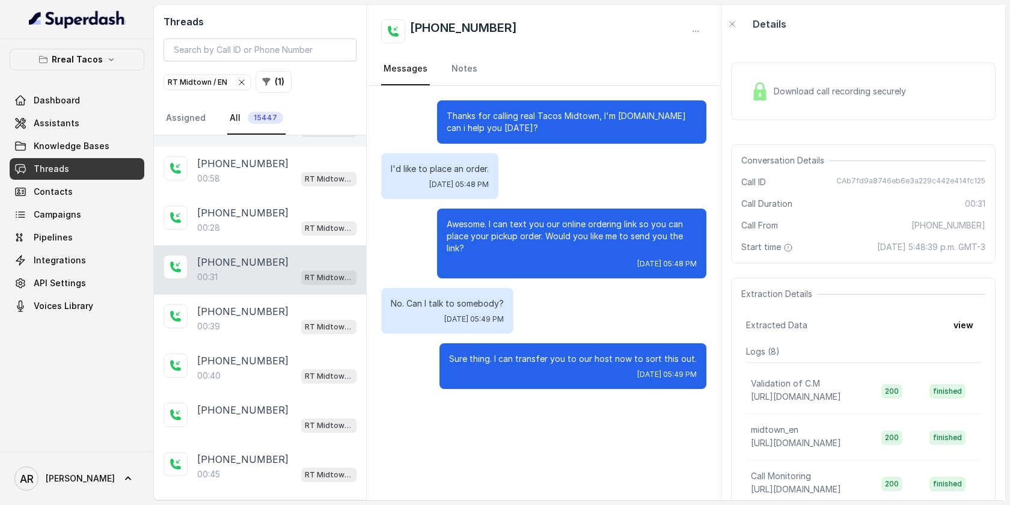
click at [320, 370] on p "RT Midtown / EN" at bounding box center [329, 376] width 48 height 12
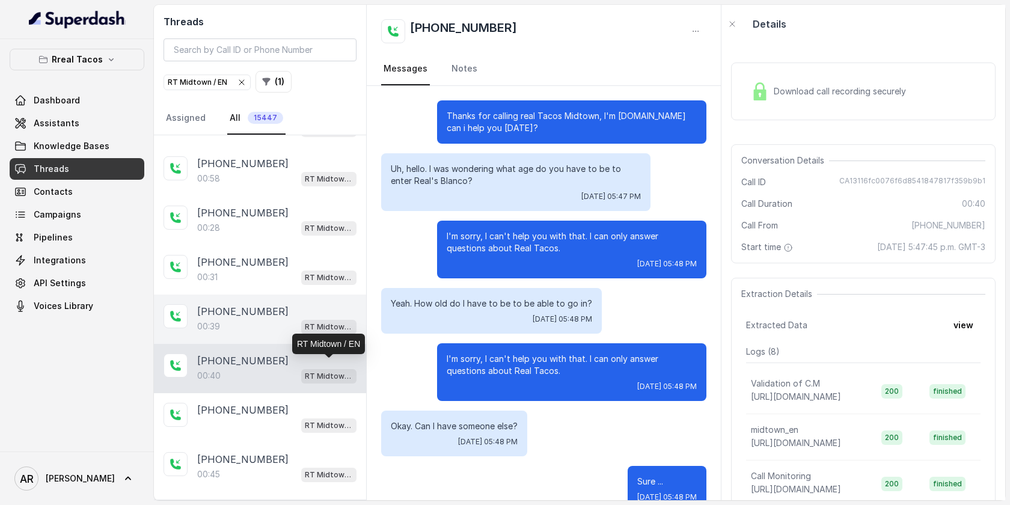
scroll to position [81, 0]
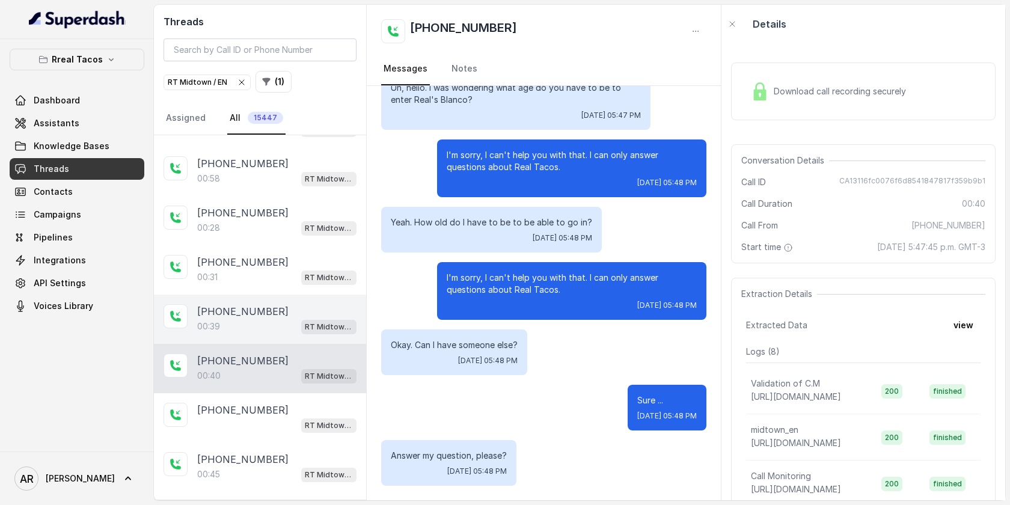
click at [295, 304] on div "[PHONE_NUMBER]" at bounding box center [276, 311] width 159 height 14
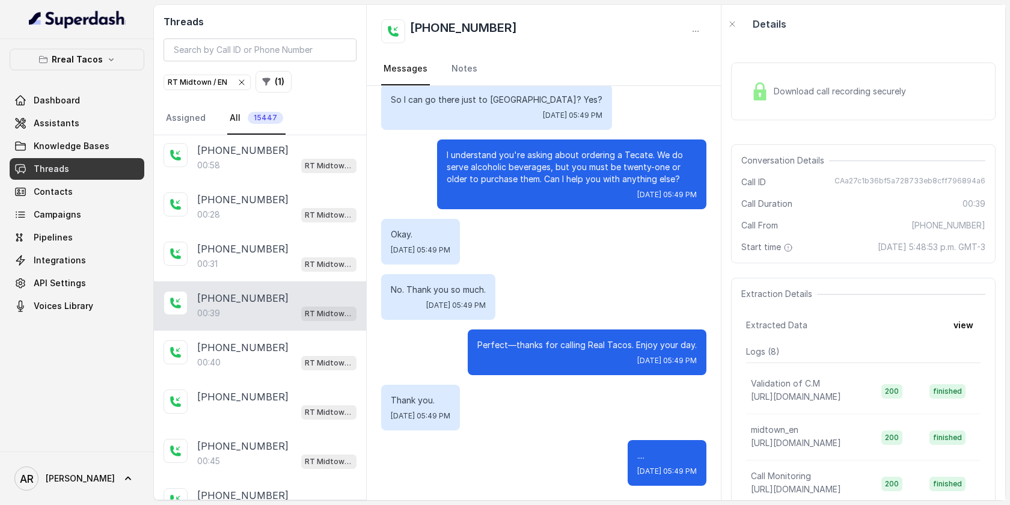
scroll to position [1238, 0]
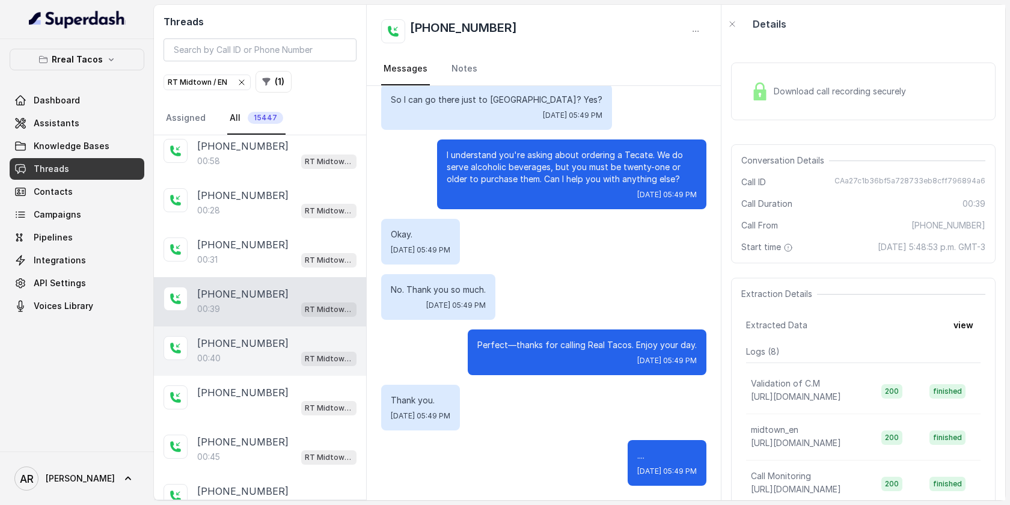
click at [286, 350] on div "00:40 RT Midtown / EN" at bounding box center [276, 358] width 159 height 16
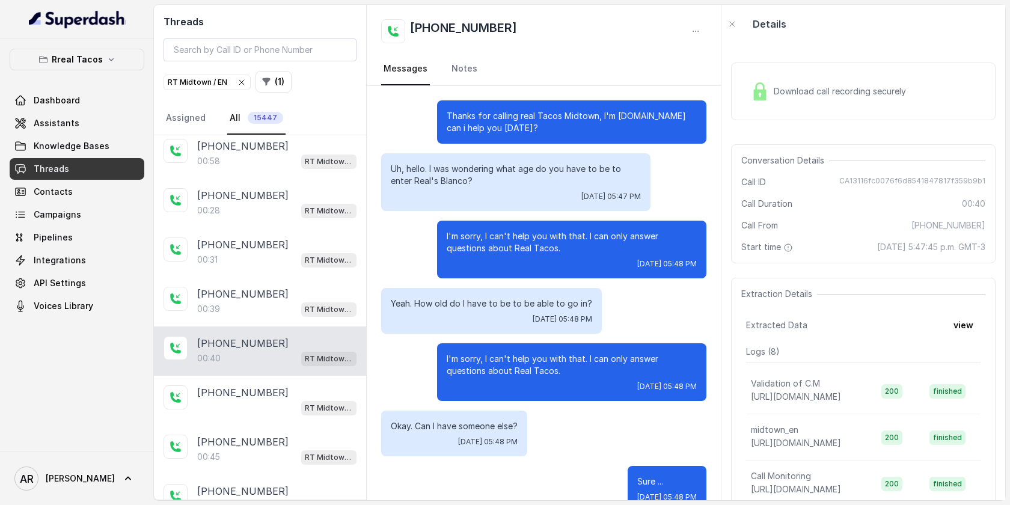
scroll to position [81, 0]
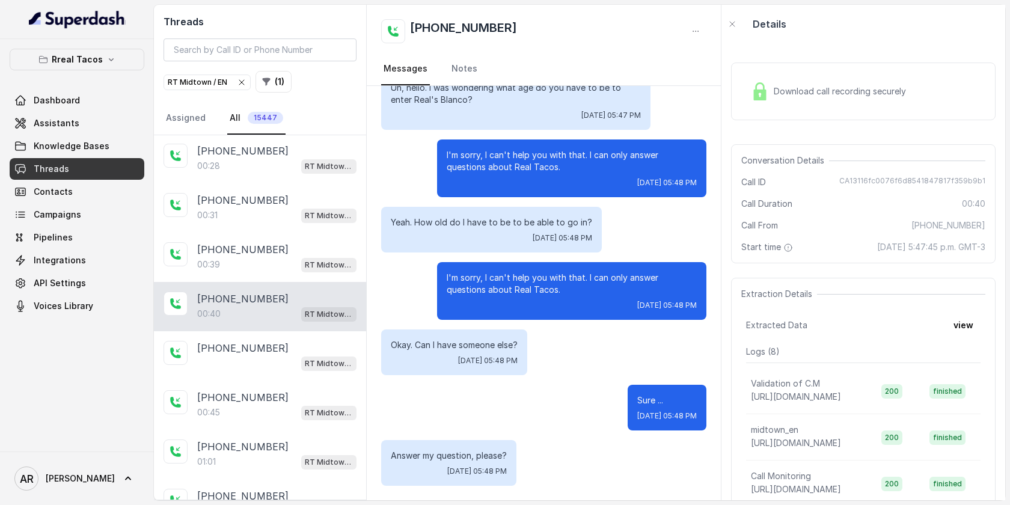
click at [286, 346] on div "[PHONE_NUMBER]" at bounding box center [276, 348] width 159 height 14
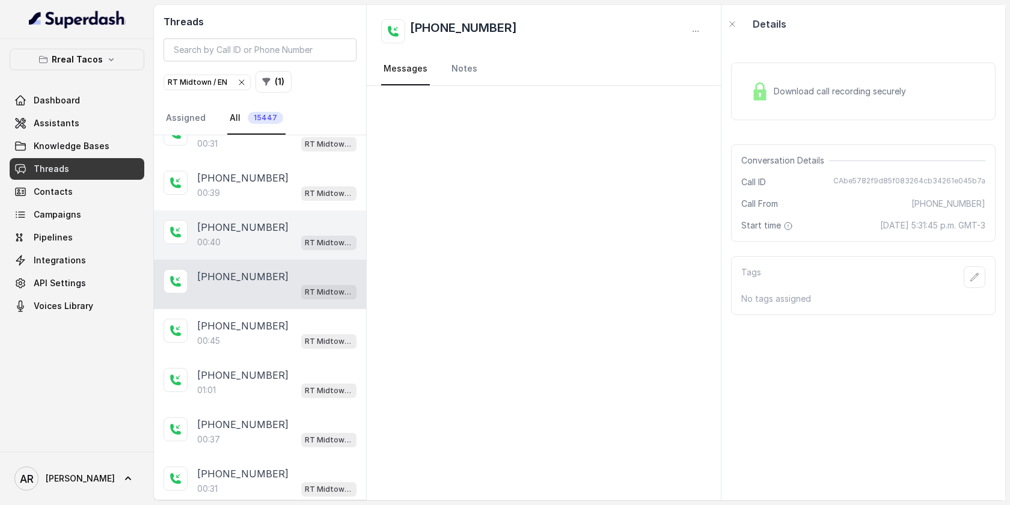
scroll to position [1361, 0]
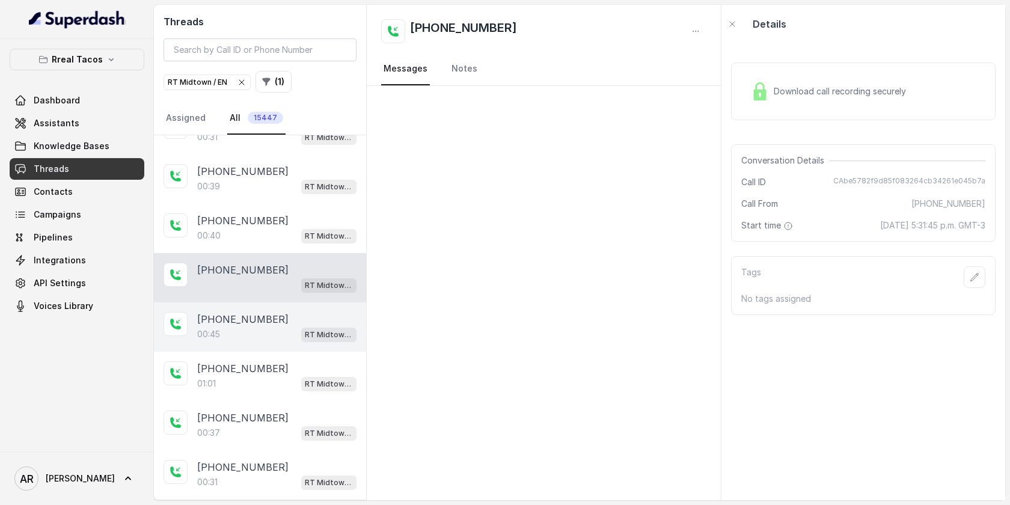
click at [279, 326] on div "00:45 RT Midtown / EN" at bounding box center [276, 334] width 159 height 16
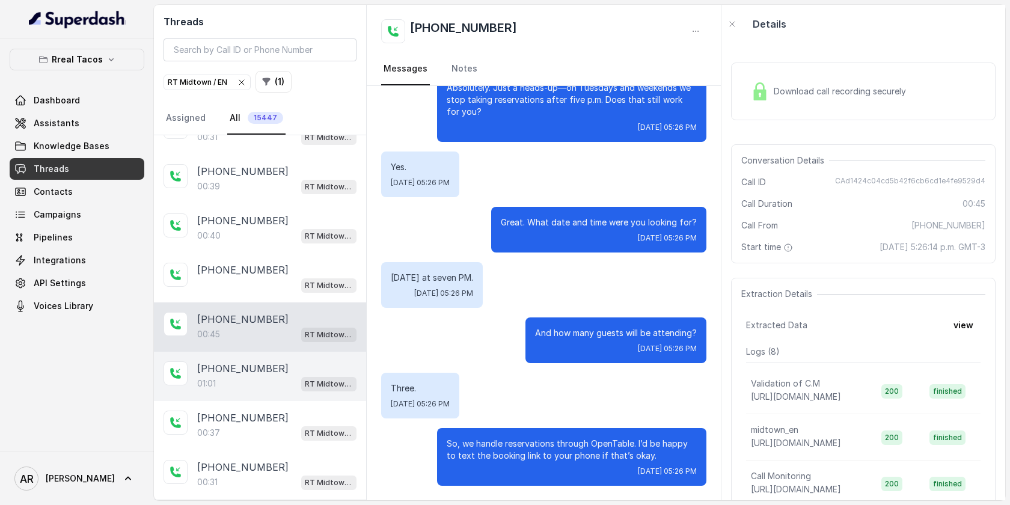
click at [280, 364] on div "[PHONE_NUMBER]" at bounding box center [276, 368] width 159 height 14
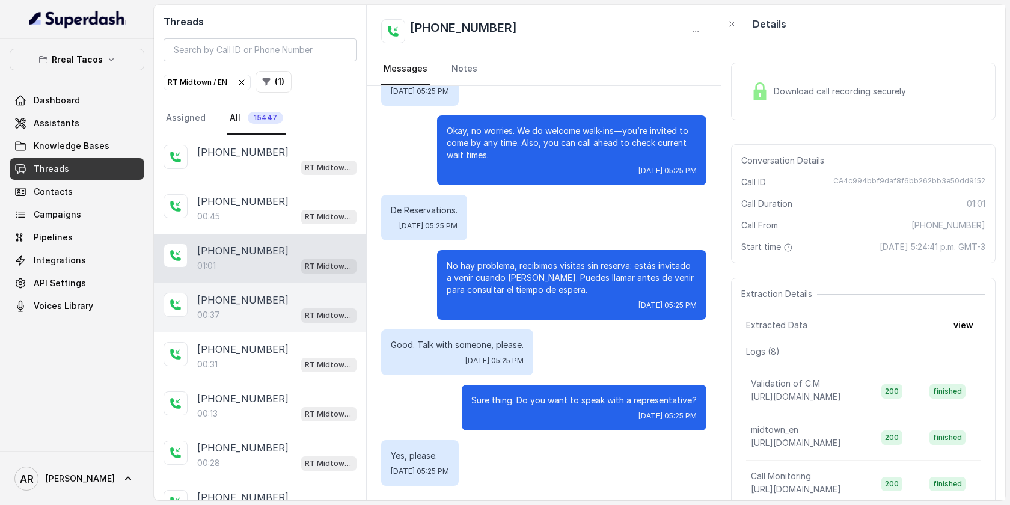
click at [272, 307] on div "00:37 RT Midtown / EN" at bounding box center [276, 315] width 159 height 16
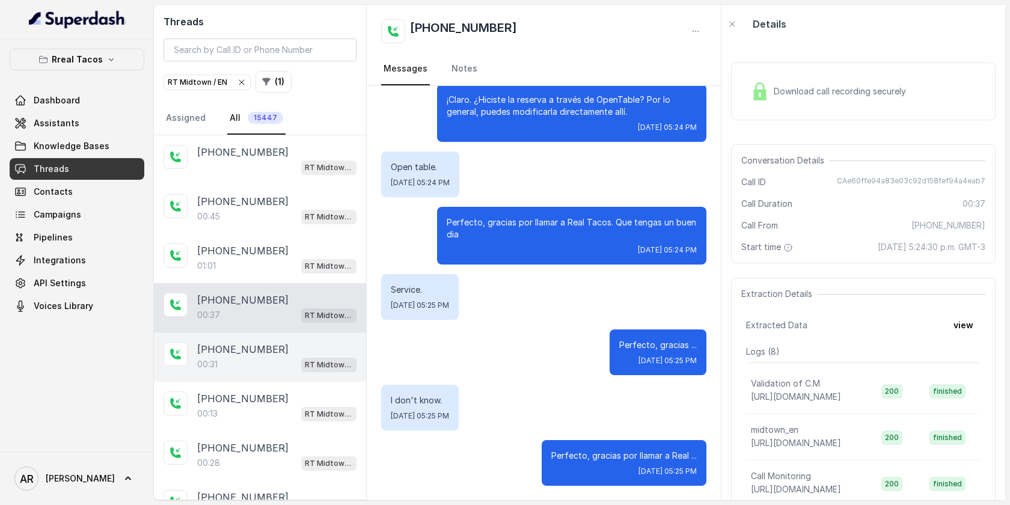
click at [278, 356] on div "00:31 RT Midtown / EN" at bounding box center [276, 364] width 159 height 16
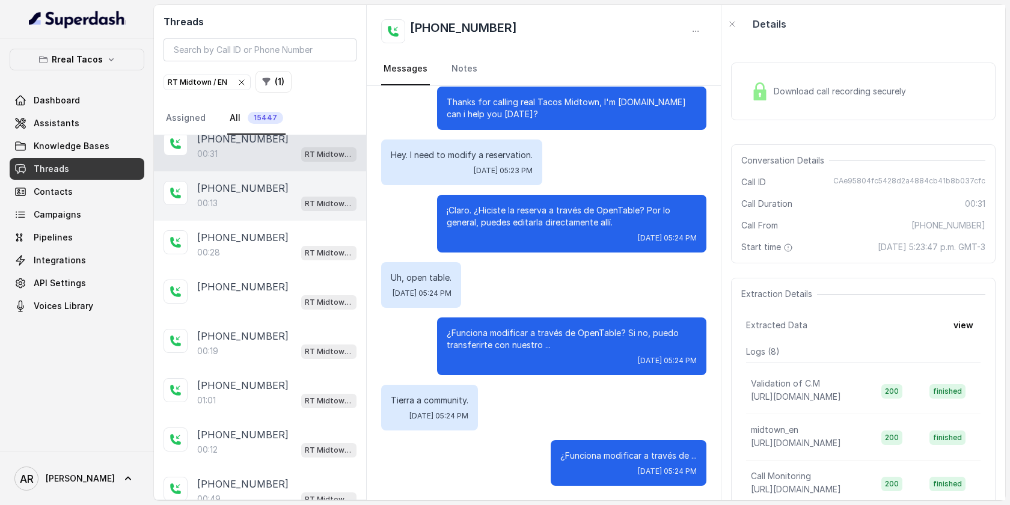
click at [265, 181] on div "[PHONE_NUMBER]" at bounding box center [276, 188] width 159 height 14
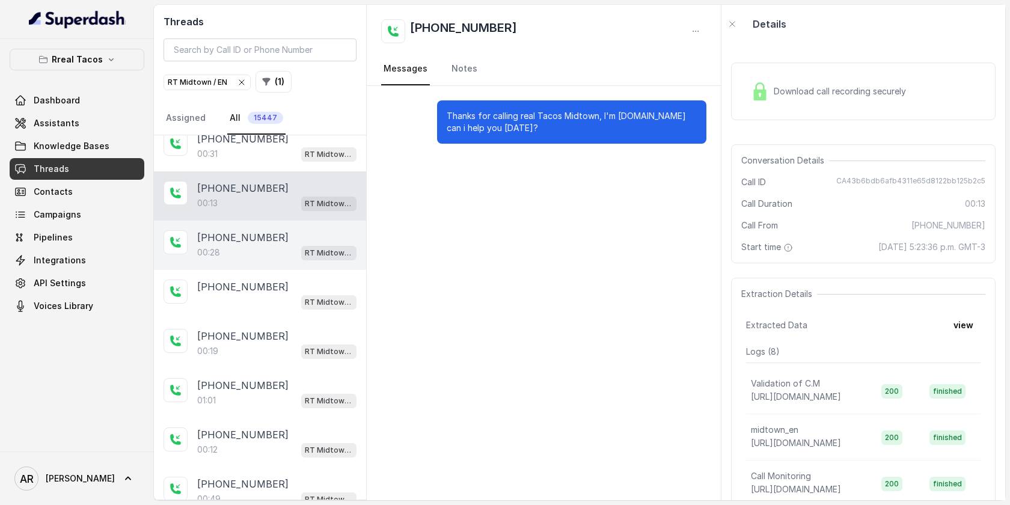
click at [278, 230] on div "[PHONE_NUMBER]" at bounding box center [276, 237] width 159 height 14
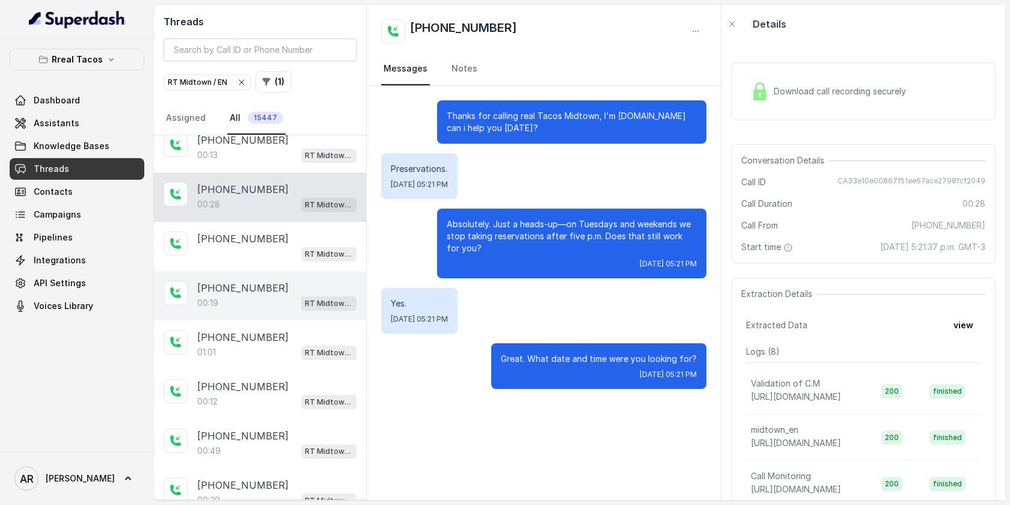
click at [281, 304] on div "[PHONE_NUMBER]:19 RT Midtown / EN" at bounding box center [260, 295] width 212 height 49
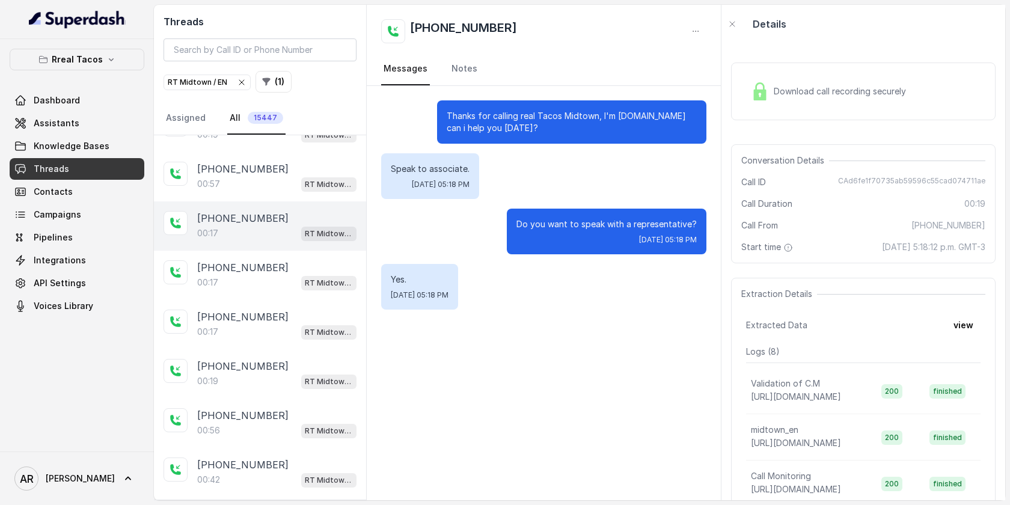
click at [290, 216] on div "[PHONE_NUMBER]" at bounding box center [276, 218] width 159 height 14
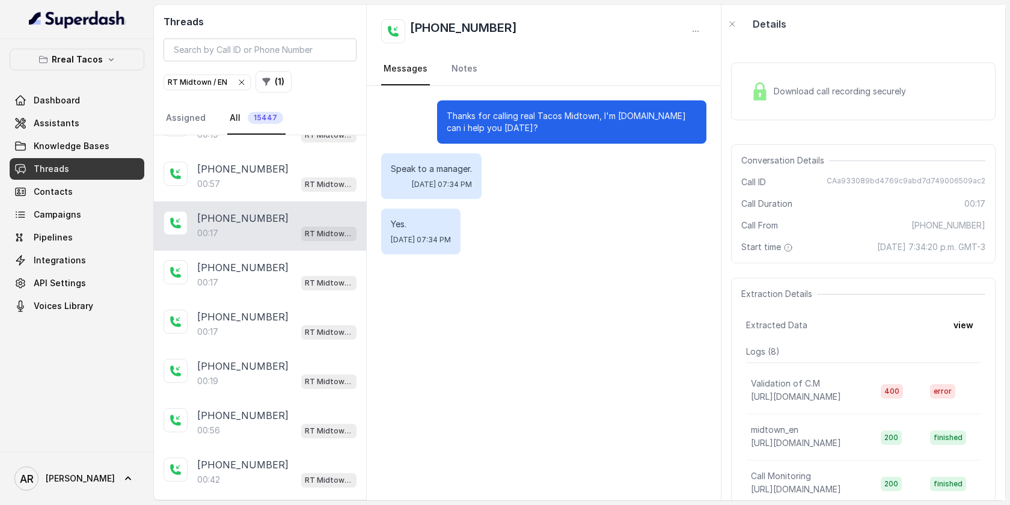
click at [269, 240] on div "[PHONE_NUMBER]:17 RT Midtown / EN" at bounding box center [260, 225] width 212 height 49
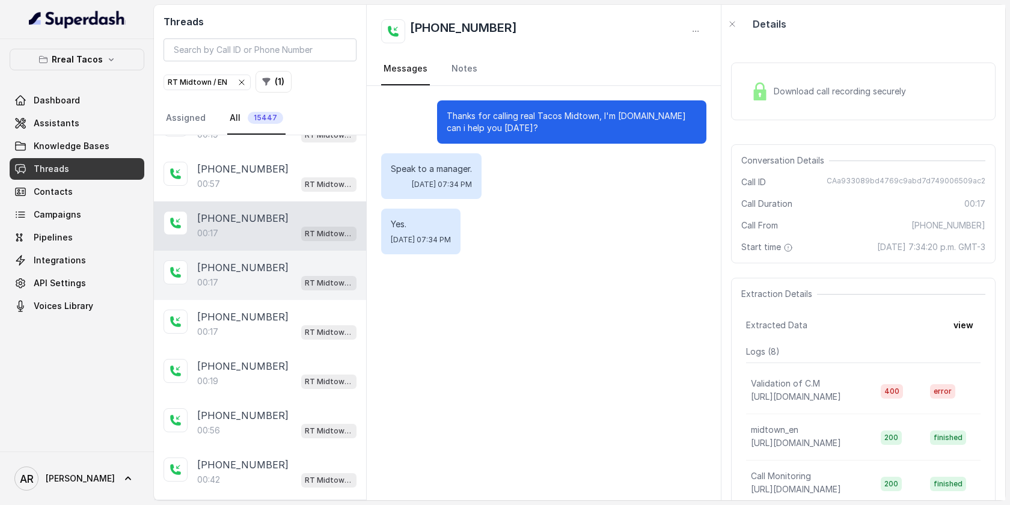
click at [272, 270] on div "[PHONE_NUMBER]" at bounding box center [276, 267] width 159 height 14
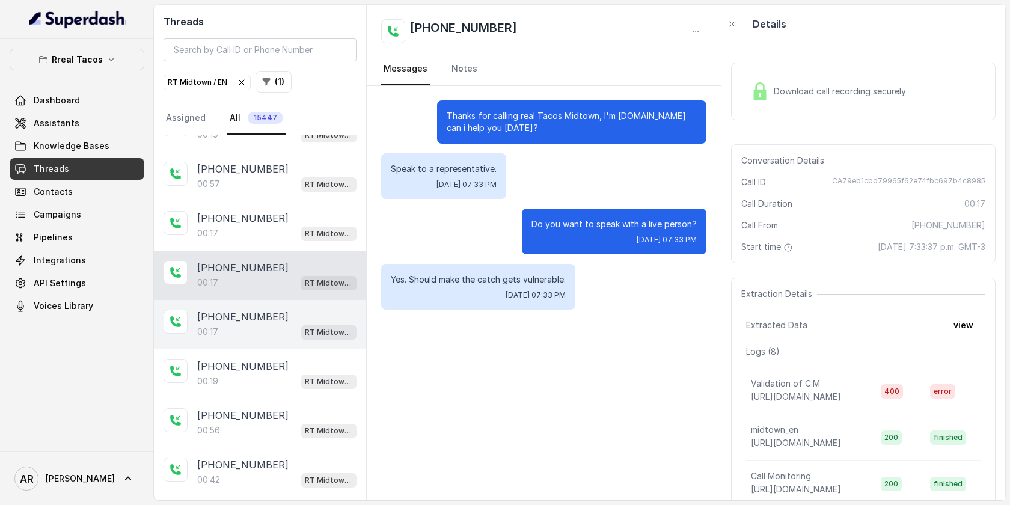
click at [256, 328] on div "00:17 RT Midtown / EN" at bounding box center [276, 332] width 159 height 16
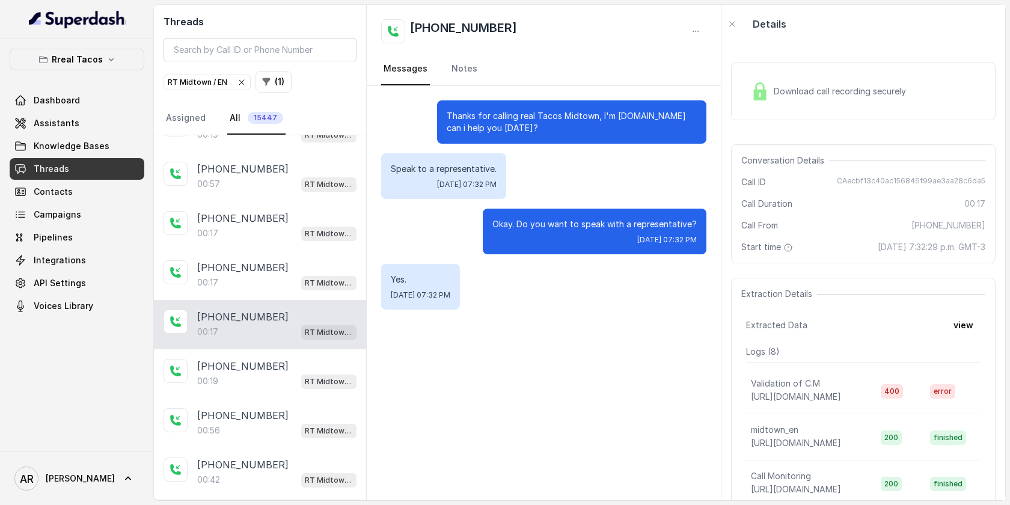
click at [267, 300] on div "[PHONE_NUMBER]:17 RT Midtown / EN" at bounding box center [260, 324] width 212 height 49
click at [269, 343] on div "[PHONE_NUMBER]:17 RT Midtown / EN" at bounding box center [260, 324] width 212 height 49
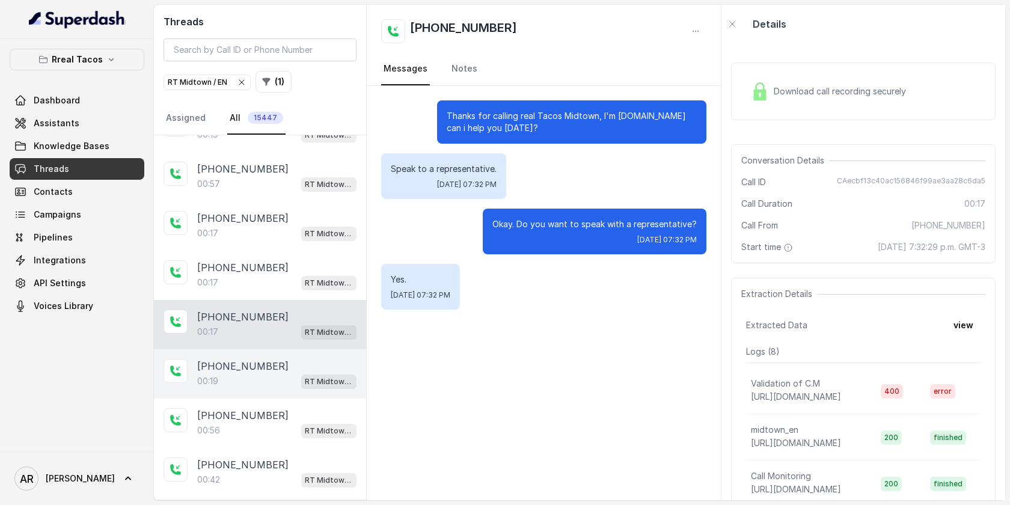
click at [276, 367] on div "[PHONE_NUMBER]" at bounding box center [276, 366] width 159 height 14
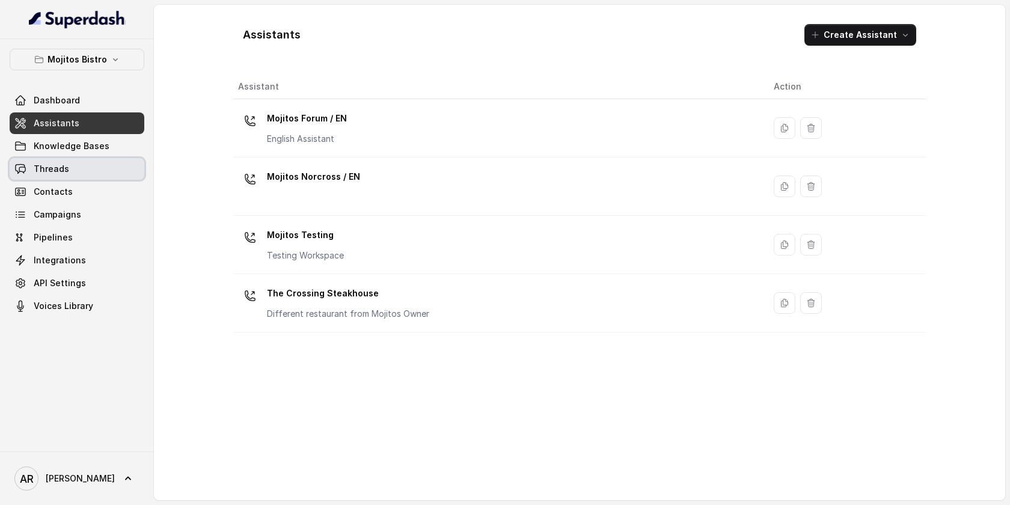
click at [98, 169] on link "Threads" at bounding box center [77, 169] width 135 height 22
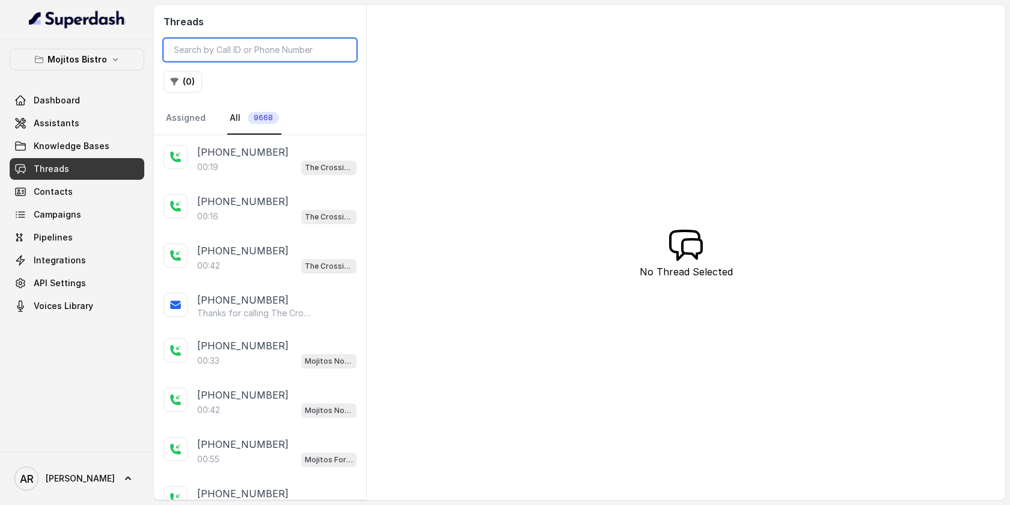
click at [267, 52] on input "search" at bounding box center [259, 49] width 193 height 23
paste input "CA45d7bb6ca8793d6a681fc8940b7bb395"
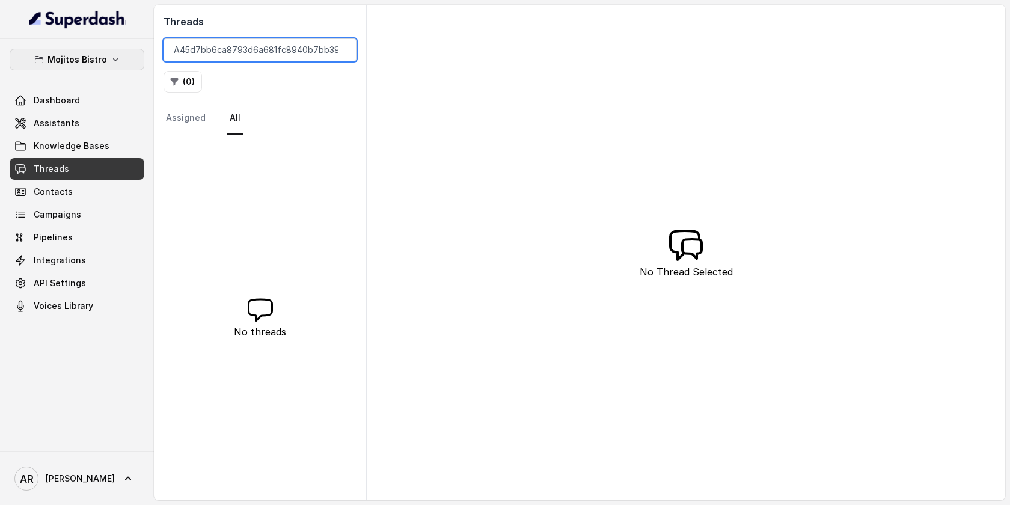
type input "CA45d7bb6ca8793d6a681fc8940b7bb395"
click at [121, 49] on button "Mojitos Bistro" at bounding box center [77, 60] width 135 height 22
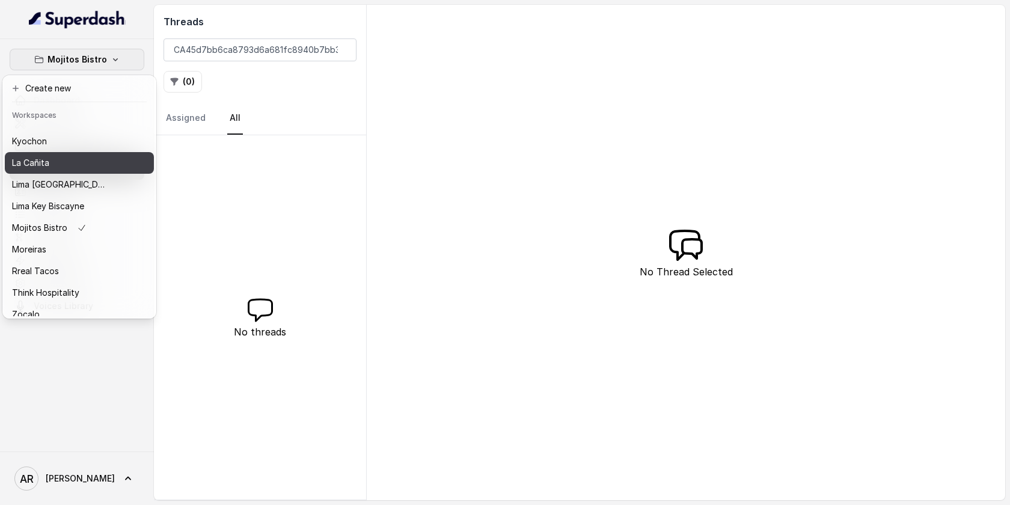
scroll to position [111, 0]
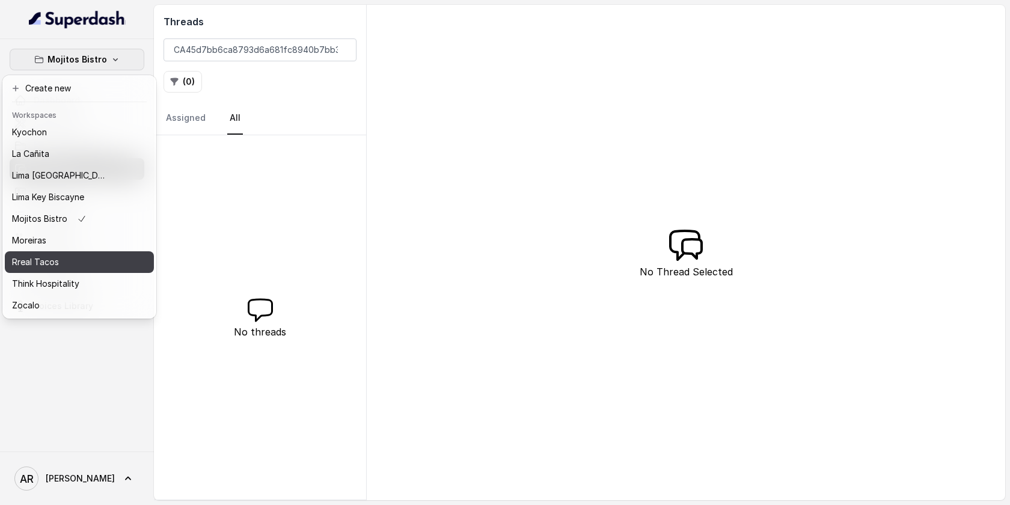
click at [74, 260] on div "Rreal Tacos" at bounding box center [60, 262] width 96 height 14
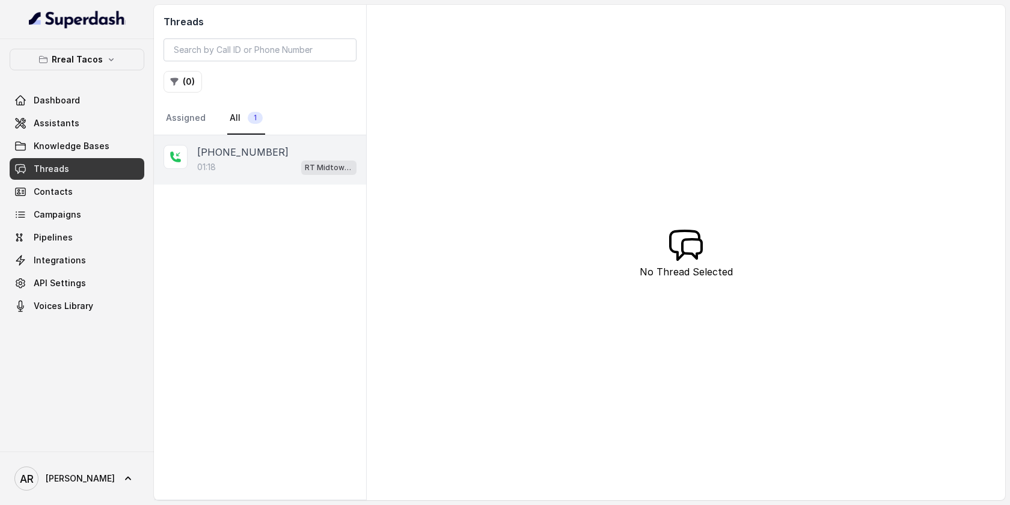
click at [236, 157] on p "+12132611760" at bounding box center [242, 152] width 91 height 14
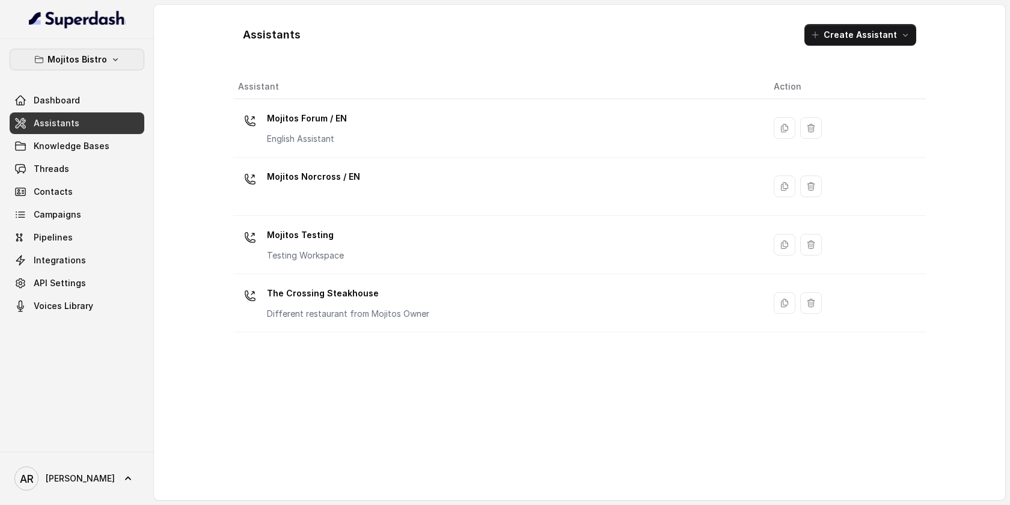
click at [88, 56] on p "Mojitos Bistro" at bounding box center [77, 59] width 60 height 14
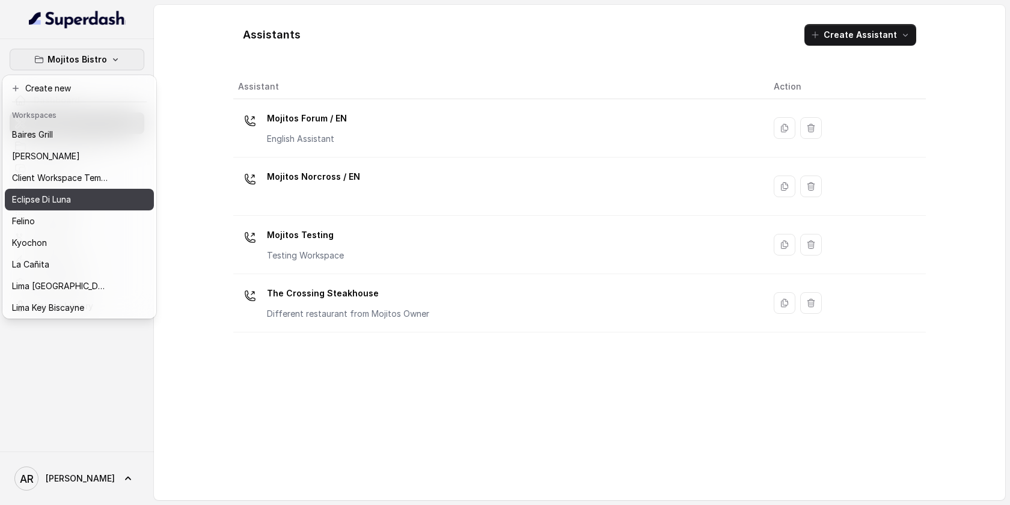
scroll to position [111, 0]
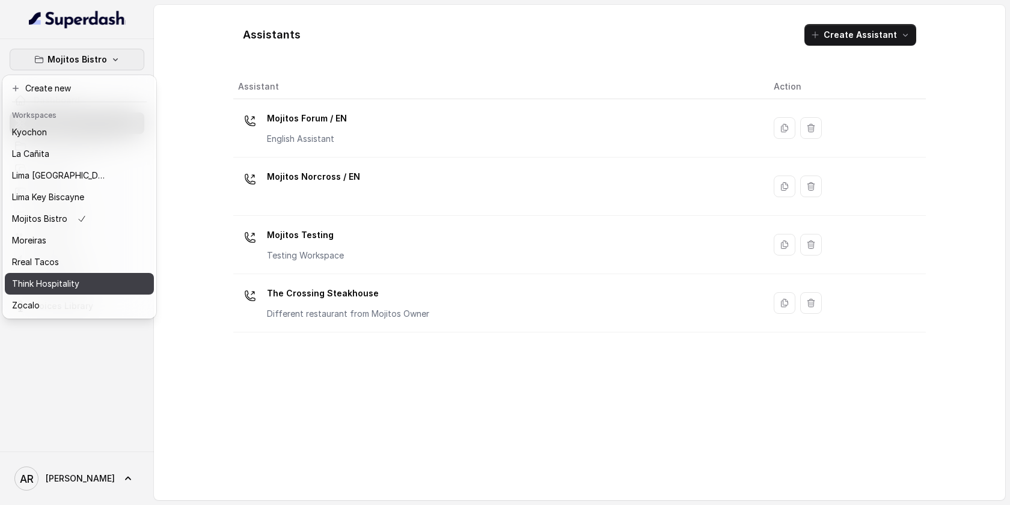
click at [80, 282] on div "Think Hospitality" at bounding box center [60, 283] width 96 height 14
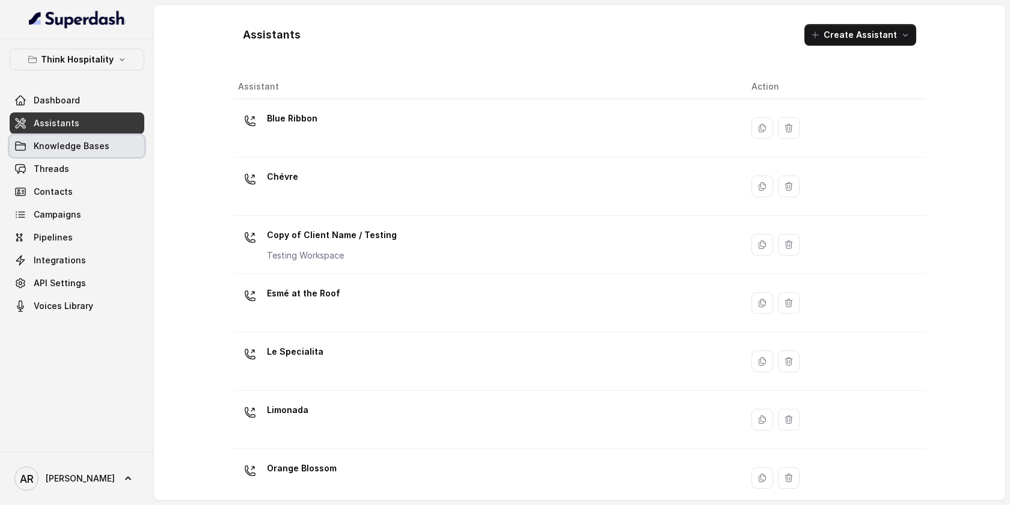
click at [108, 156] on link "Knowledge Bases" at bounding box center [77, 146] width 135 height 22
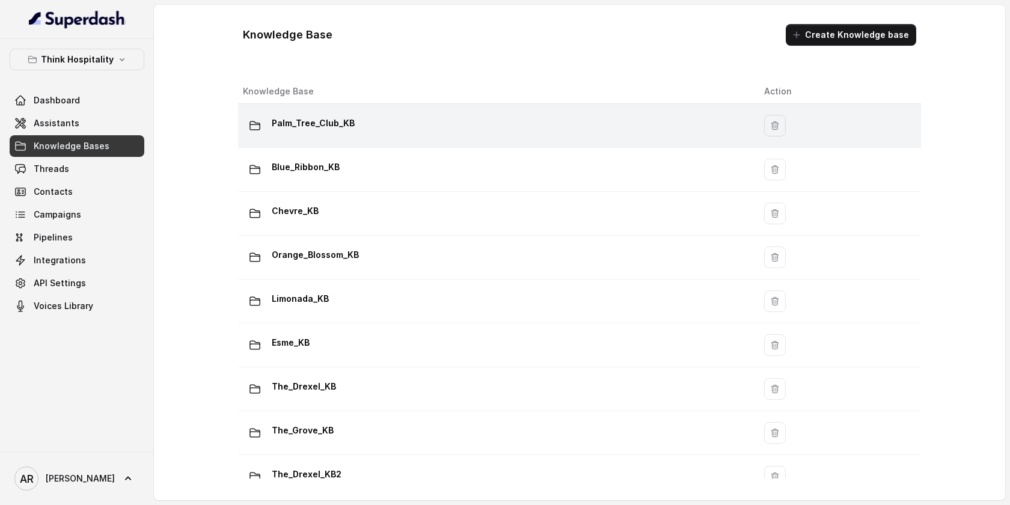
click at [352, 123] on div "Palm_Tree_Club_KB" at bounding box center [494, 126] width 502 height 24
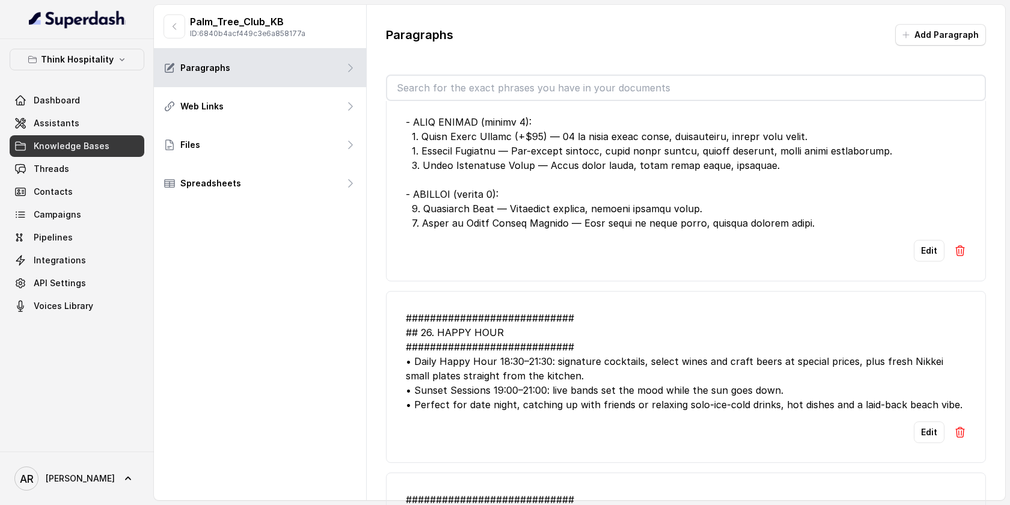
scroll to position [960, 0]
